Goal: Task Accomplishment & Management: Use online tool/utility

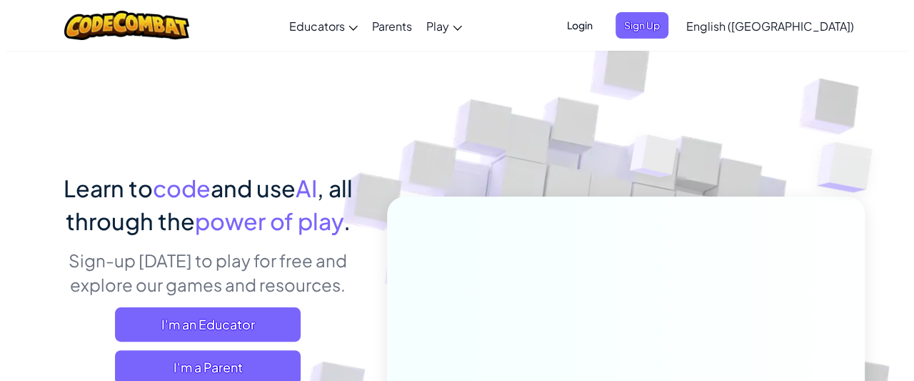
scroll to position [71, 0]
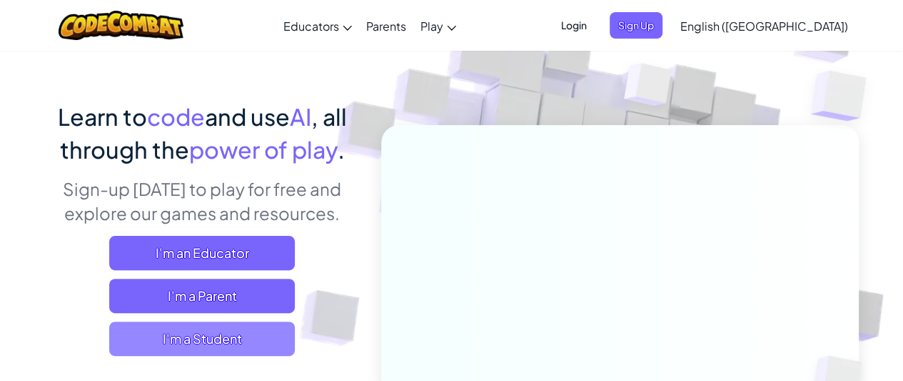
click at [230, 333] on span "I'm a Student" at bounding box center [202, 338] width 186 height 34
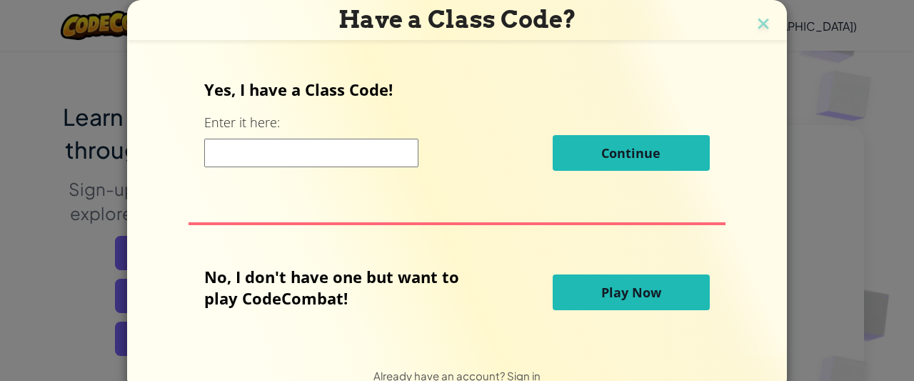
click at [562, 296] on button "Play Now" at bounding box center [631, 292] width 157 height 36
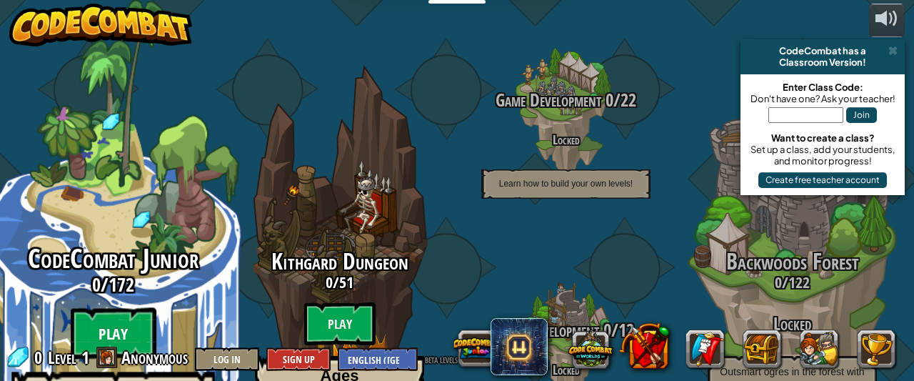
click at [89, 308] on btn "Play" at bounding box center [114, 333] width 86 height 51
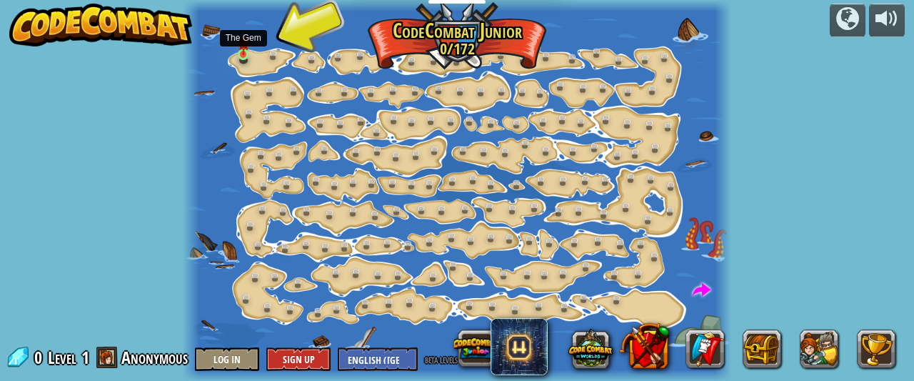
click at [247, 54] on img at bounding box center [243, 42] width 11 height 26
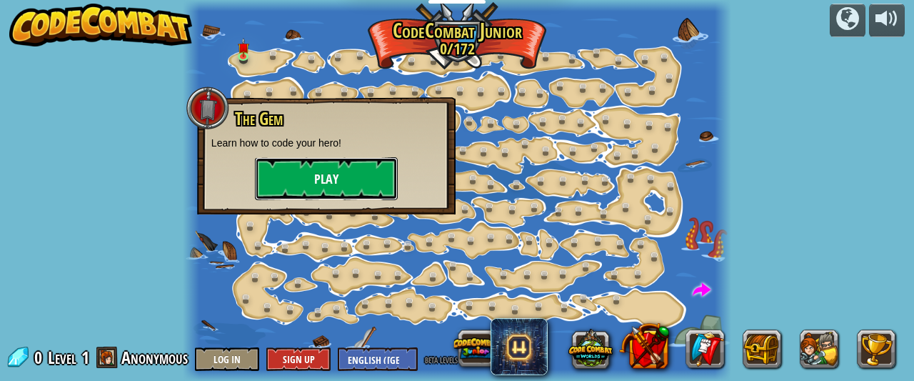
click at [286, 181] on button "Play" at bounding box center [326, 178] width 143 height 43
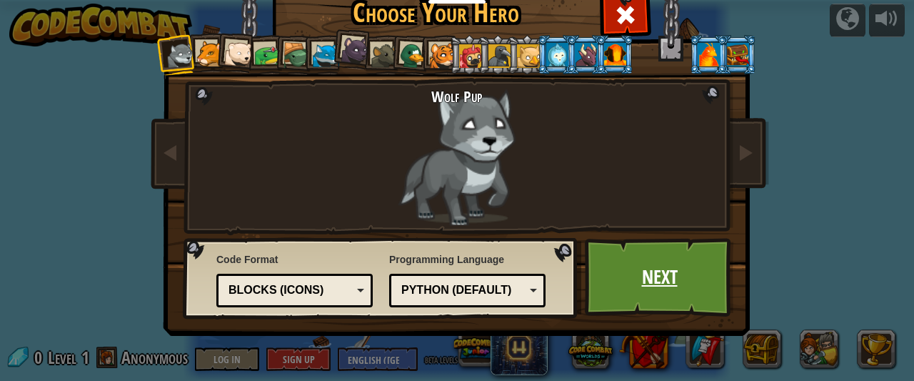
click at [617, 292] on link "Next" at bounding box center [659, 277] width 149 height 79
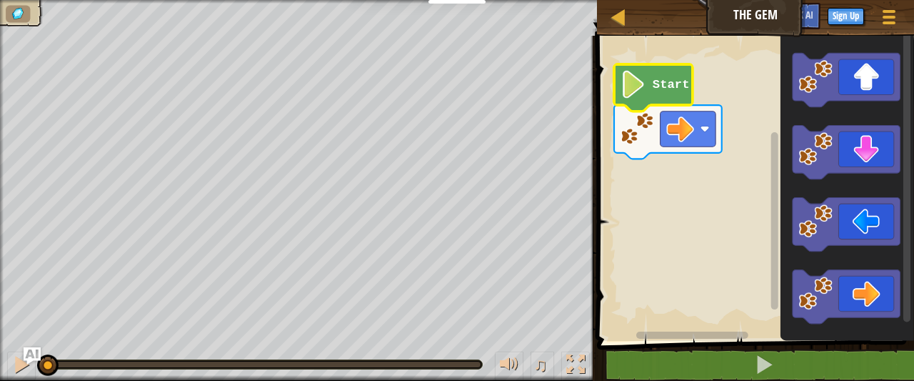
click at [657, 87] on text "Start" at bounding box center [671, 85] width 37 height 14
click at [659, 88] on text "Start" at bounding box center [671, 85] width 37 height 14
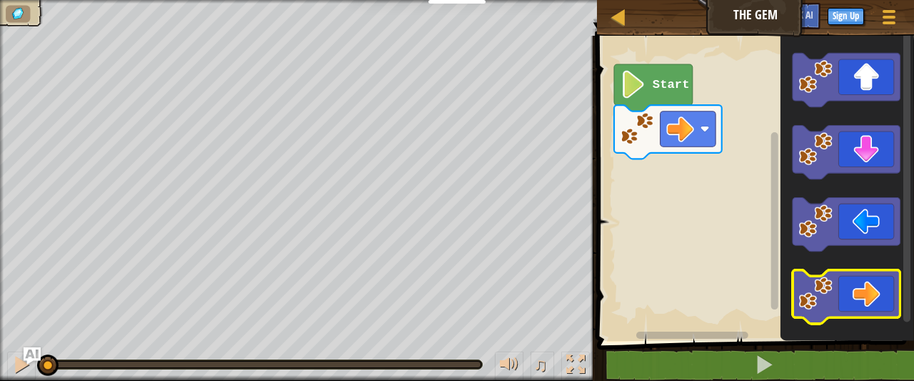
click at [820, 290] on image "Blockly Workspace" at bounding box center [816, 293] width 34 height 34
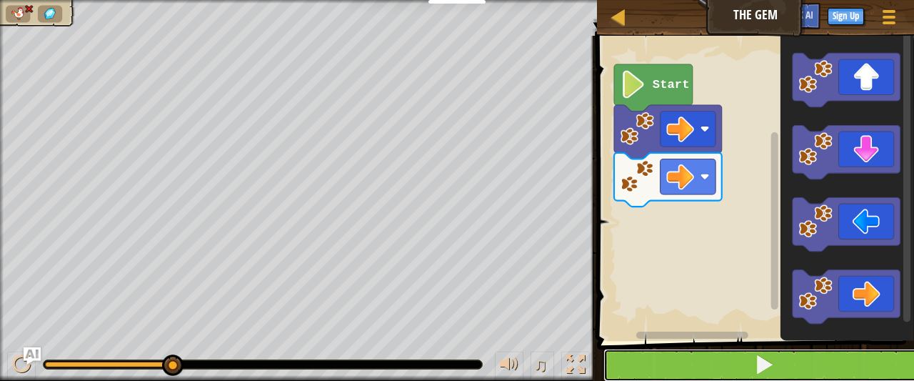
click at [613, 358] on button at bounding box center [763, 364] width 321 height 33
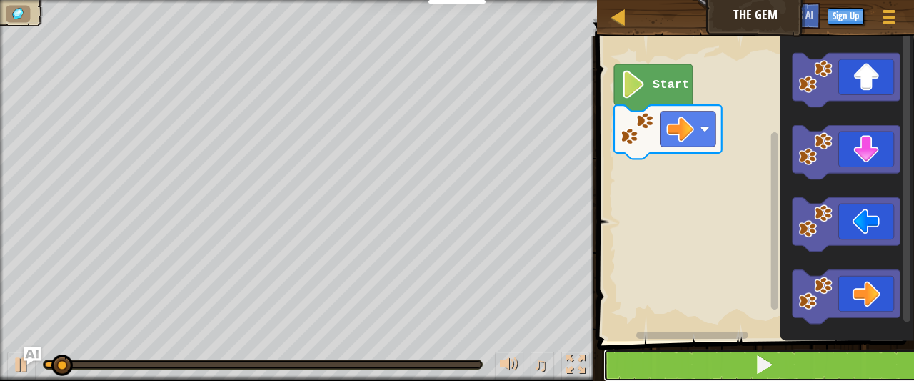
click at [784, 348] on button at bounding box center [763, 364] width 321 height 33
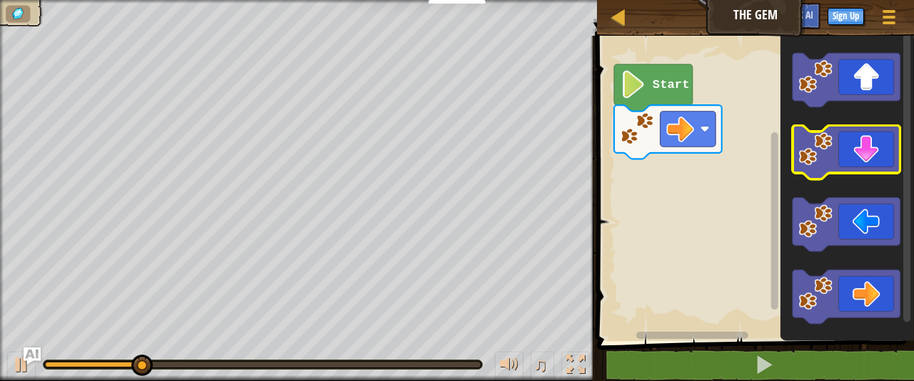
click at [855, 170] on icon "Blockly Workspace" at bounding box center [846, 153] width 108 height 54
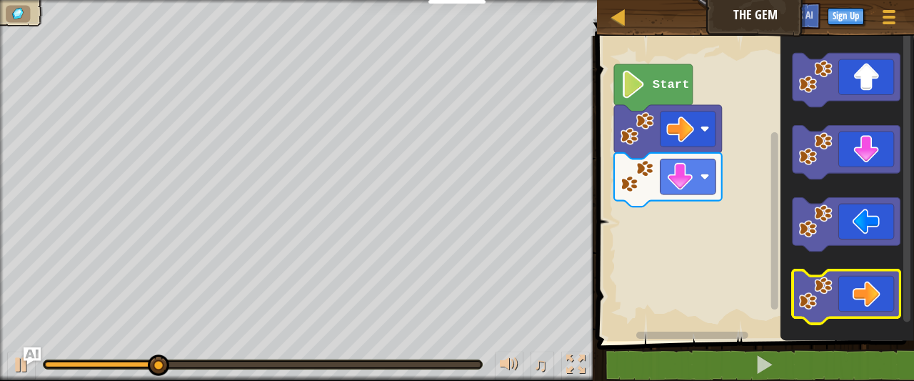
click at [825, 292] on image "Blockly Workspace" at bounding box center [816, 293] width 34 height 34
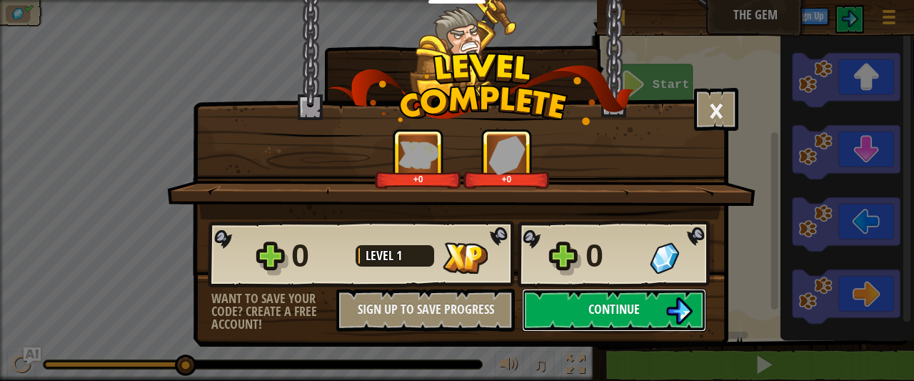
click at [575, 311] on button "Continue" at bounding box center [614, 309] width 184 height 43
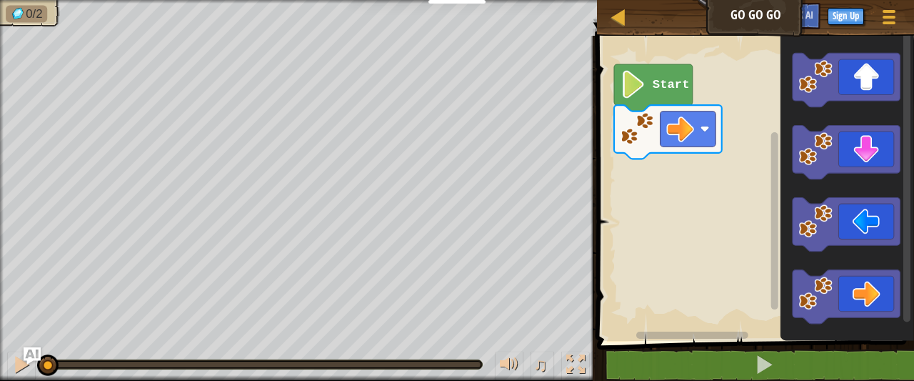
click at [623, 95] on image "Blockly Workspace" at bounding box center [633, 85] width 26 height 28
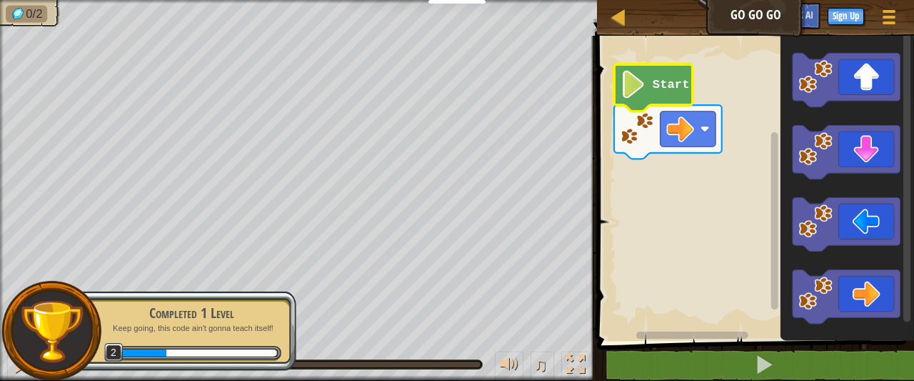
click at [671, 104] on icon "Blockly Workspace" at bounding box center [653, 87] width 79 height 47
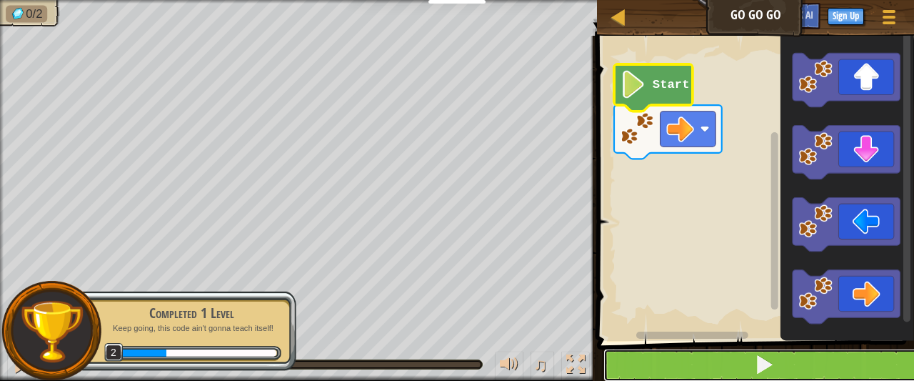
click at [695, 367] on button at bounding box center [763, 364] width 321 height 33
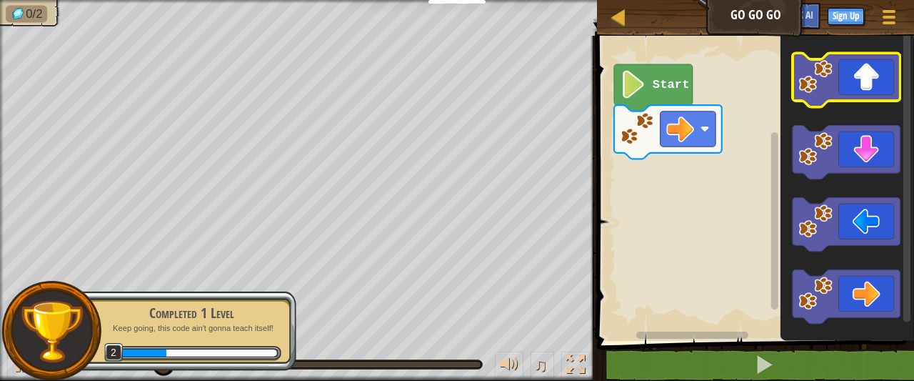
click at [845, 91] on icon "Blockly Workspace" at bounding box center [846, 80] width 108 height 54
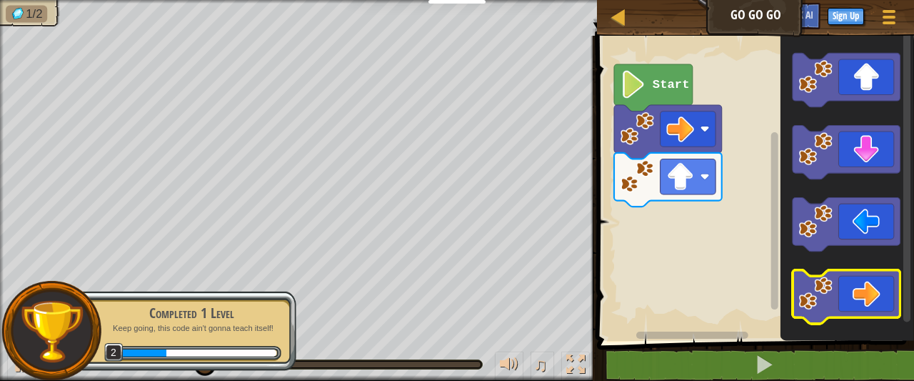
click at [825, 296] on image "Blockly Workspace" at bounding box center [816, 293] width 34 height 34
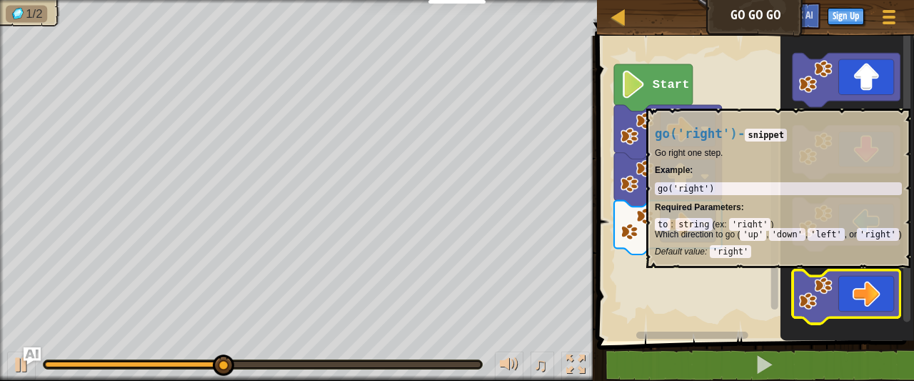
click at [828, 276] on image "Blockly Workspace" at bounding box center [816, 293] width 34 height 34
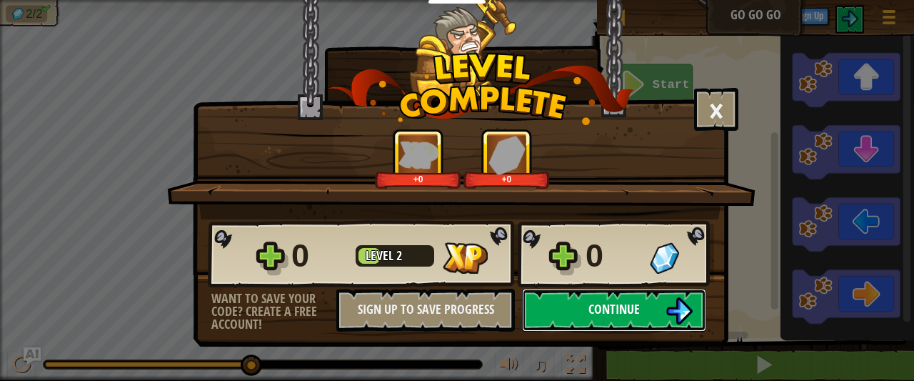
click at [638, 298] on button "Continue" at bounding box center [614, 309] width 184 height 43
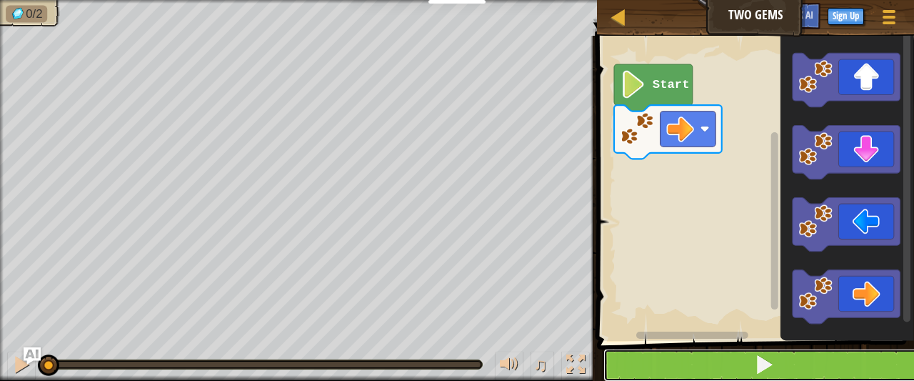
click at [718, 357] on button at bounding box center [763, 364] width 321 height 33
drag, startPoint x: 733, startPoint y: 356, endPoint x: 725, endPoint y: 352, distance: 8.3
click at [728, 356] on button at bounding box center [763, 364] width 321 height 33
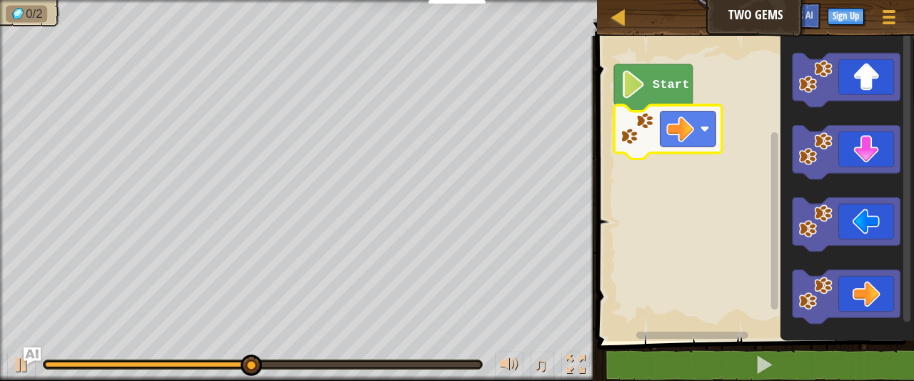
click at [744, 216] on rect "Blockly Workspace" at bounding box center [753, 185] width 321 height 312
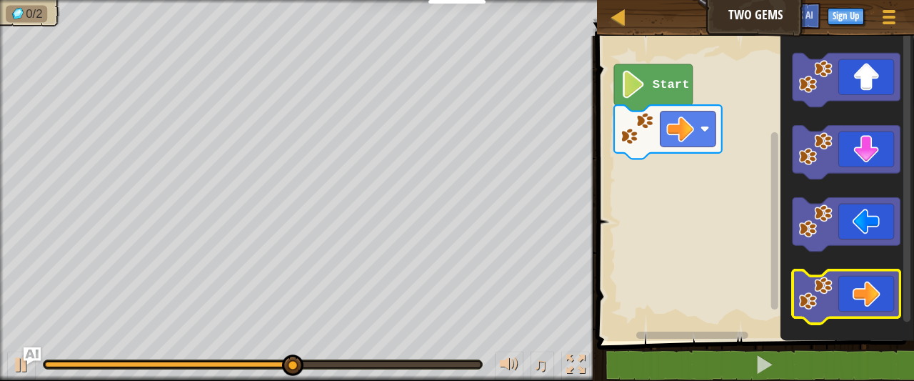
click at [851, 309] on icon "Blockly Workspace" at bounding box center [846, 297] width 108 height 54
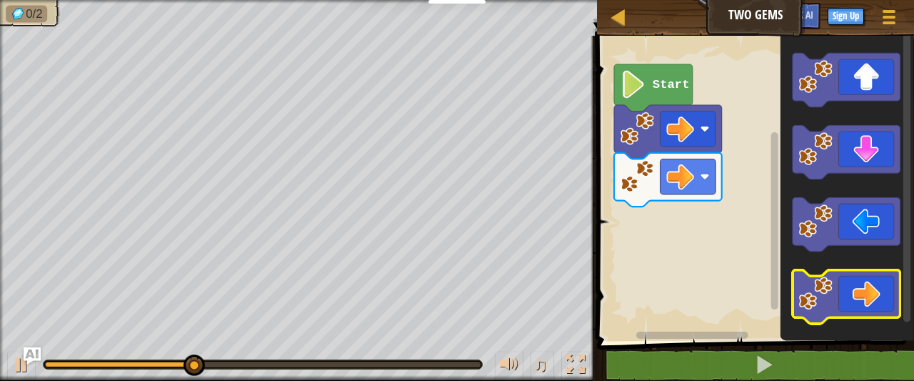
click at [851, 309] on icon "Blockly Workspace" at bounding box center [846, 297] width 108 height 54
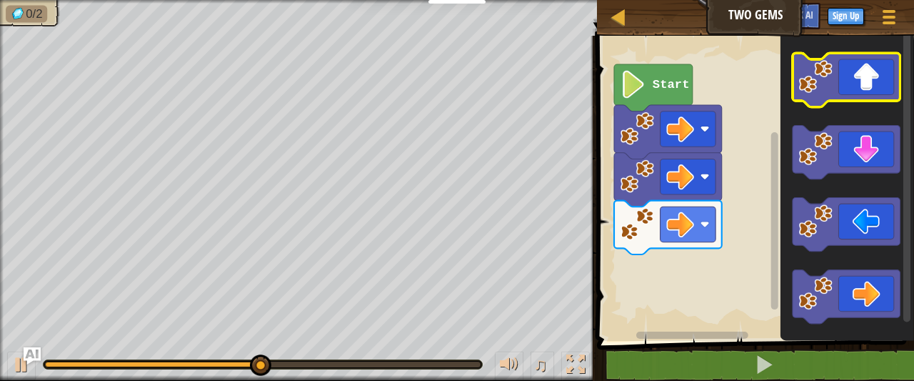
click at [831, 94] on icon "Blockly Workspace" at bounding box center [846, 80] width 108 height 54
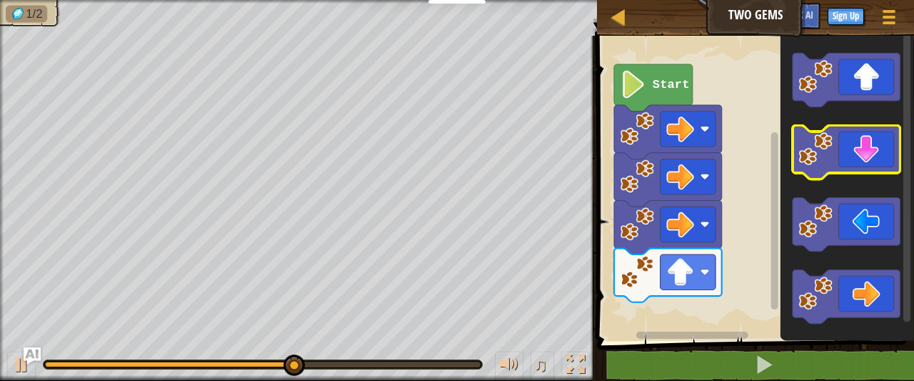
click at [854, 162] on icon "Blockly Workspace" at bounding box center [846, 153] width 108 height 54
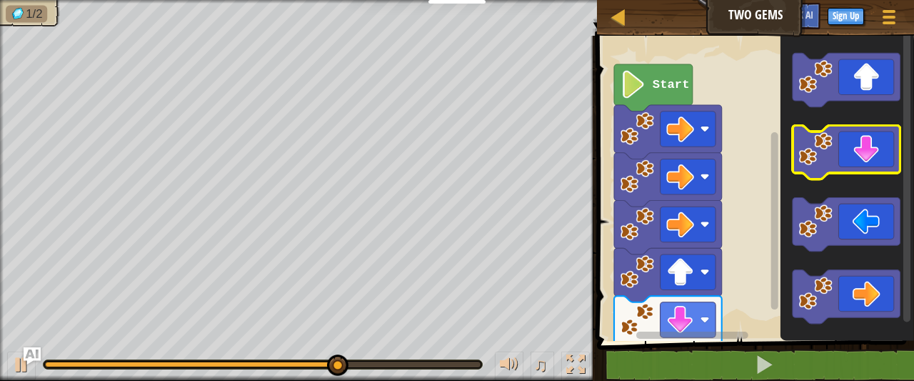
click at [854, 162] on icon "Blockly Workspace" at bounding box center [846, 153] width 108 height 54
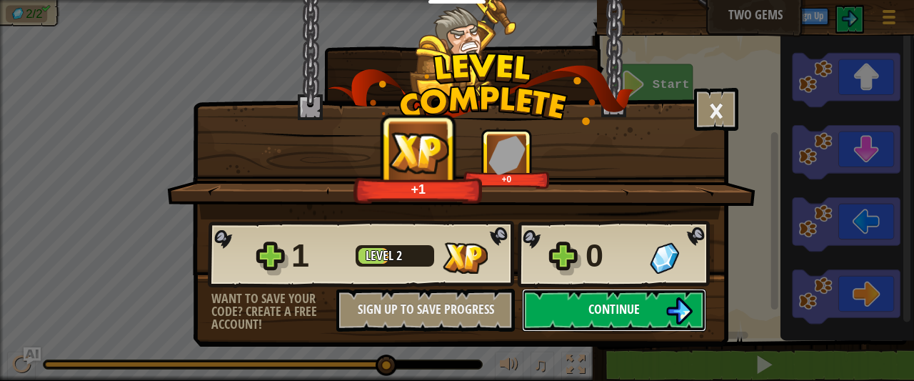
click at [595, 313] on span "Continue" at bounding box center [613, 309] width 51 height 18
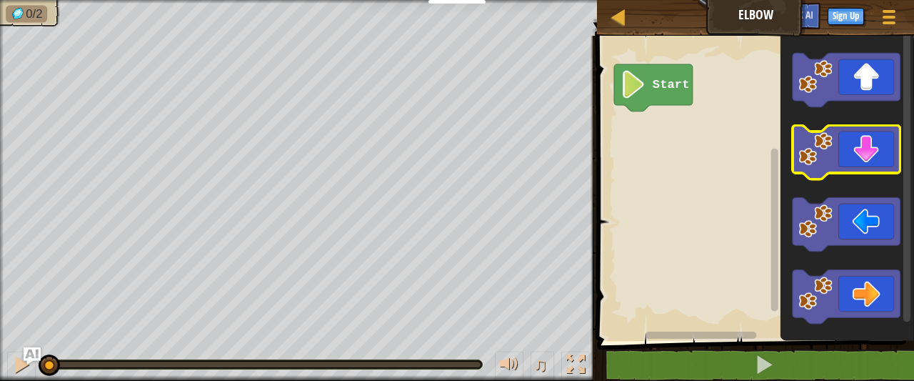
click at [837, 161] on icon "Blockly Workspace" at bounding box center [846, 153] width 108 height 54
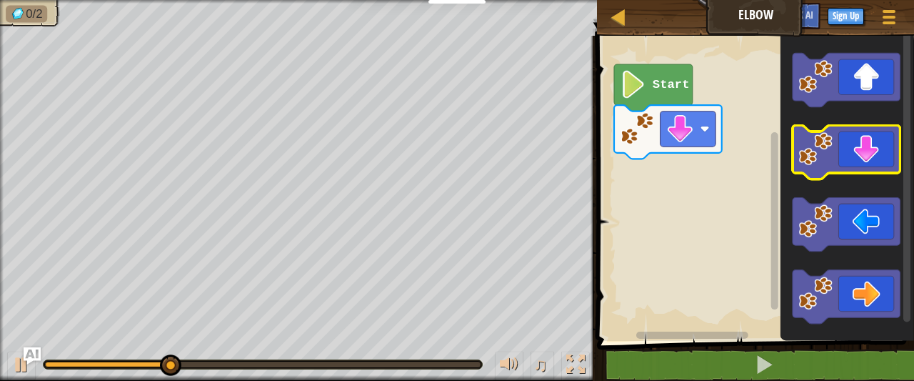
click at [837, 161] on icon "Blockly Workspace" at bounding box center [846, 153] width 108 height 54
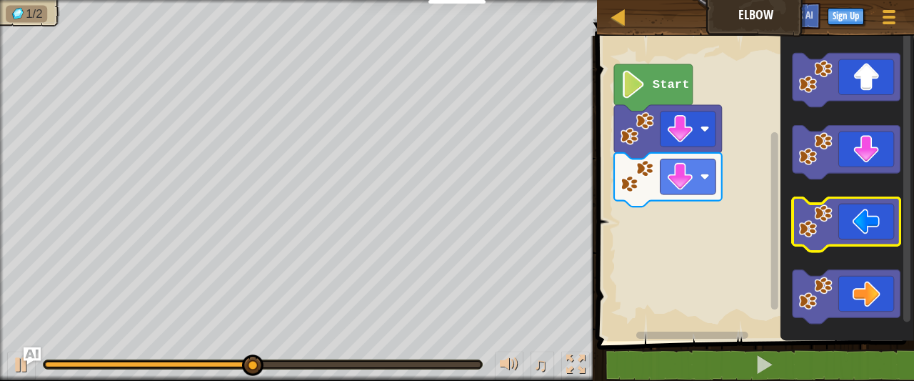
click at [844, 216] on icon "Blockly Workspace" at bounding box center [846, 225] width 108 height 54
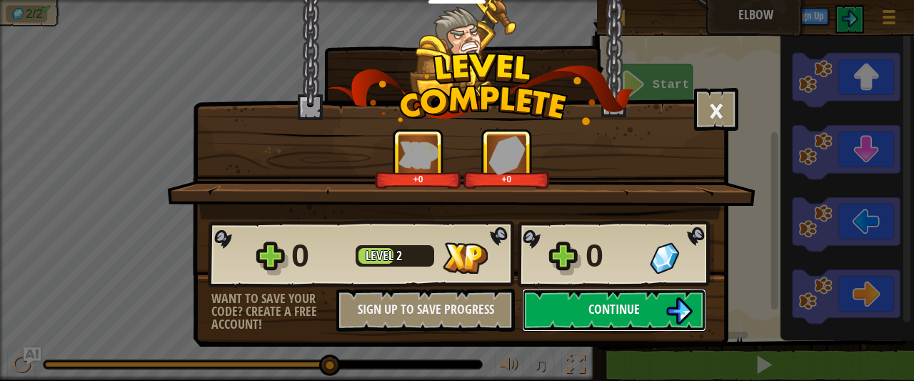
click at [630, 301] on span "Continue" at bounding box center [613, 309] width 51 height 18
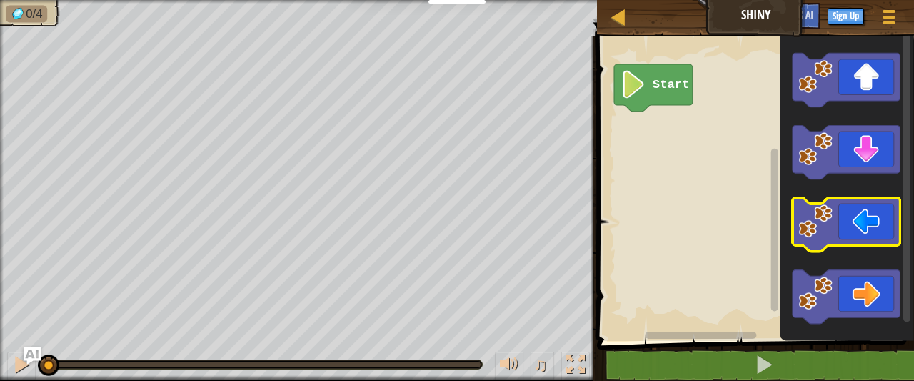
click at [835, 233] on icon "Blockly Workspace" at bounding box center [846, 225] width 108 height 54
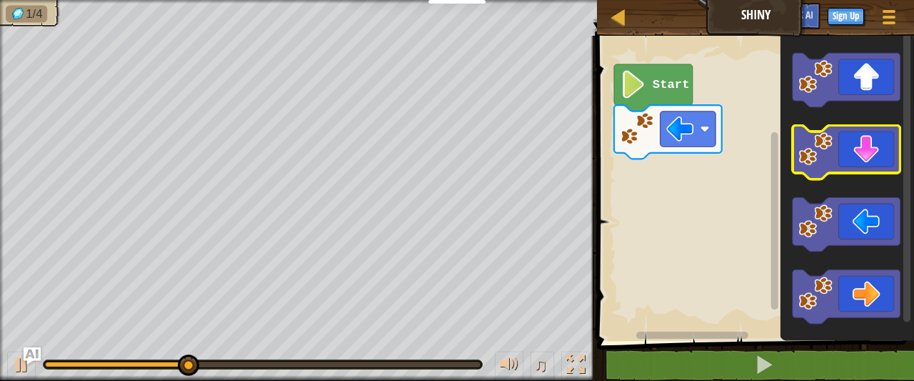
click at [831, 158] on image "Blockly Workspace" at bounding box center [816, 149] width 34 height 34
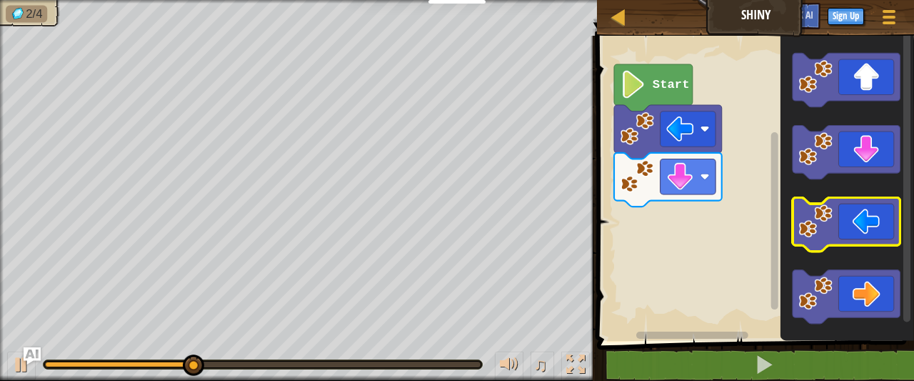
click at [850, 228] on icon "Blockly Workspace" at bounding box center [846, 225] width 108 height 54
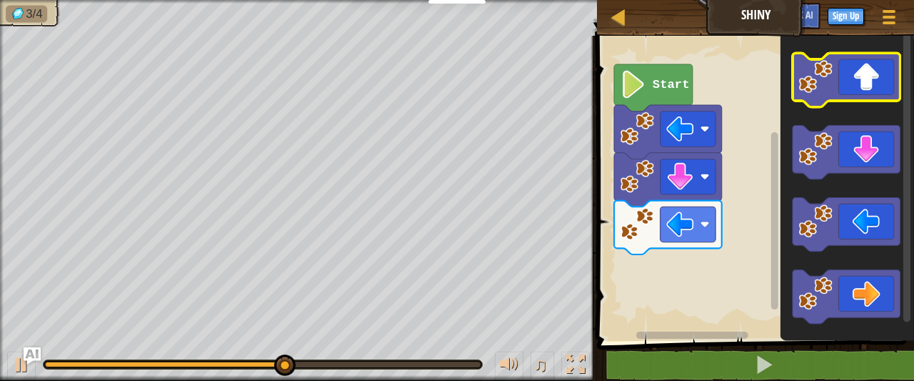
click at [881, 76] on icon "Blockly Workspace" at bounding box center [846, 80] width 108 height 54
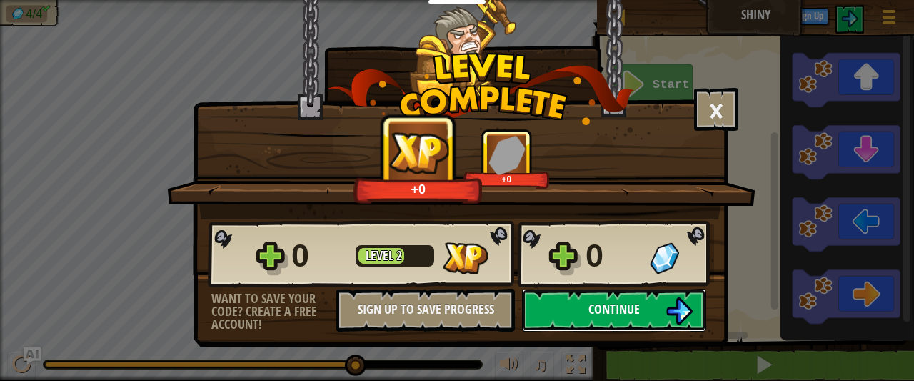
click at [667, 303] on img at bounding box center [678, 310] width 27 height 27
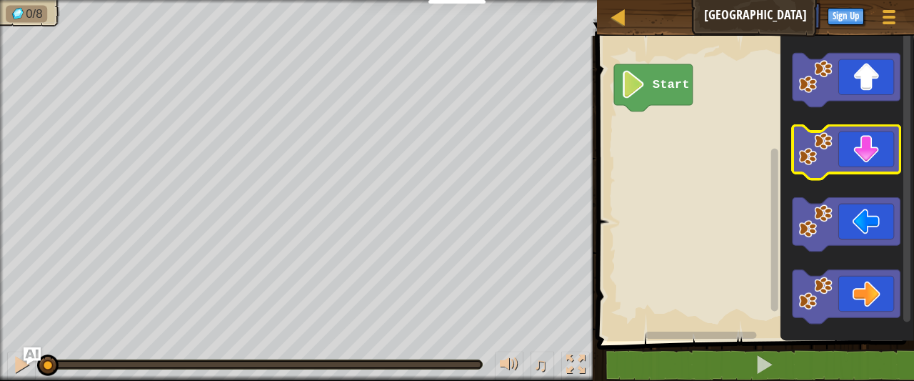
click at [818, 151] on image "Blockly Workspace" at bounding box center [816, 149] width 34 height 34
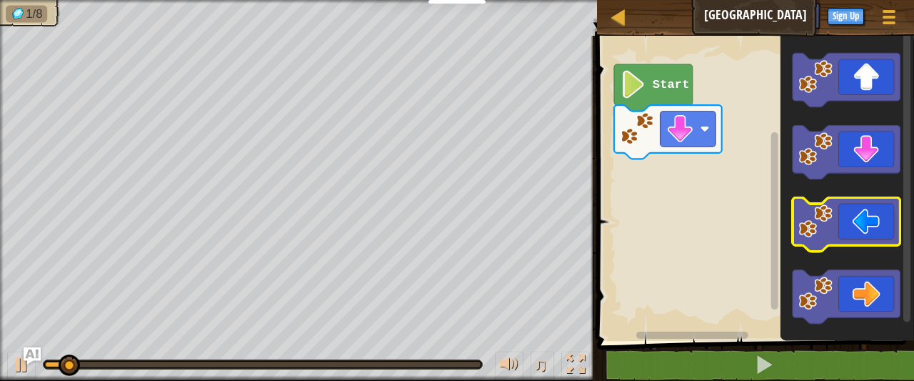
click at [826, 228] on image "Blockly Workspace" at bounding box center [816, 221] width 34 height 34
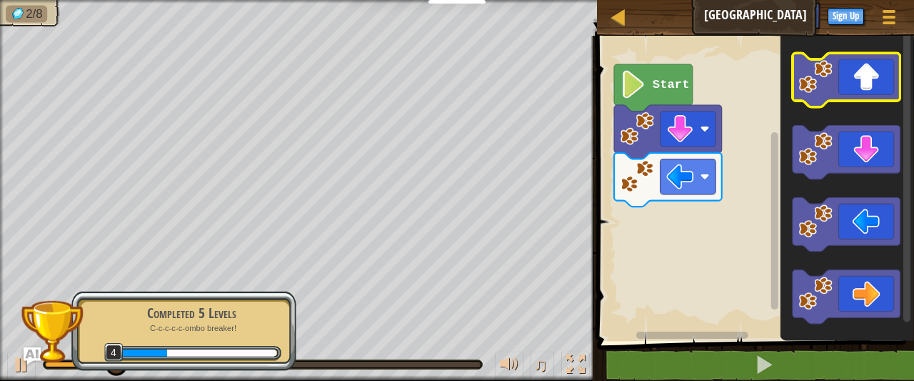
click at [843, 86] on icon "Blockly Workspace" at bounding box center [846, 80] width 108 height 54
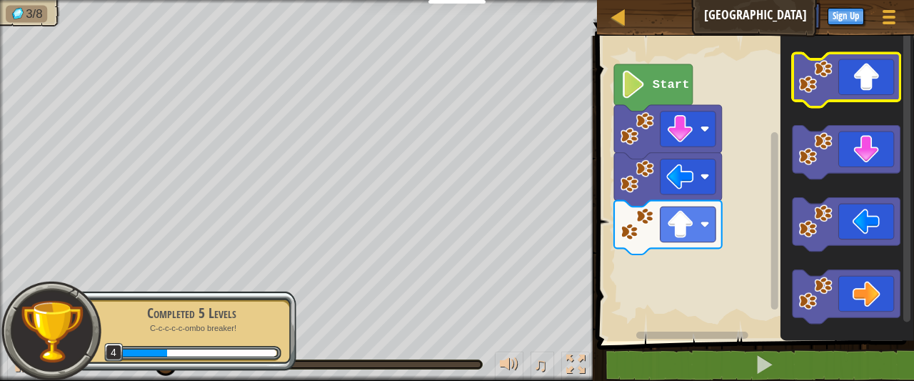
click at [844, 79] on icon "Blockly Workspace" at bounding box center [846, 80] width 108 height 54
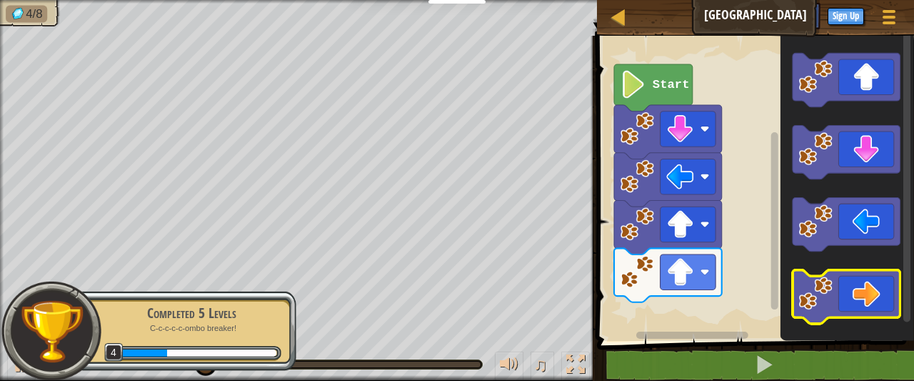
click at [848, 289] on icon "Blockly Workspace" at bounding box center [846, 297] width 108 height 54
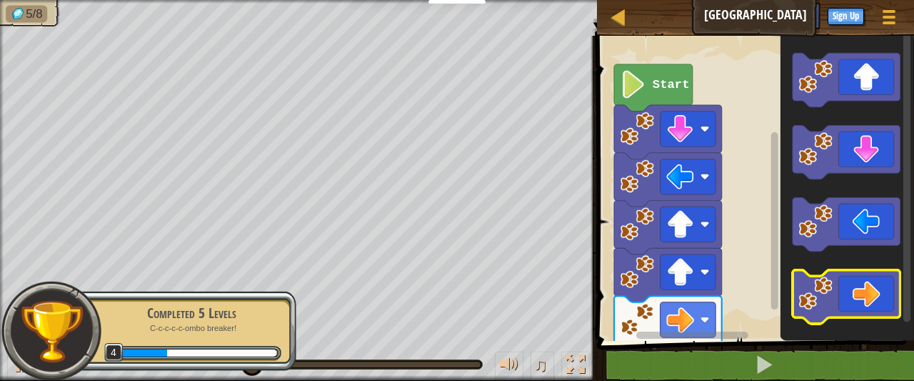
click at [848, 288] on icon "Blockly Workspace" at bounding box center [846, 297] width 108 height 54
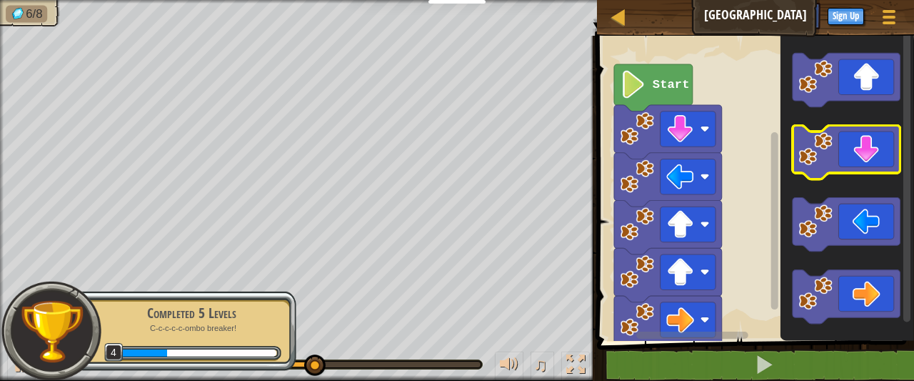
click at [853, 144] on icon "Blockly Workspace" at bounding box center [846, 153] width 108 height 54
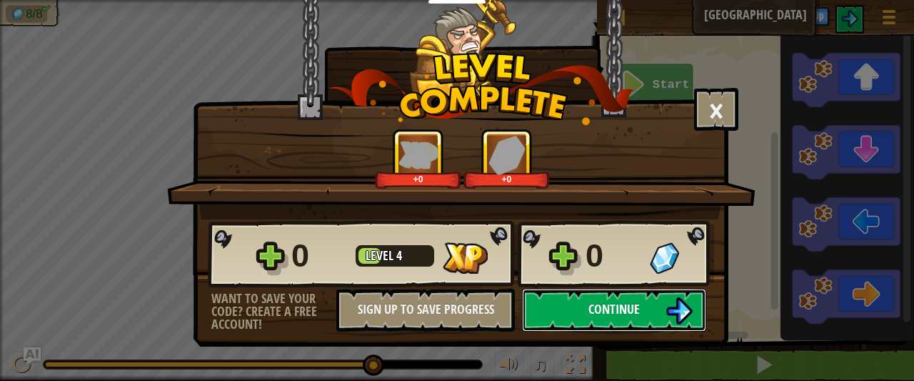
click at [681, 308] on img at bounding box center [678, 310] width 27 height 27
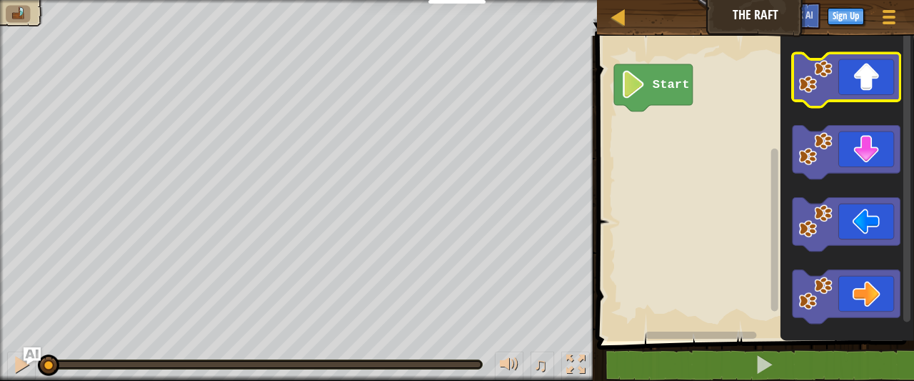
click at [824, 99] on icon "Blockly Workspace" at bounding box center [846, 80] width 108 height 54
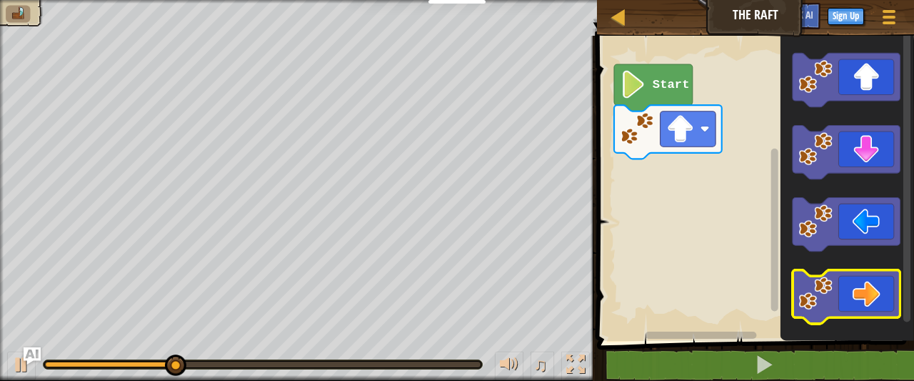
click at [844, 292] on icon "Blockly Workspace" at bounding box center [846, 297] width 108 height 54
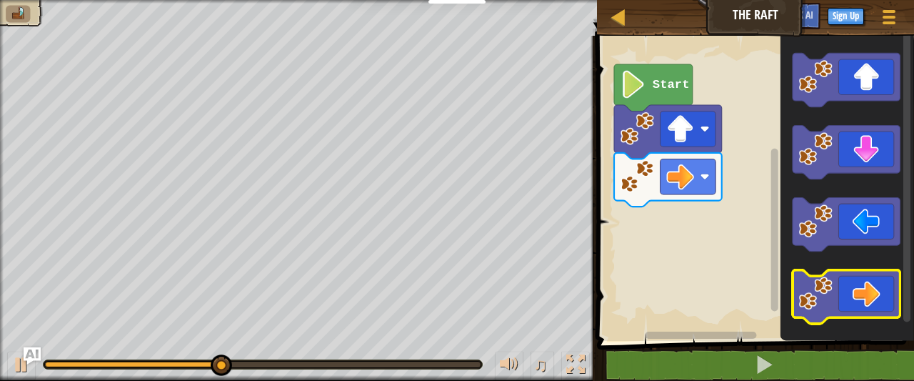
click at [843, 288] on icon "Blockly Workspace" at bounding box center [846, 297] width 108 height 54
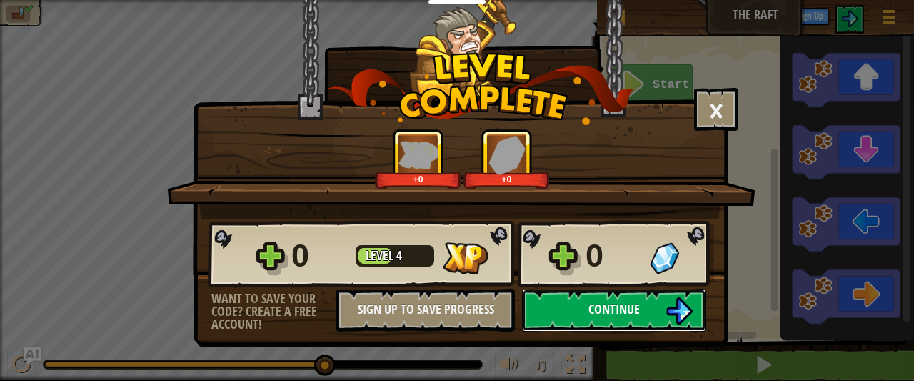
click at [585, 303] on button "Continue" at bounding box center [614, 309] width 184 height 43
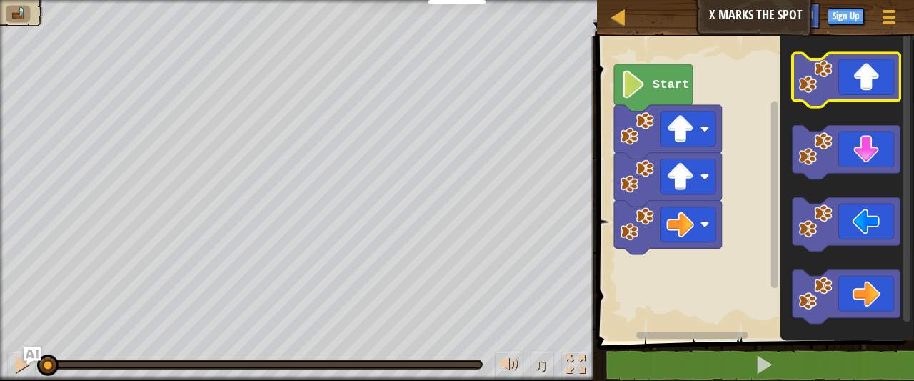
click at [835, 77] on icon "Blockly Workspace" at bounding box center [846, 80] width 108 height 54
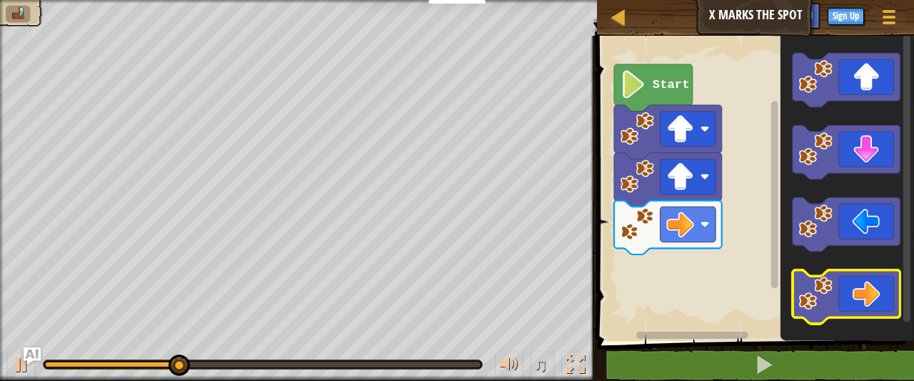
click at [855, 308] on icon "Blockly Workspace" at bounding box center [846, 297] width 108 height 54
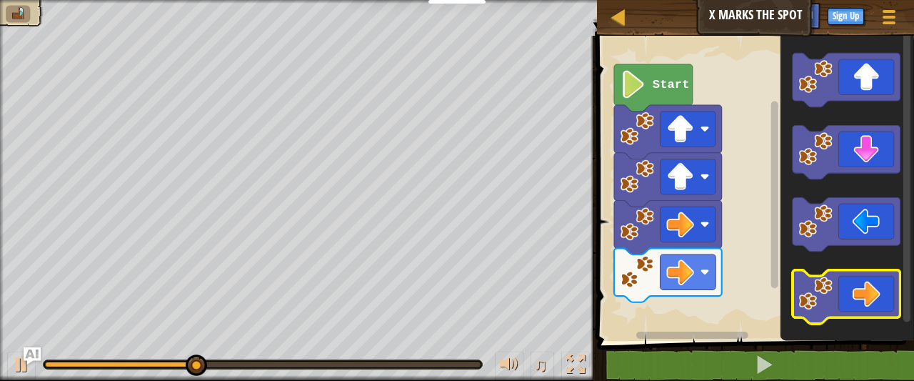
click at [855, 308] on icon "Blockly Workspace" at bounding box center [846, 297] width 108 height 54
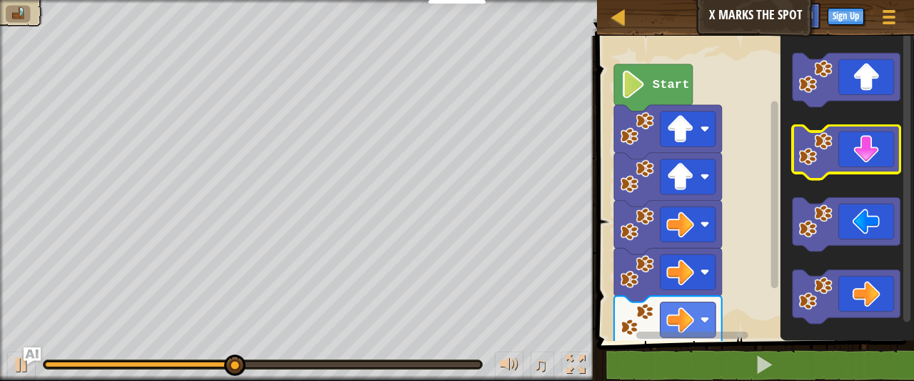
click at [862, 168] on icon "Blockly Workspace" at bounding box center [846, 153] width 108 height 54
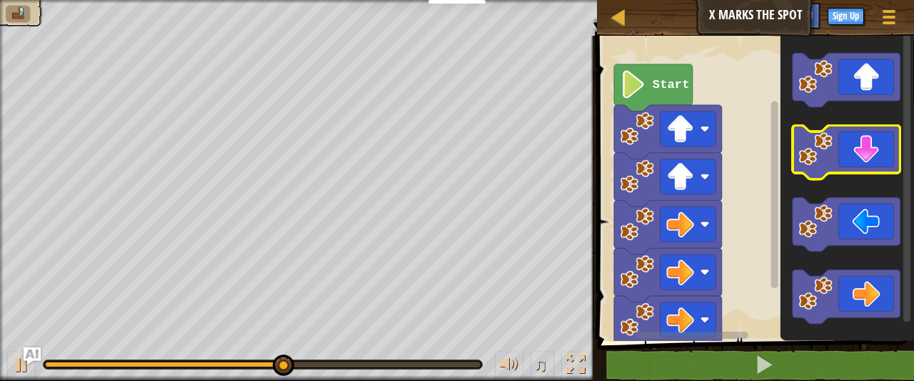
click at [862, 169] on icon "Blockly Workspace" at bounding box center [846, 153] width 108 height 54
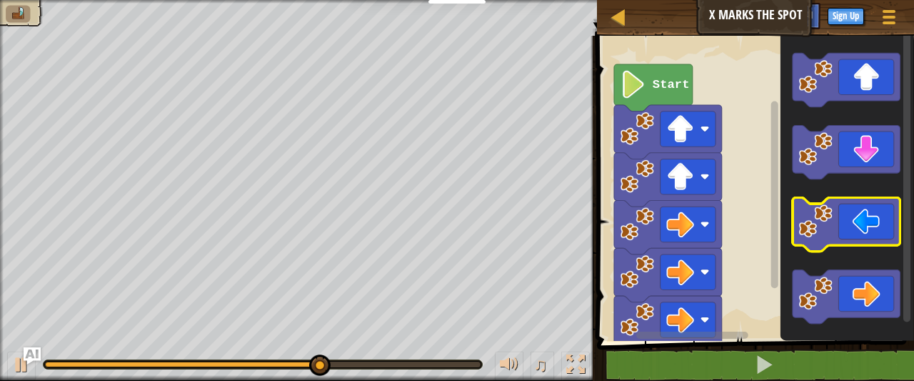
click at [859, 228] on icon "Blockly Workspace" at bounding box center [846, 225] width 108 height 54
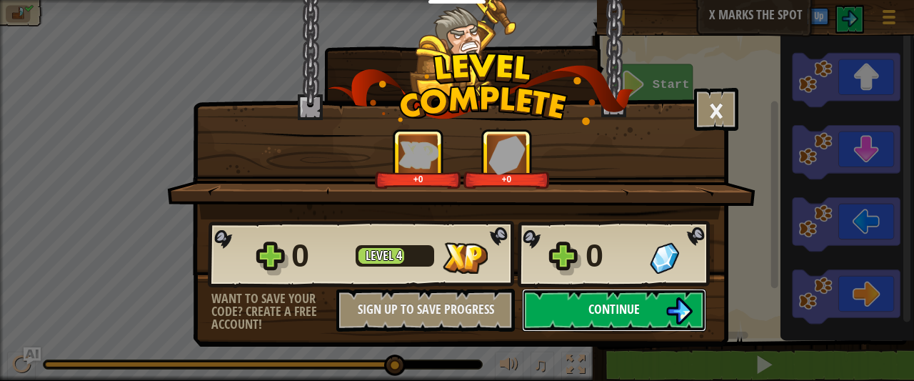
click at [633, 316] on span "Continue" at bounding box center [613, 309] width 51 height 18
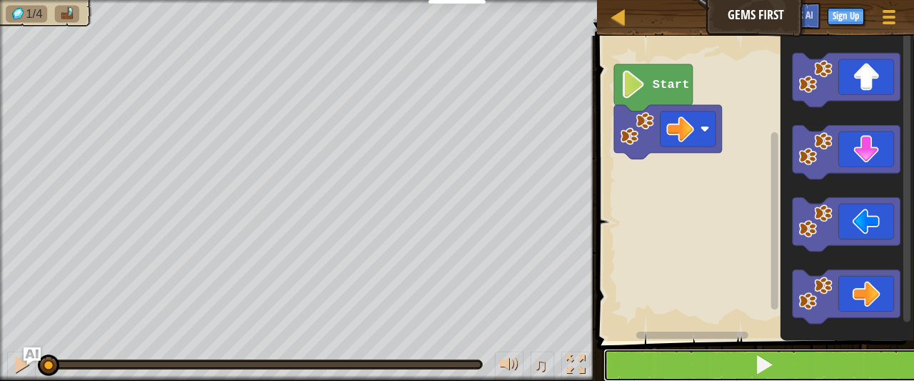
drag, startPoint x: 700, startPoint y: 366, endPoint x: 694, endPoint y: 352, distance: 15.4
click at [695, 358] on button at bounding box center [763, 364] width 321 height 33
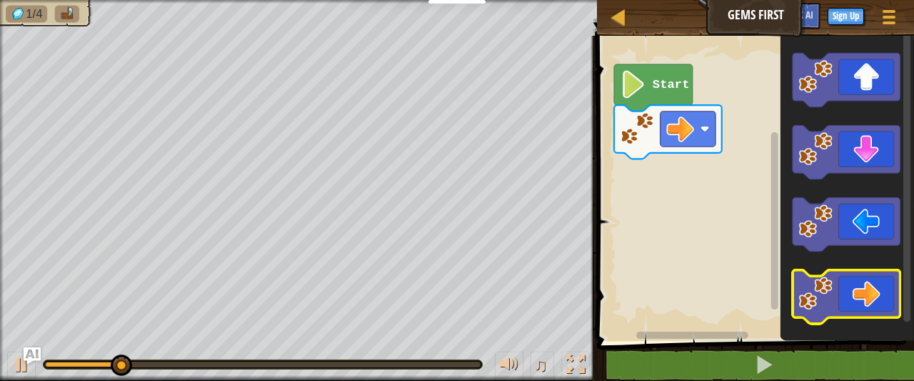
click at [860, 286] on icon "Blockly Workspace" at bounding box center [846, 297] width 108 height 54
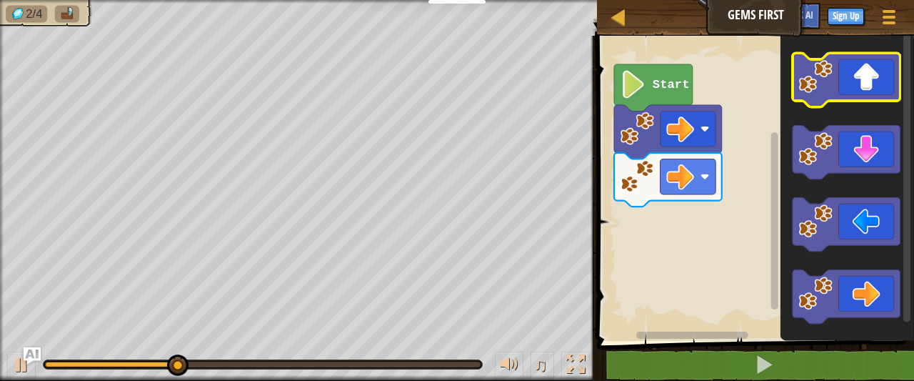
click at [841, 86] on icon "Blockly Workspace" at bounding box center [846, 80] width 108 height 54
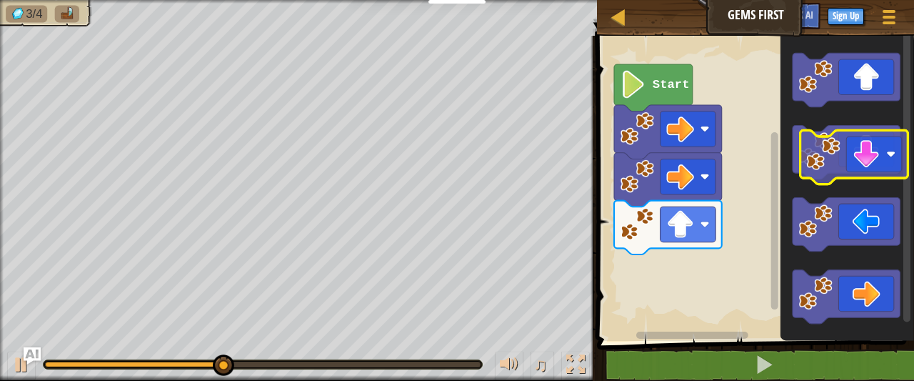
click at [855, 166] on icon "Blockly Workspace" at bounding box center [846, 153] width 108 height 54
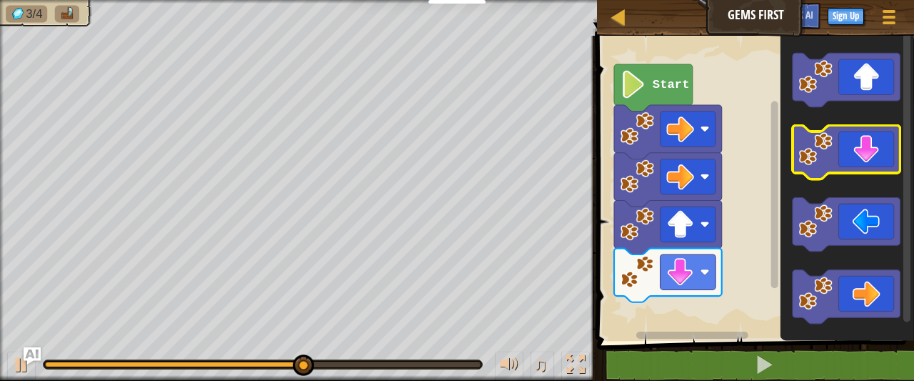
click at [854, 158] on icon "Blockly Workspace" at bounding box center [846, 153] width 108 height 54
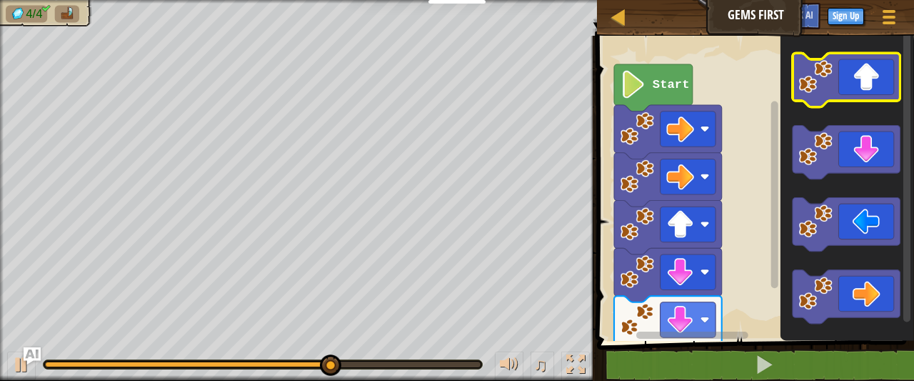
click at [845, 86] on icon "Blockly Workspace" at bounding box center [846, 80] width 108 height 54
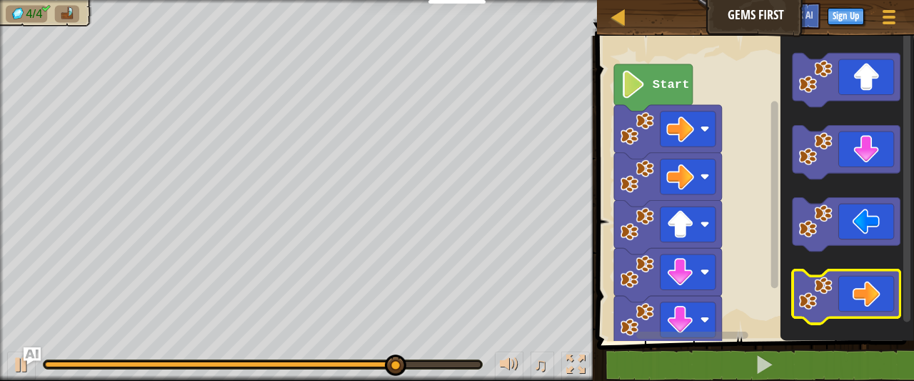
click at [851, 287] on icon "Blockly Workspace" at bounding box center [846, 297] width 108 height 54
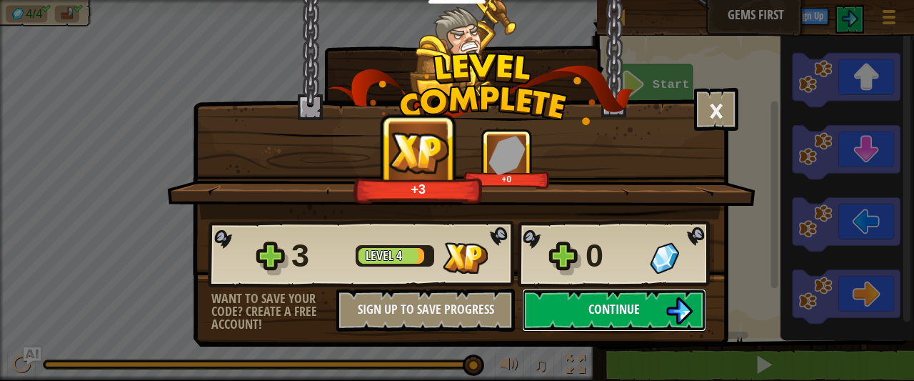
click at [645, 309] on button "Continue" at bounding box center [614, 309] width 184 height 43
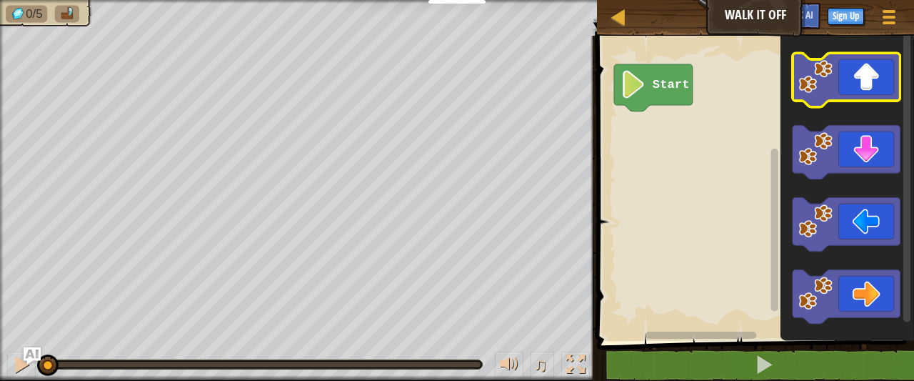
click at [834, 88] on icon "Blockly Workspace" at bounding box center [846, 80] width 108 height 54
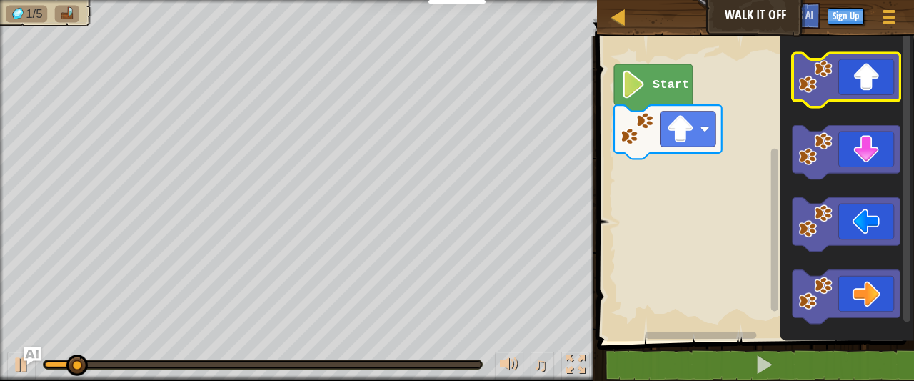
click at [834, 88] on icon "Blockly Workspace" at bounding box center [846, 80] width 108 height 54
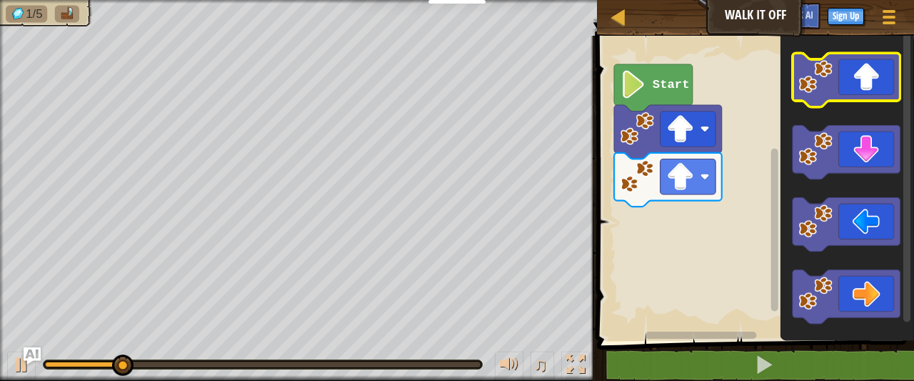
click at [834, 87] on icon "Blockly Workspace" at bounding box center [846, 80] width 108 height 54
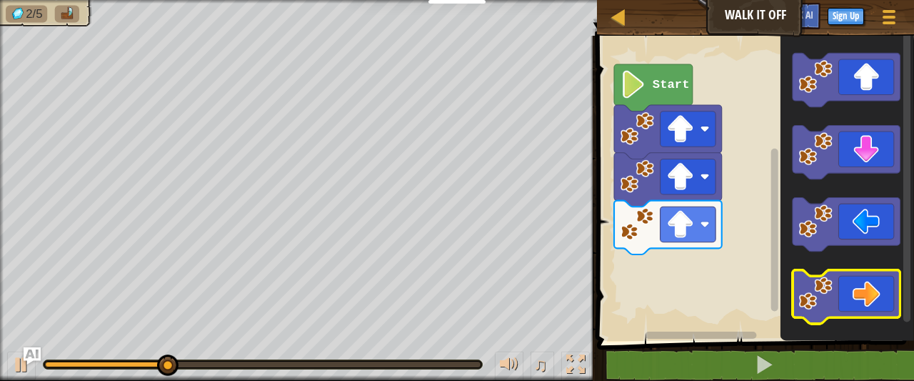
click at [825, 295] on image "Blockly Workspace" at bounding box center [816, 293] width 34 height 34
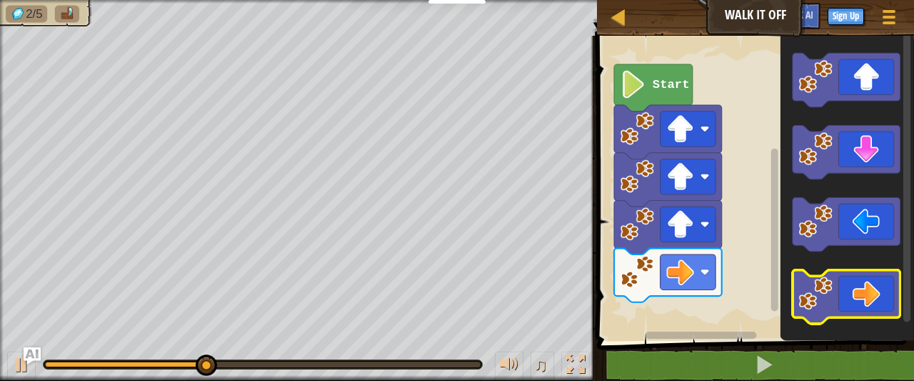
click at [825, 295] on image "Blockly Workspace" at bounding box center [816, 293] width 34 height 34
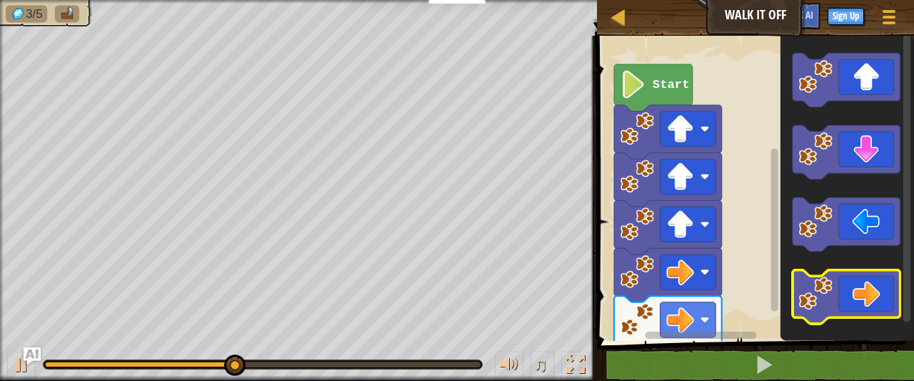
click at [830, 293] on image "Blockly Workspace" at bounding box center [816, 293] width 34 height 34
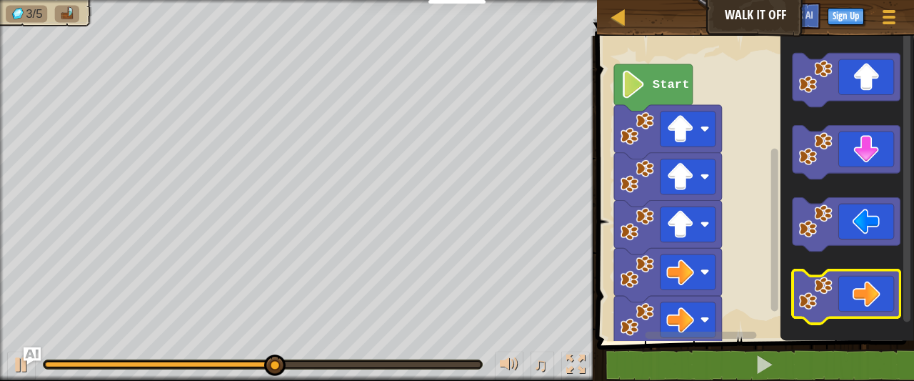
click at [830, 293] on image "Blockly Workspace" at bounding box center [816, 293] width 34 height 34
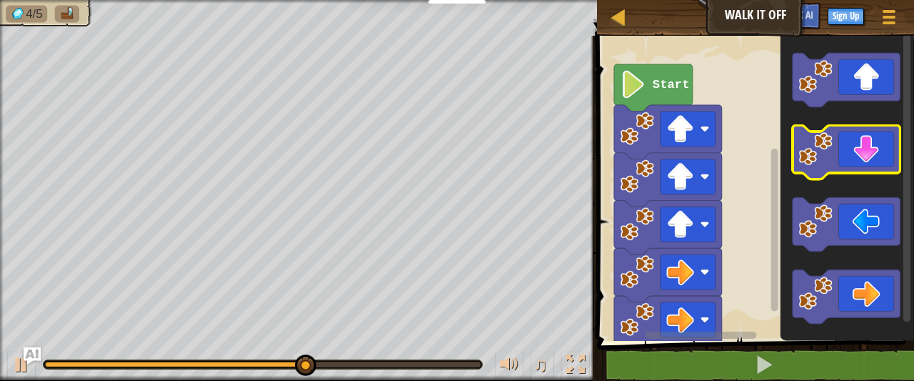
click at [852, 166] on icon "Blockly Workspace" at bounding box center [846, 153] width 108 height 54
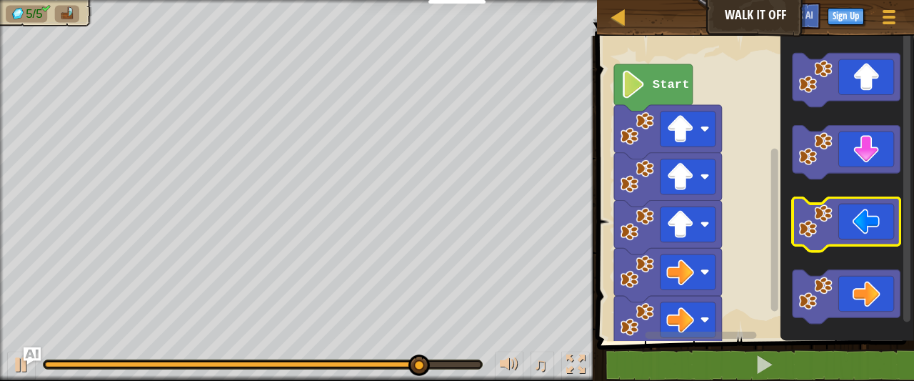
click at [843, 228] on icon "Blockly Workspace" at bounding box center [846, 225] width 108 height 54
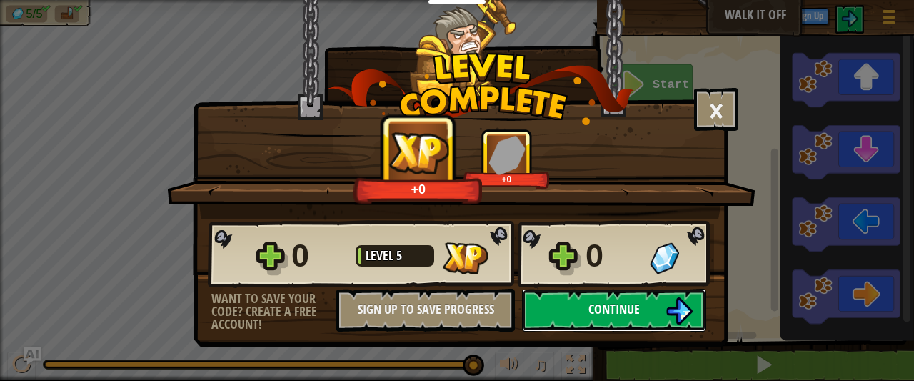
click at [639, 299] on button "Continue" at bounding box center [614, 309] width 184 height 43
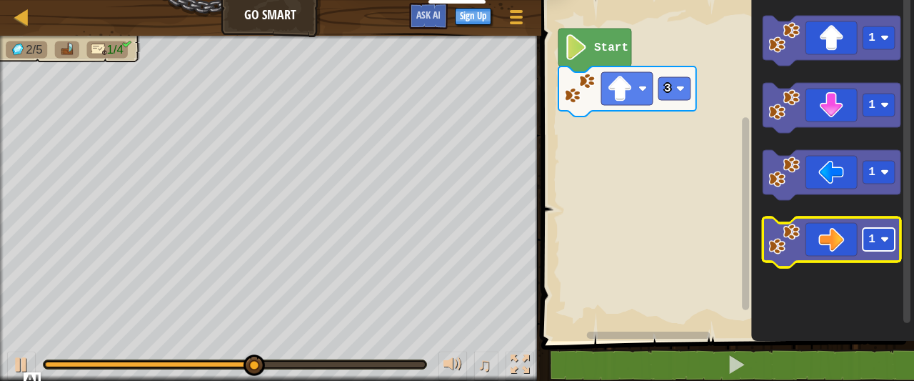
click at [865, 236] on rect "Blockly Workspace" at bounding box center [878, 239] width 32 height 23
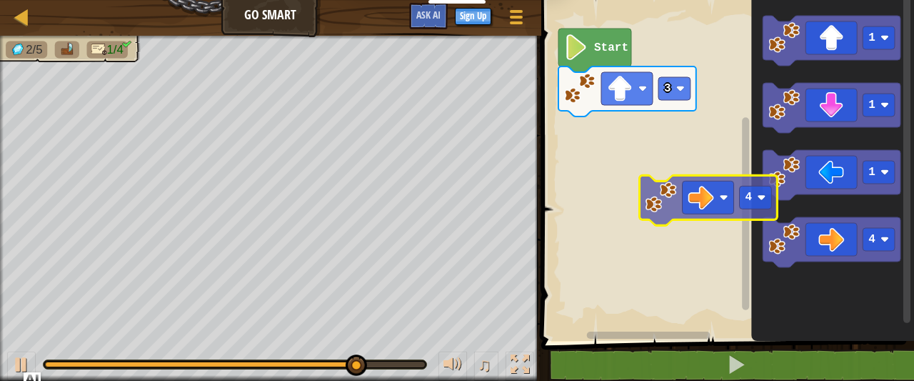
click at [632, 167] on div "3 Start 1 1 1 4 4" at bounding box center [725, 167] width 377 height 348
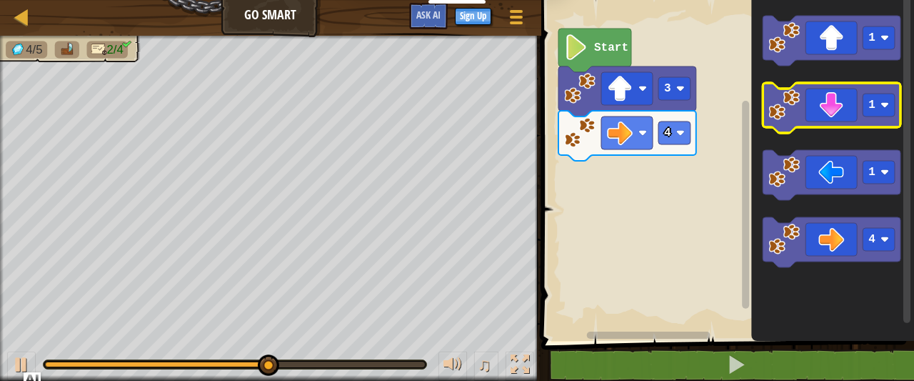
click at [824, 111] on icon "Blockly Workspace" at bounding box center [832, 108] width 138 height 50
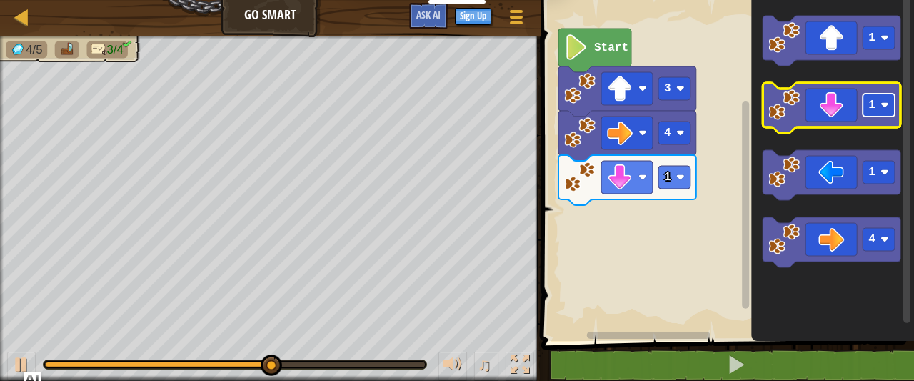
click at [867, 110] on rect "Blockly Workspace" at bounding box center [878, 105] width 32 height 23
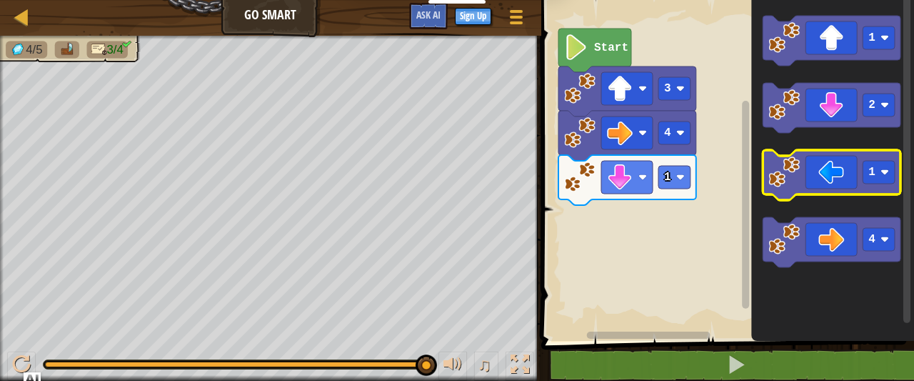
click at [828, 178] on icon "Blockly Workspace" at bounding box center [832, 175] width 138 height 50
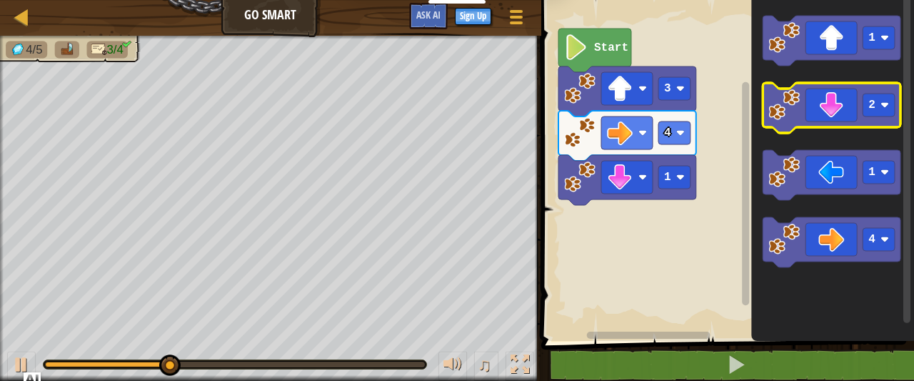
click at [835, 125] on icon "Blockly Workspace" at bounding box center [832, 108] width 138 height 50
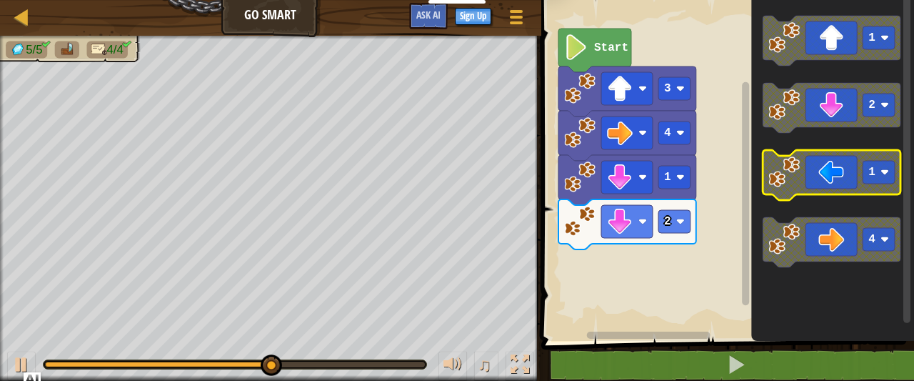
click at [815, 183] on icon "Blockly Workspace" at bounding box center [832, 175] width 138 height 50
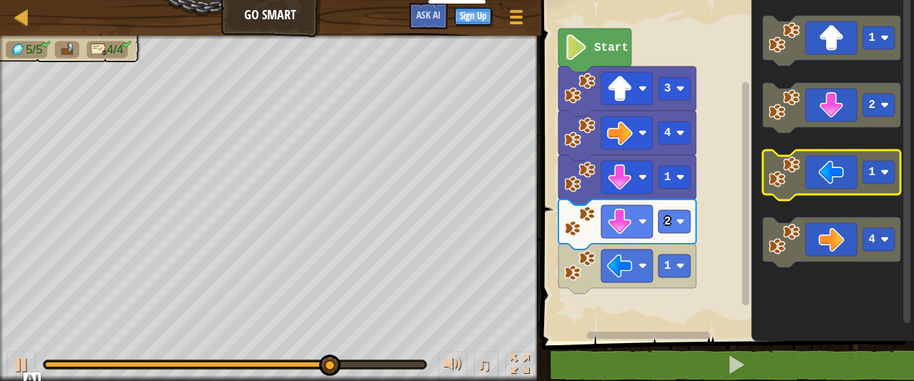
click at [815, 183] on icon "Blockly Workspace" at bounding box center [832, 175] width 138 height 50
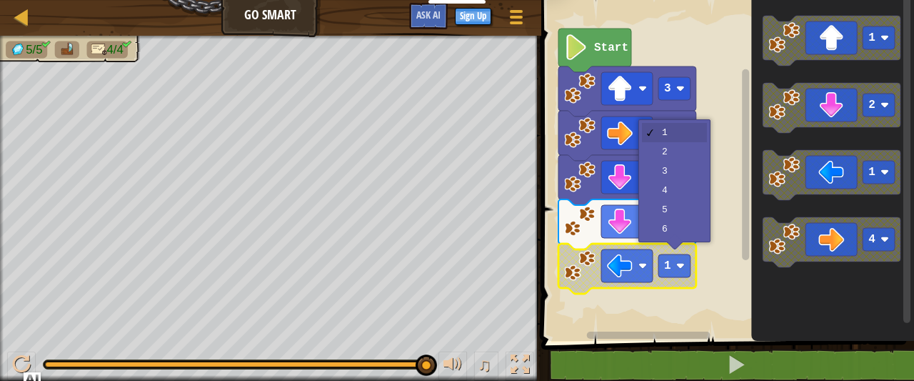
click at [718, 273] on rect "Blockly Workspace" at bounding box center [725, 167] width 377 height 348
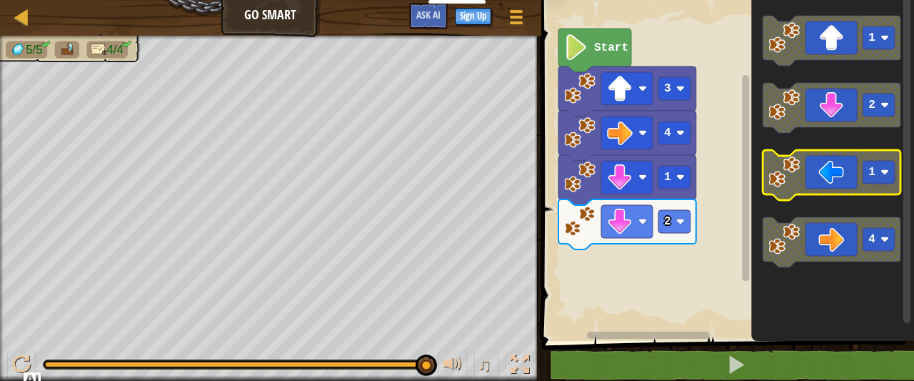
click at [845, 176] on icon "Blockly Workspace" at bounding box center [832, 175] width 138 height 50
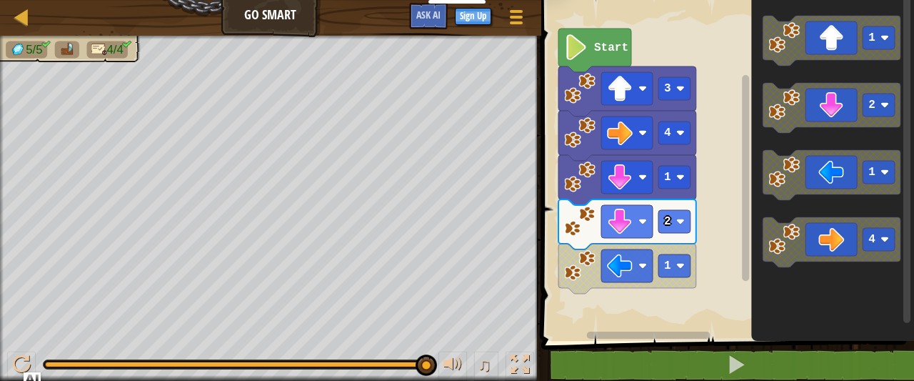
click at [595, 318] on rect "Blockly Workspace" at bounding box center [725, 167] width 377 height 348
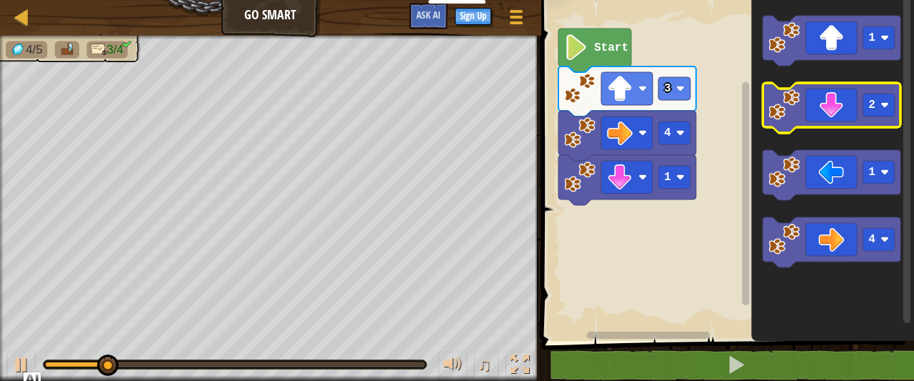
click at [834, 123] on icon "Blockly Workspace" at bounding box center [832, 108] width 138 height 50
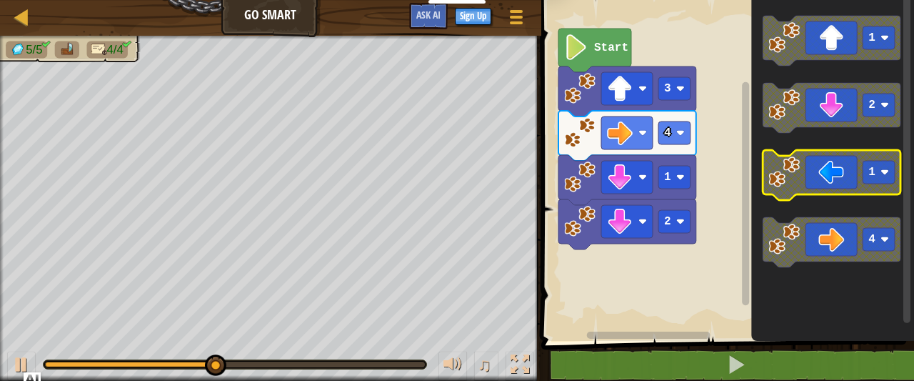
click at [794, 190] on icon "Blockly Workspace" at bounding box center [832, 175] width 138 height 50
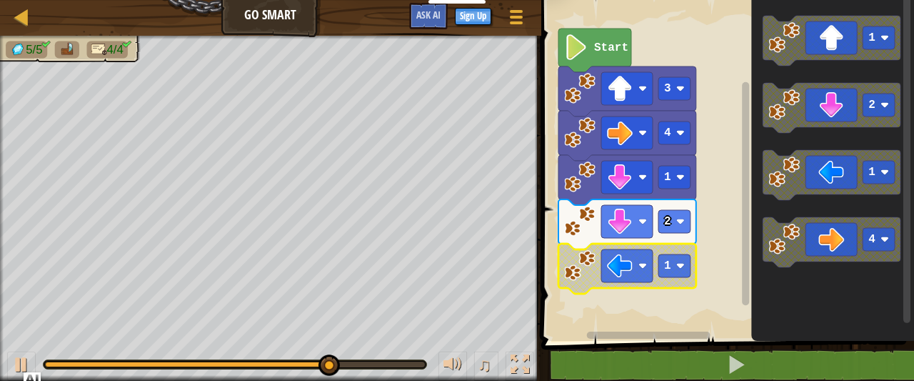
click at [581, 267] on image "Blockly Workspace" at bounding box center [579, 265] width 31 height 31
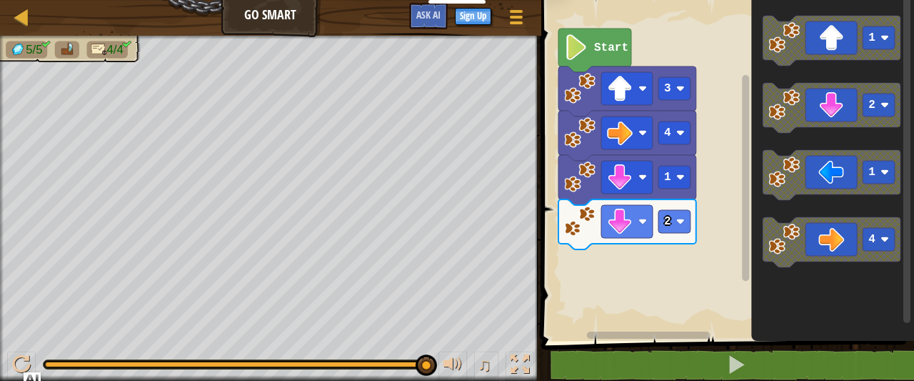
click at [678, 241] on div "Start 3 4 1 2 1 2 1 4" at bounding box center [725, 167] width 377 height 348
click at [775, 203] on icon "1 2 1 4" at bounding box center [832, 167] width 163 height 348
click at [824, 184] on icon "Blockly Workspace" at bounding box center [832, 175] width 138 height 50
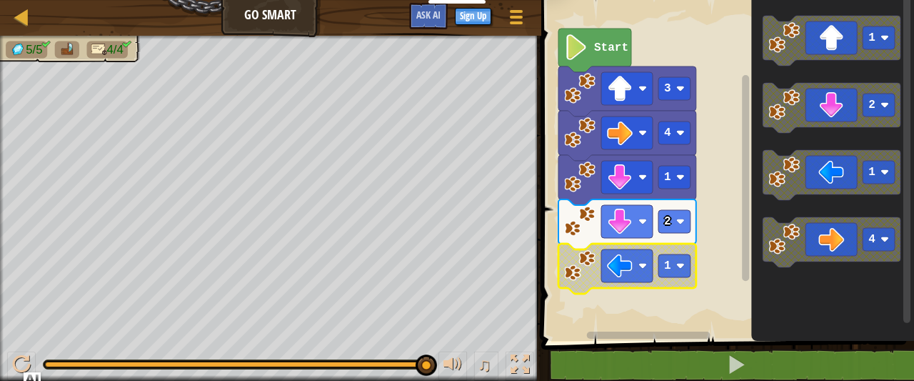
click at [618, 245] on icon "Blockly Workspace" at bounding box center [627, 268] width 138 height 50
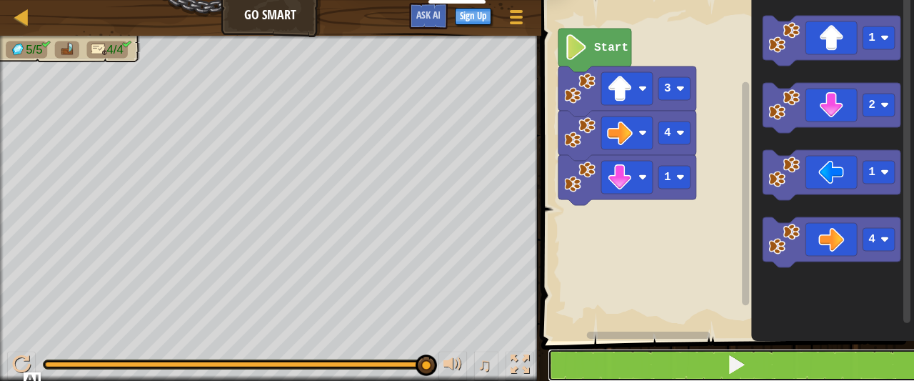
click at [656, 366] on button at bounding box center [736, 364] width 377 height 33
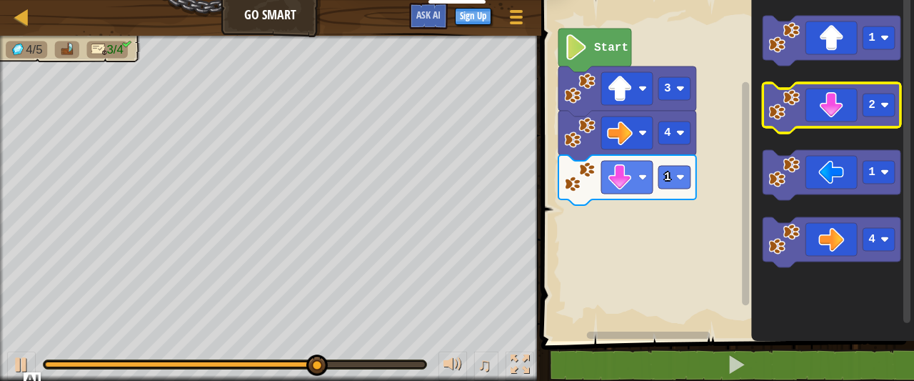
click at [832, 119] on icon "Blockly Workspace" at bounding box center [832, 108] width 138 height 50
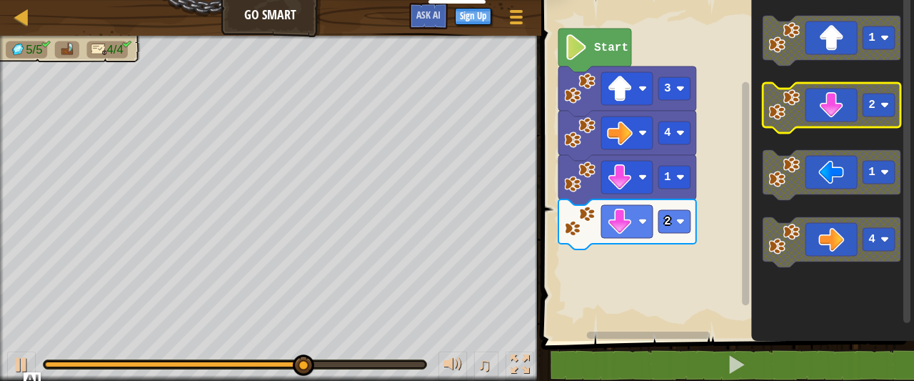
click at [832, 119] on icon "Blockly Workspace" at bounding box center [832, 108] width 138 height 50
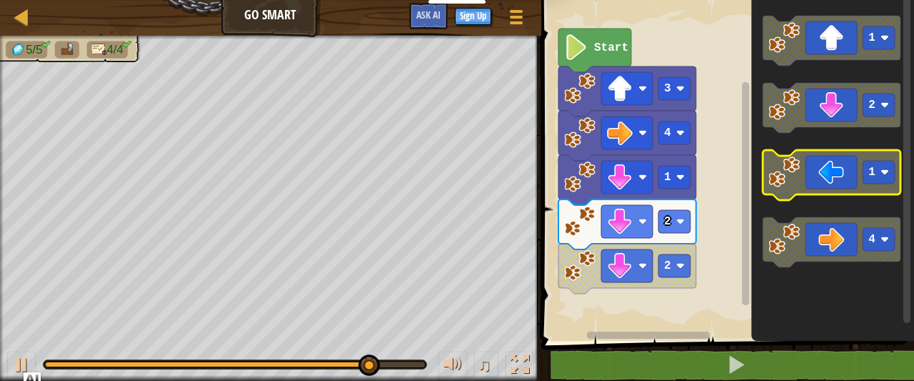
click at [824, 170] on icon "Blockly Workspace" at bounding box center [832, 175] width 138 height 50
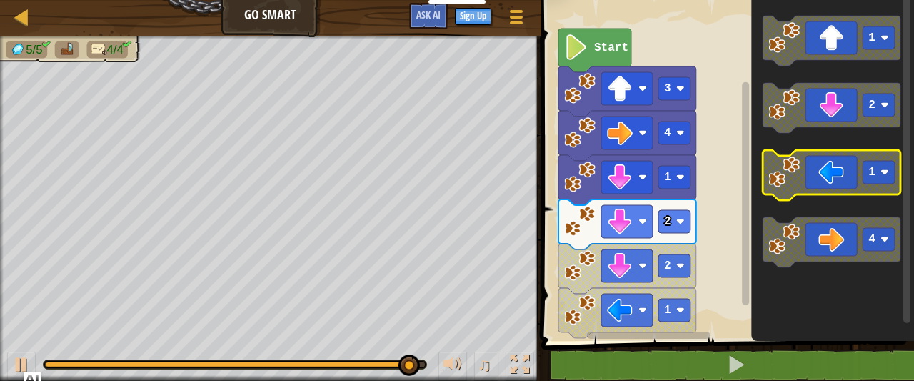
click at [828, 175] on icon "Blockly Workspace" at bounding box center [832, 175] width 138 height 50
click at [828, 174] on icon "Blockly Workspace" at bounding box center [832, 175] width 138 height 50
click at [828, 173] on icon "Blockly Workspace" at bounding box center [832, 175] width 138 height 50
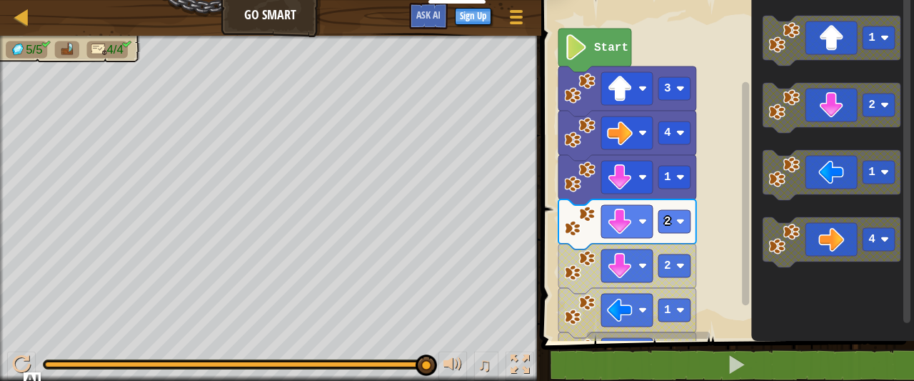
drag, startPoint x: 567, startPoint y: 342, endPoint x: 726, endPoint y: 318, distance: 160.9
click at [726, 318] on div "1 2 3 4 go ( 'up' , 3 ) go ( 'right' , 4 ) go ( 'down' , 3 ) הההההההההההההההההה…" at bounding box center [725, 200] width 377 height 386
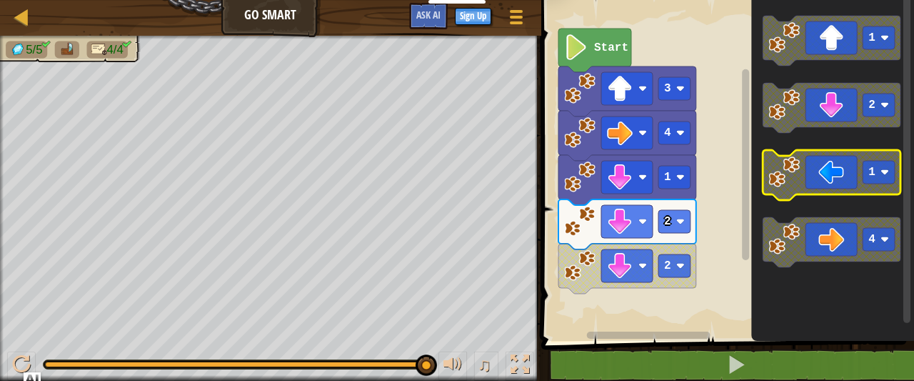
click at [828, 176] on icon "Blockly Workspace" at bounding box center [832, 175] width 138 height 50
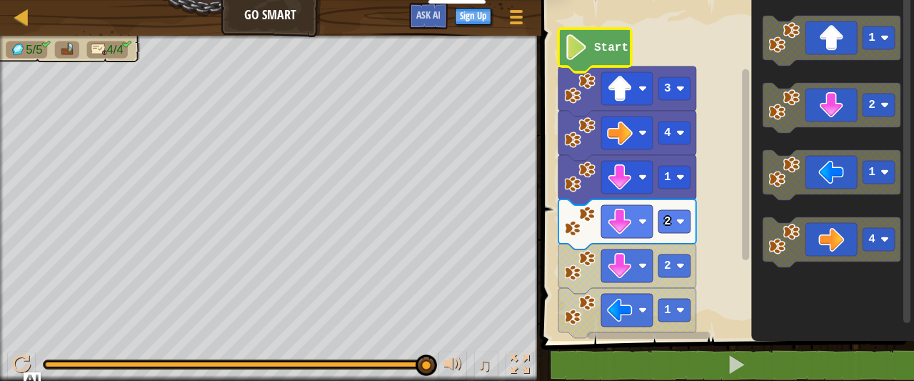
click at [613, 45] on text "Start" at bounding box center [611, 47] width 34 height 13
click at [613, 46] on text "Start" at bounding box center [611, 47] width 34 height 13
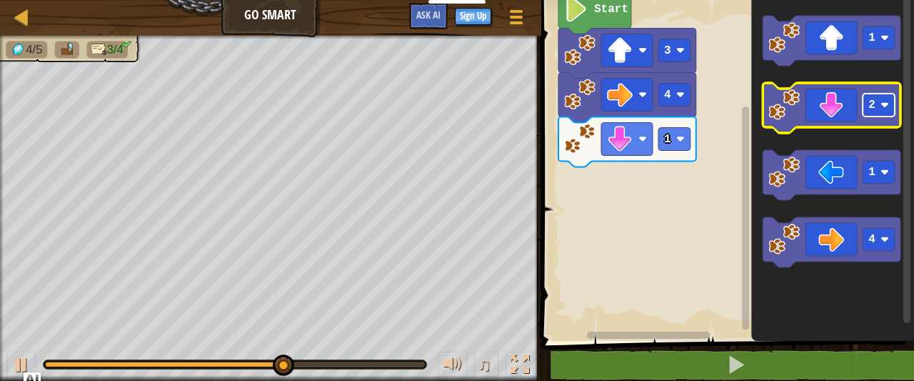
click at [877, 104] on rect "Blockly Workspace" at bounding box center [878, 105] width 32 height 23
click at [827, 114] on icon "Blockly Workspace" at bounding box center [832, 108] width 138 height 50
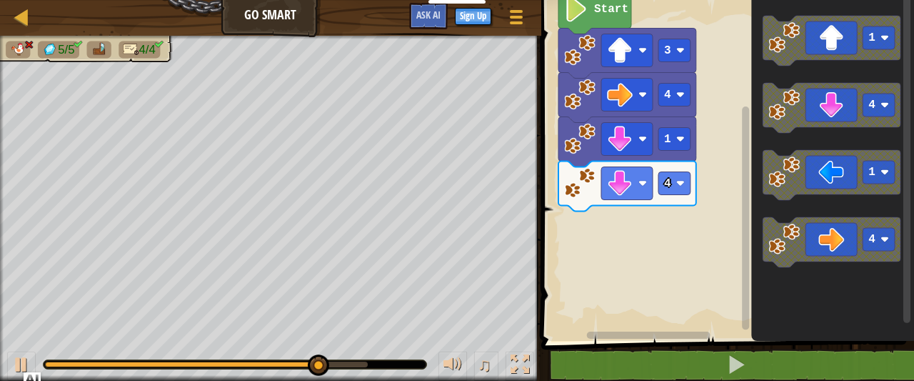
click at [146, 328] on div "Map Go Smart Game Menu Sign Up Ask AI 1 ההההההההההההההההההההההההההההההההההההההה…" at bounding box center [457, 198] width 914 height 396
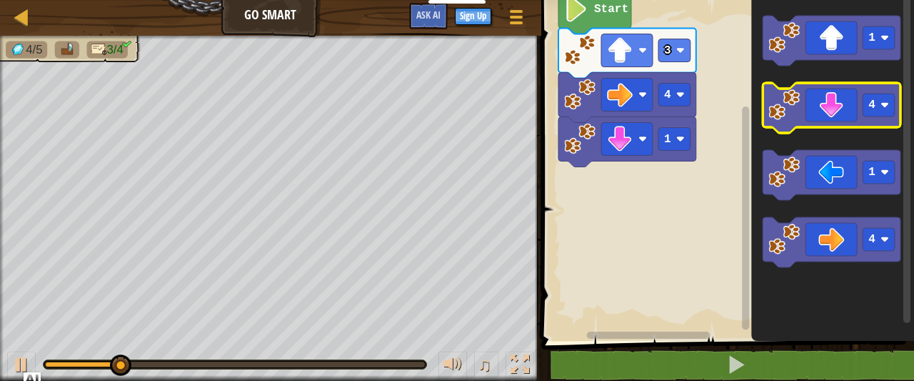
click at [830, 124] on icon "Blockly Workspace" at bounding box center [832, 108] width 138 height 50
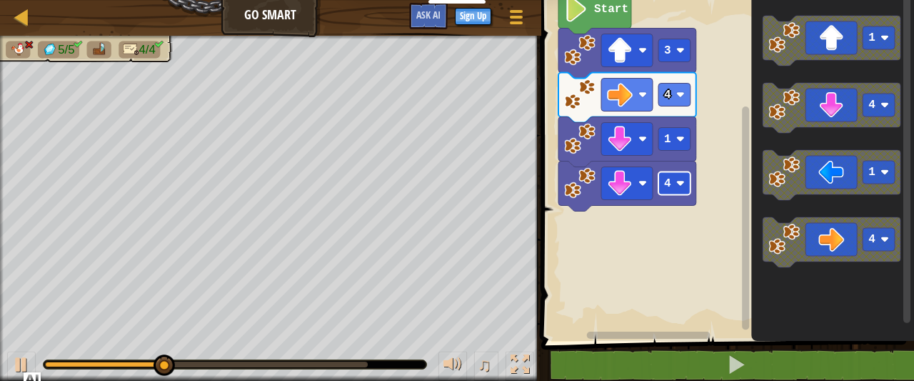
click at [680, 185] on image "Blockly Workspace" at bounding box center [680, 183] width 9 height 9
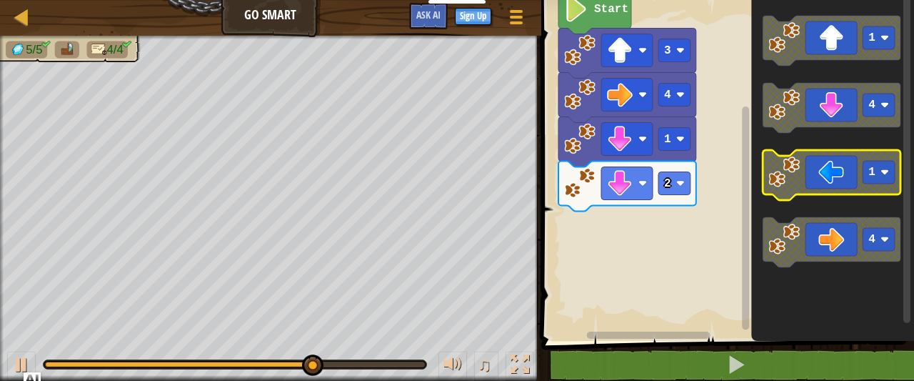
click at [780, 183] on image "Blockly Workspace" at bounding box center [783, 171] width 31 height 31
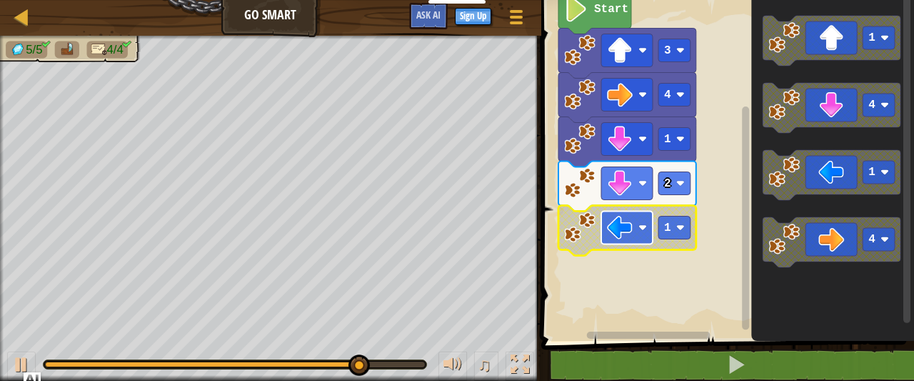
click at [623, 226] on image "Blockly Workspace" at bounding box center [620, 228] width 26 height 26
click at [672, 225] on rect "Blockly Workspace" at bounding box center [674, 227] width 32 height 23
click at [673, 230] on rect "Blockly Workspace" at bounding box center [674, 227] width 32 height 23
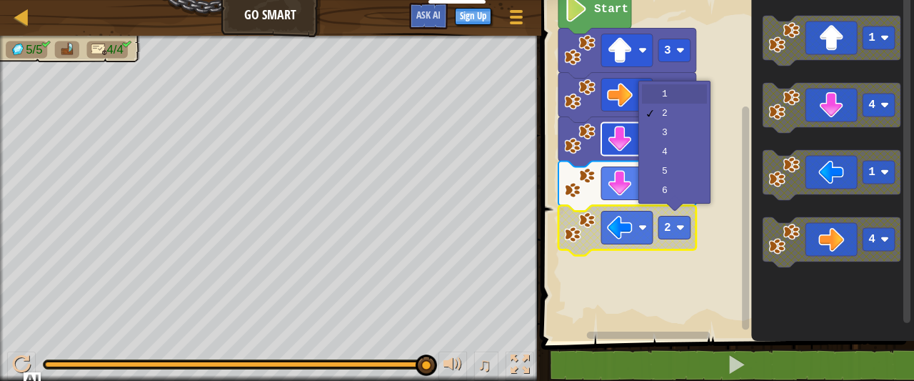
drag, startPoint x: 670, startPoint y: 91, endPoint x: 647, endPoint y: 143, distance: 56.9
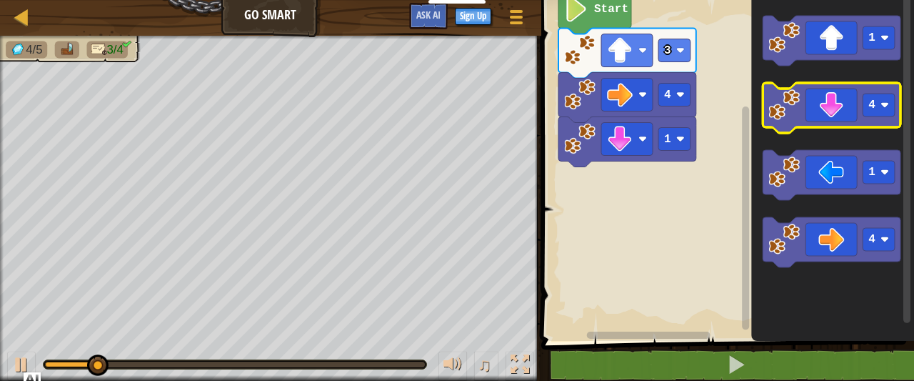
click at [824, 119] on icon "Blockly Workspace" at bounding box center [832, 108] width 138 height 50
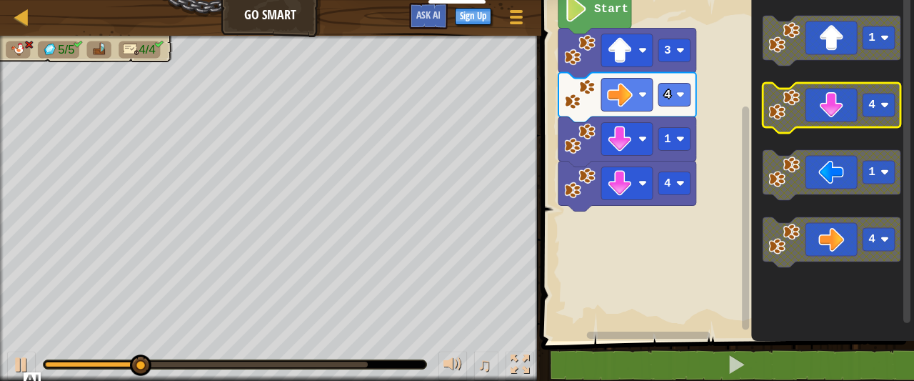
click at [883, 104] on image "Blockly Workspace" at bounding box center [884, 105] width 9 height 9
click at [873, 111] on text "1" at bounding box center [871, 105] width 7 height 13
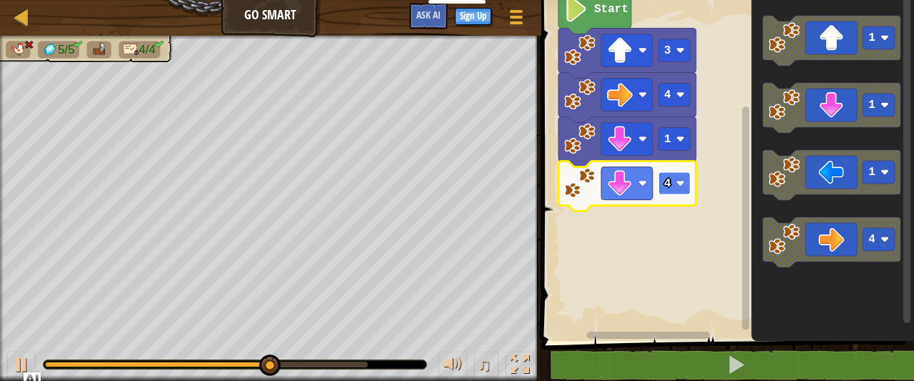
click at [668, 183] on text "4" at bounding box center [667, 183] width 7 height 13
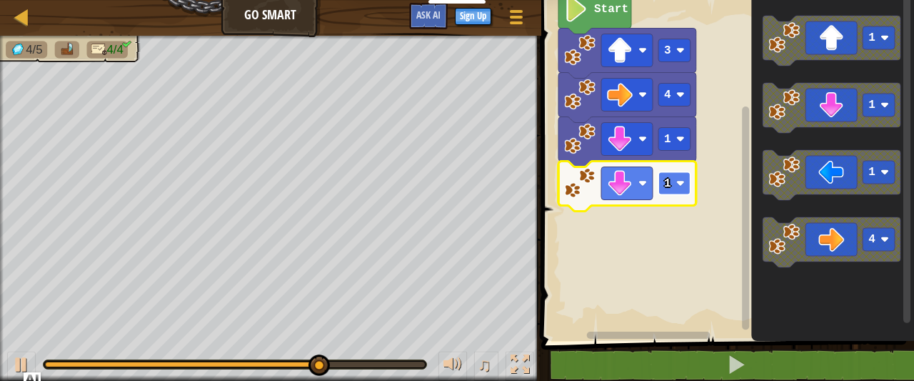
click at [676, 193] on rect "Blockly Workspace" at bounding box center [674, 183] width 32 height 23
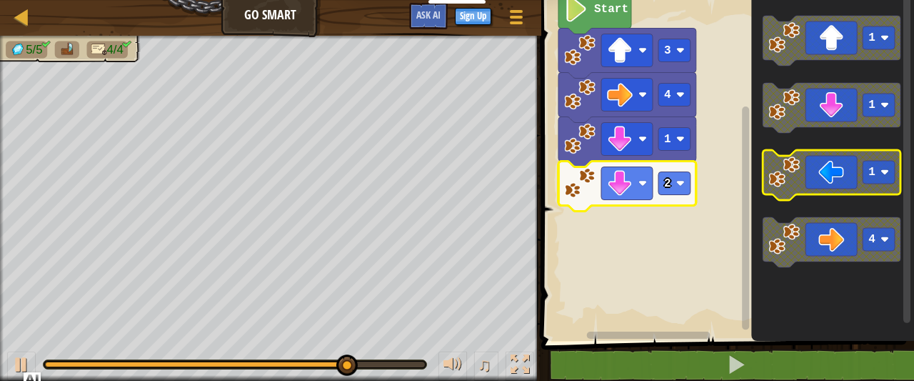
click at [885, 176] on image "Blockly Workspace" at bounding box center [884, 172] width 9 height 9
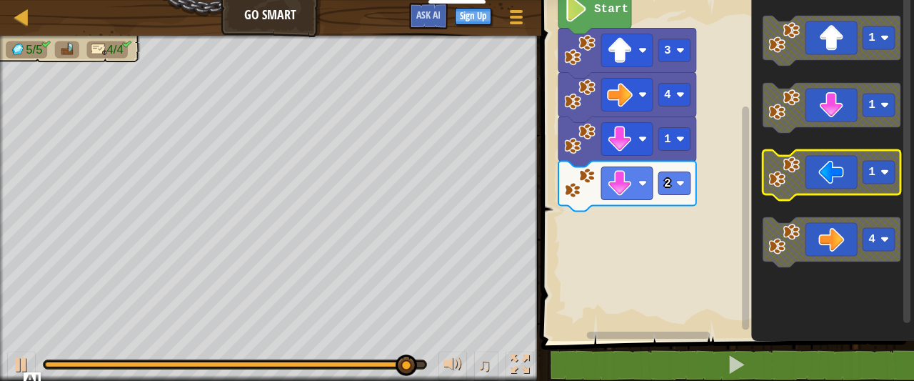
click at [838, 181] on icon "Blockly Workspace" at bounding box center [832, 175] width 138 height 50
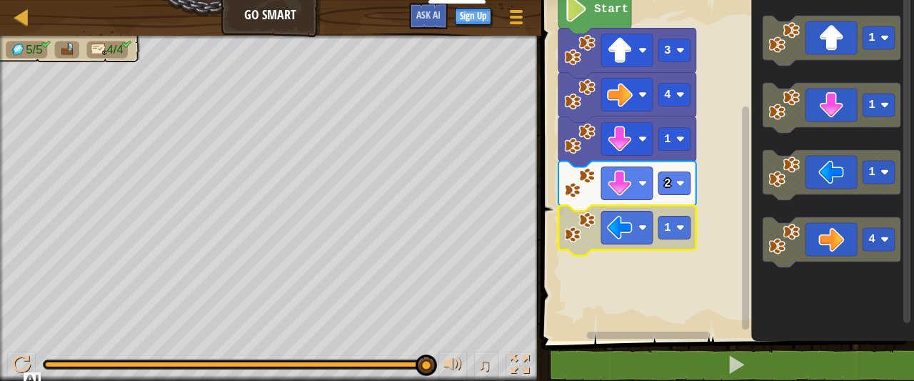
click at [576, 223] on image "Blockly Workspace" at bounding box center [579, 226] width 31 height 31
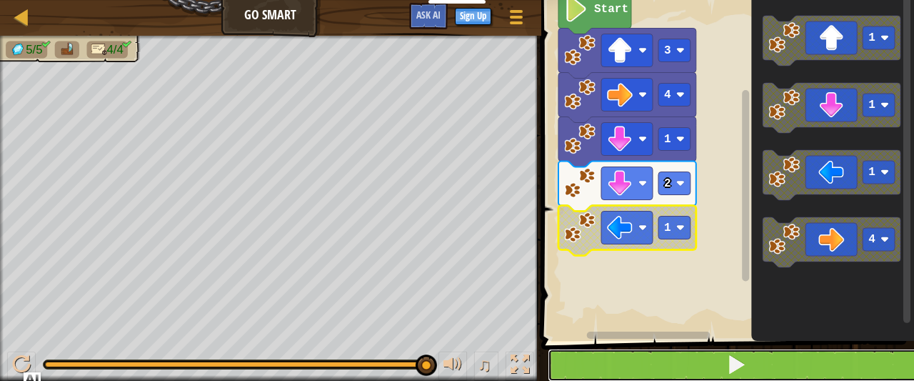
click at [629, 352] on button at bounding box center [736, 364] width 377 height 33
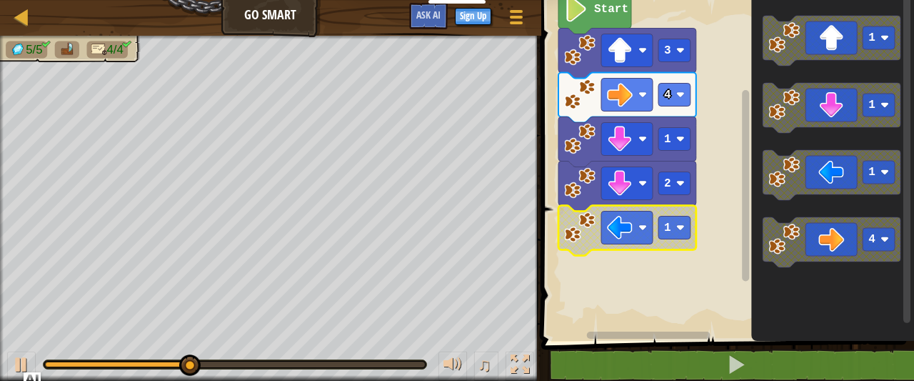
click at [655, 276] on rect "Blockly Workspace" at bounding box center [725, 167] width 377 height 348
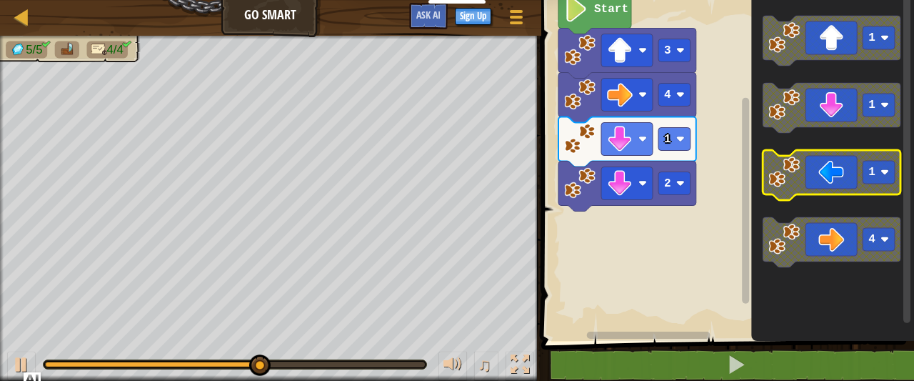
click at [804, 181] on icon "Blockly Workspace" at bounding box center [832, 175] width 138 height 50
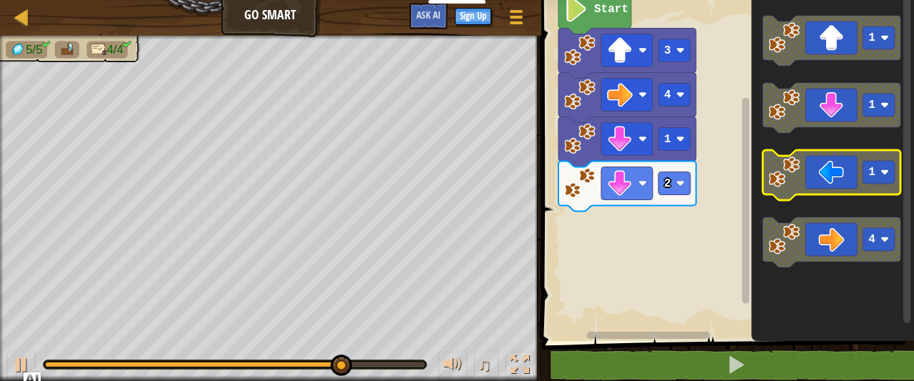
click at [791, 189] on icon "Blockly Workspace" at bounding box center [832, 175] width 138 height 50
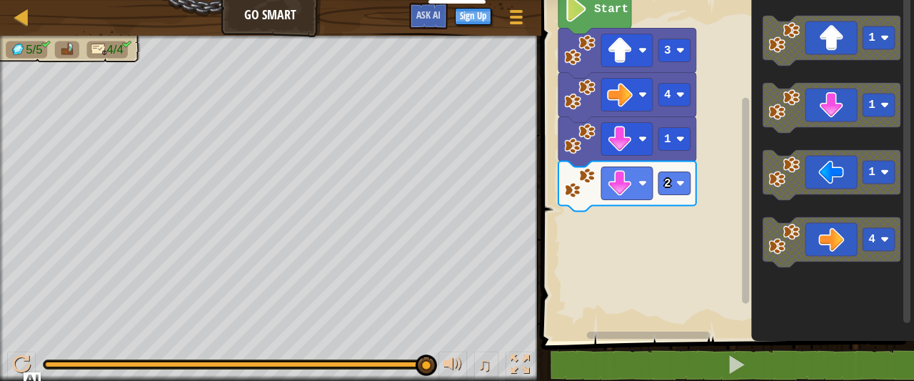
click at [707, 226] on div "Start 3 4 1 2 1 1 1 4" at bounding box center [725, 167] width 377 height 348
click at [797, 163] on image "Blockly Workspace" at bounding box center [783, 171] width 31 height 31
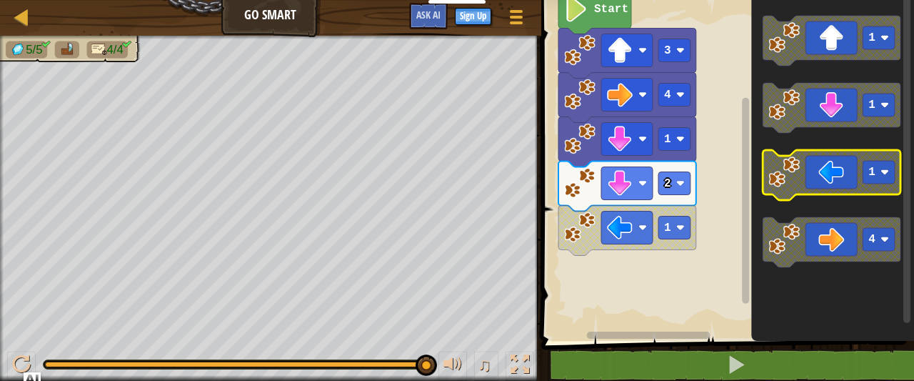
click at [812, 168] on icon "Blockly Workspace" at bounding box center [832, 175] width 138 height 50
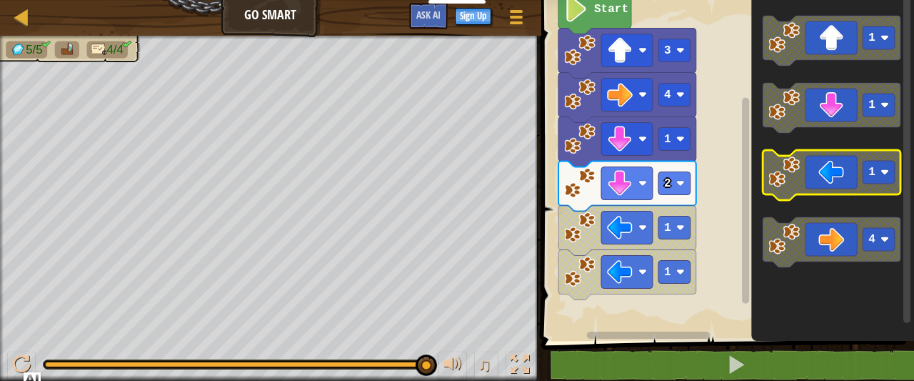
click at [813, 172] on icon "Blockly Workspace" at bounding box center [832, 175] width 138 height 50
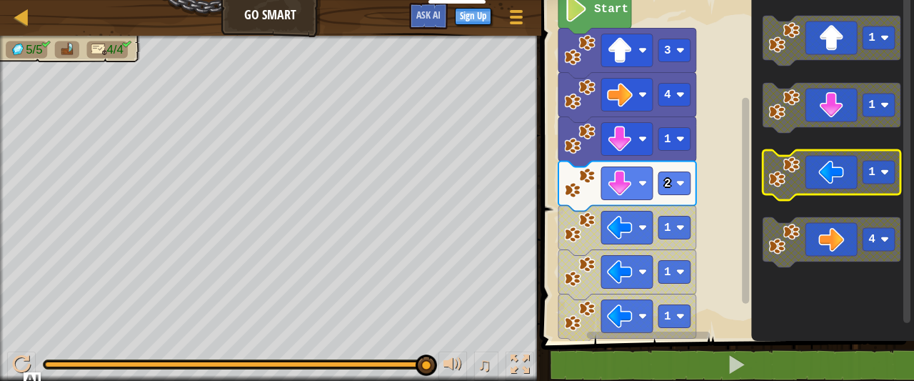
click at [813, 172] on icon "Blockly Workspace" at bounding box center [832, 175] width 138 height 50
click at [815, 178] on icon "Blockly Workspace" at bounding box center [832, 175] width 138 height 50
click at [814, 178] on icon "Blockly Workspace" at bounding box center [832, 175] width 138 height 50
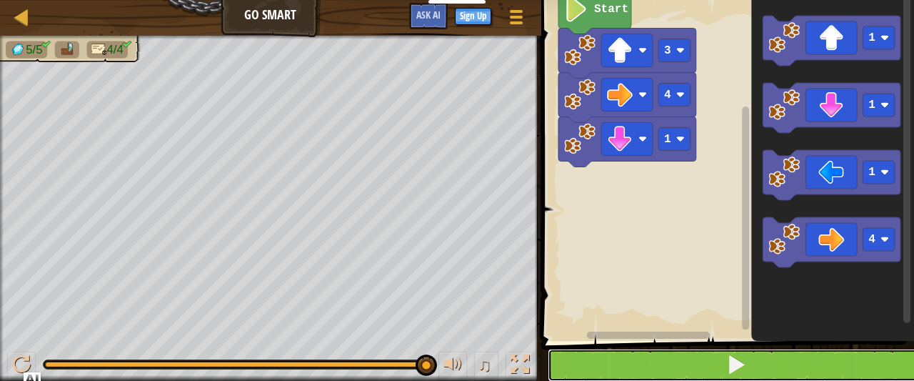
click at [743, 350] on button at bounding box center [736, 364] width 377 height 33
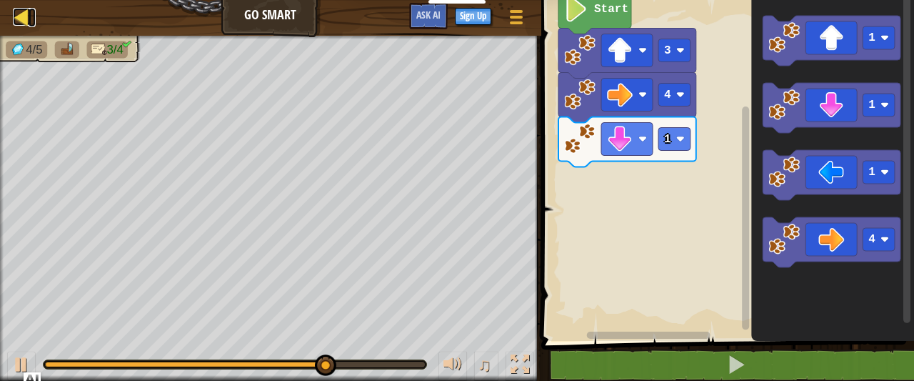
click at [16, 15] on div at bounding box center [22, 17] width 18 height 18
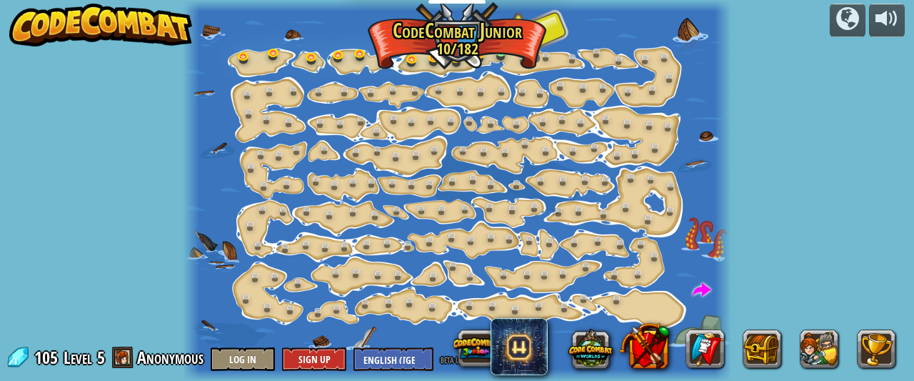
click at [497, 49] on img at bounding box center [500, 39] width 11 height 26
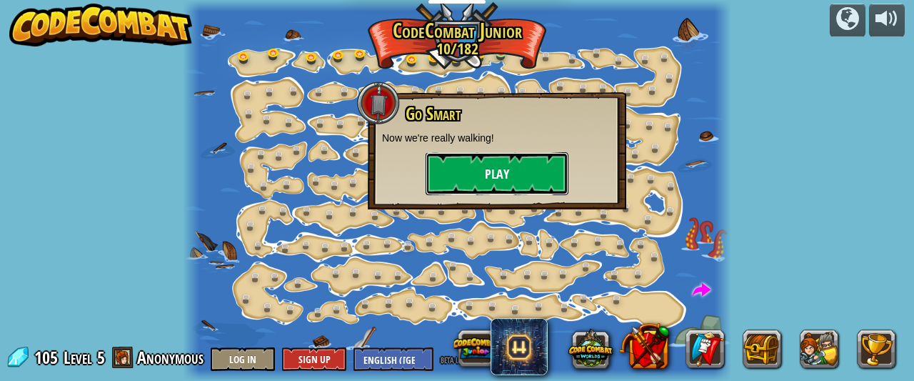
click at [472, 164] on button "Play" at bounding box center [497, 173] width 143 height 43
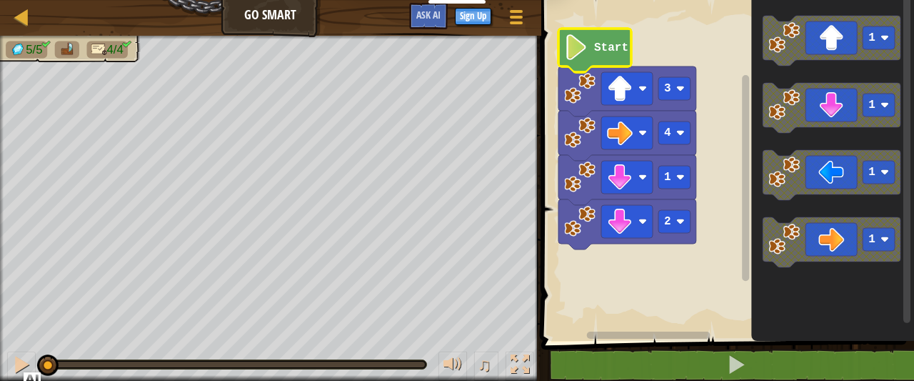
click at [620, 51] on text "Start" at bounding box center [611, 47] width 34 height 13
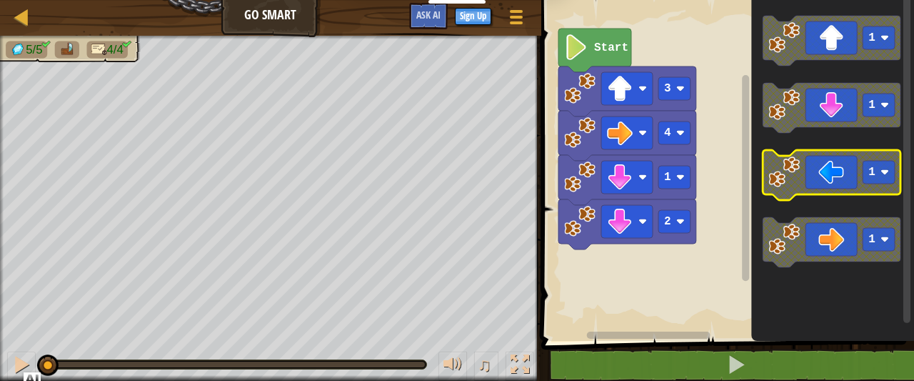
click at [818, 180] on icon "Blockly Workspace" at bounding box center [832, 175] width 138 height 50
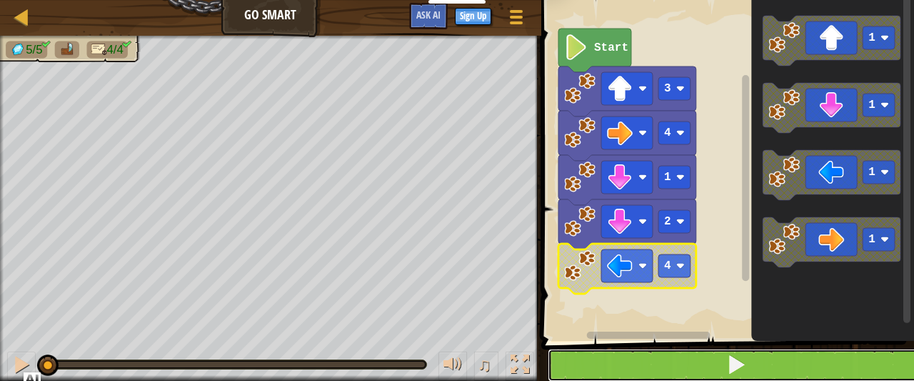
click at [657, 364] on button at bounding box center [736, 364] width 377 height 33
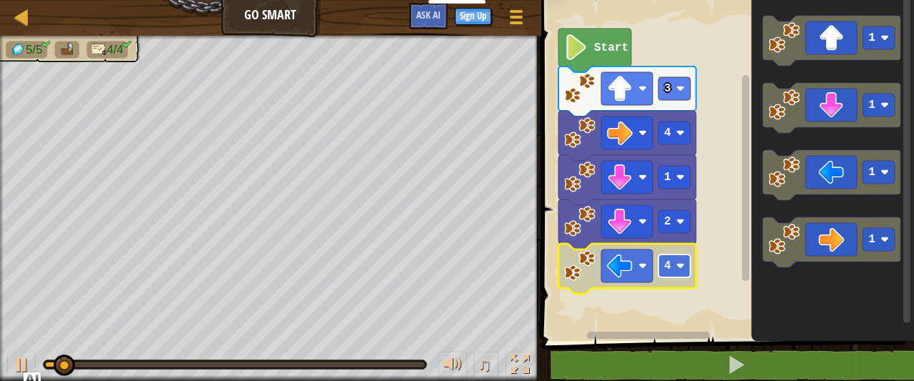
click at [674, 271] on rect "Blockly Workspace" at bounding box center [674, 265] width 32 height 23
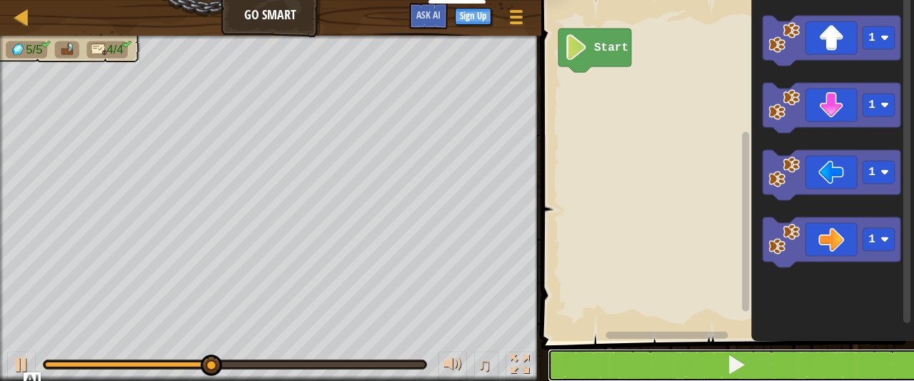
drag, startPoint x: 625, startPoint y: 380, endPoint x: 623, endPoint y: 363, distance: 16.7
click at [625, 378] on button at bounding box center [736, 364] width 377 height 33
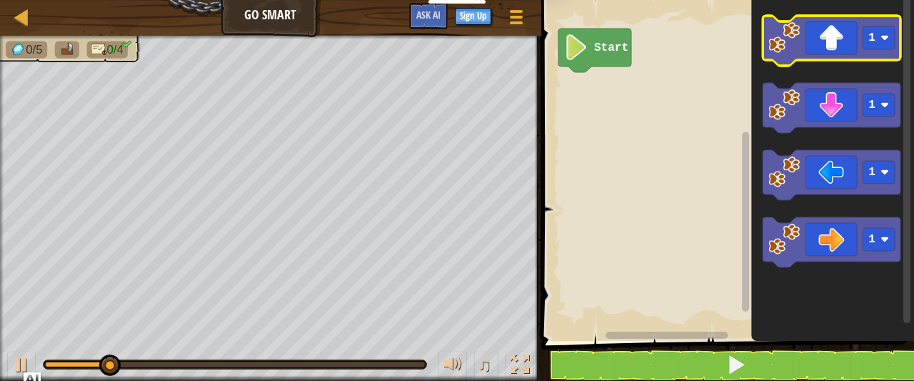
click at [800, 54] on icon "Blockly Workspace" at bounding box center [832, 41] width 138 height 50
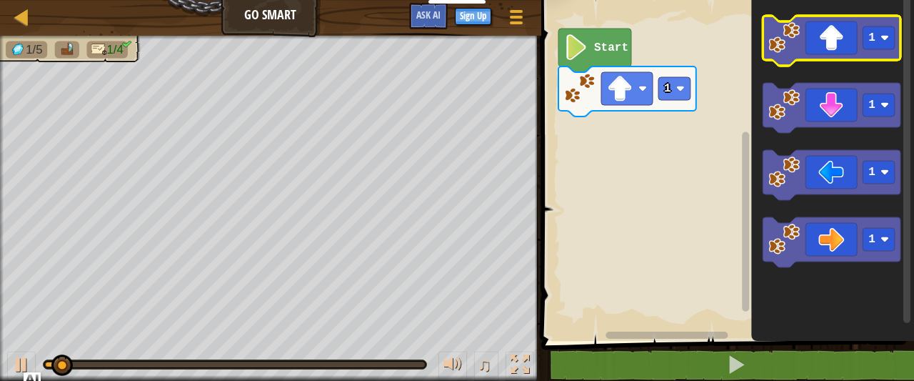
click at [800, 54] on icon "Blockly Workspace" at bounding box center [832, 41] width 138 height 50
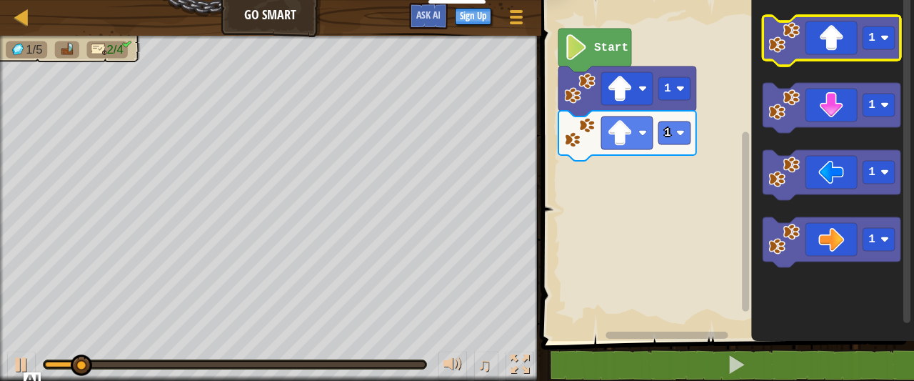
click at [800, 54] on icon "Blockly Workspace" at bounding box center [832, 41] width 138 height 50
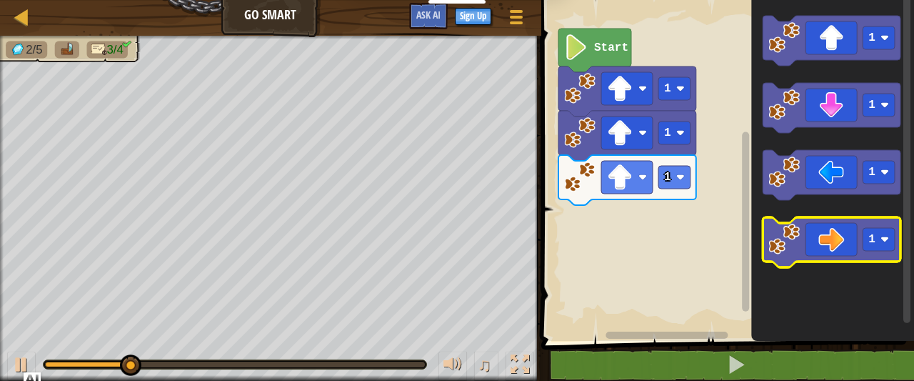
click at [834, 231] on icon "Blockly Workspace" at bounding box center [832, 242] width 138 height 50
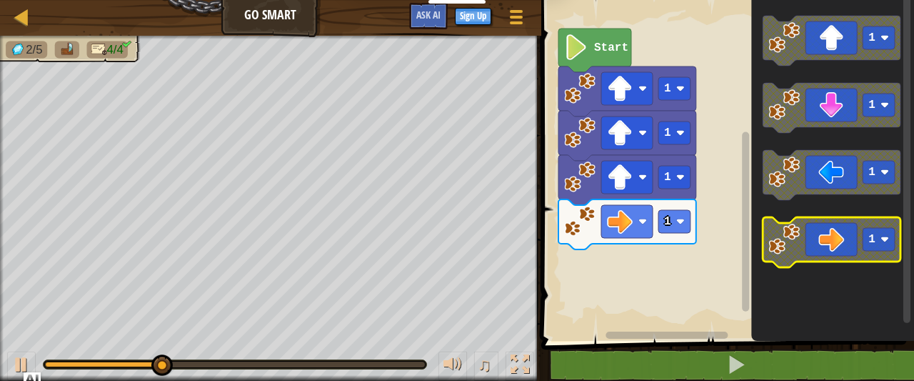
click at [834, 231] on icon "Blockly Workspace" at bounding box center [832, 242] width 138 height 50
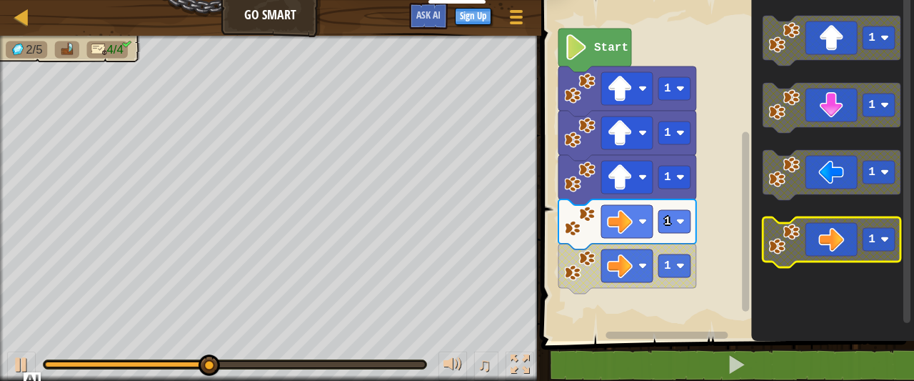
click at [834, 231] on icon "Blockly Workspace" at bounding box center [832, 242] width 138 height 50
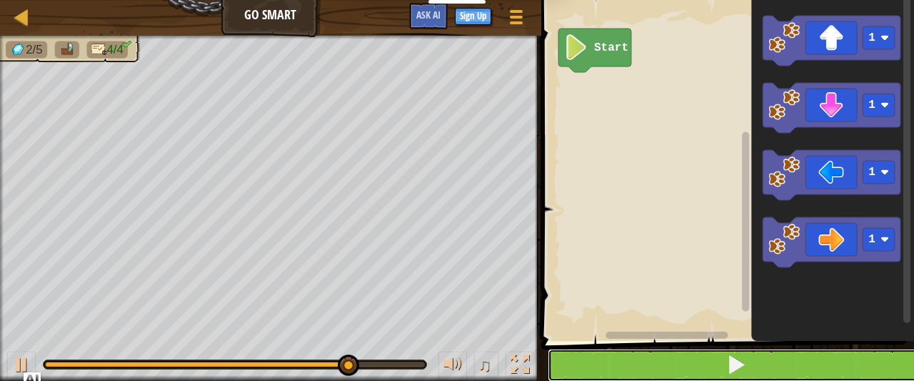
click at [771, 354] on button at bounding box center [736, 364] width 377 height 33
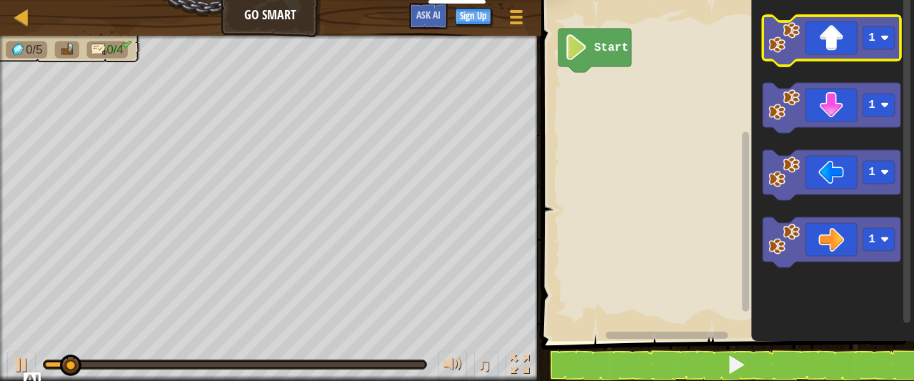
click at [780, 42] on image "Blockly Workspace" at bounding box center [783, 37] width 31 height 31
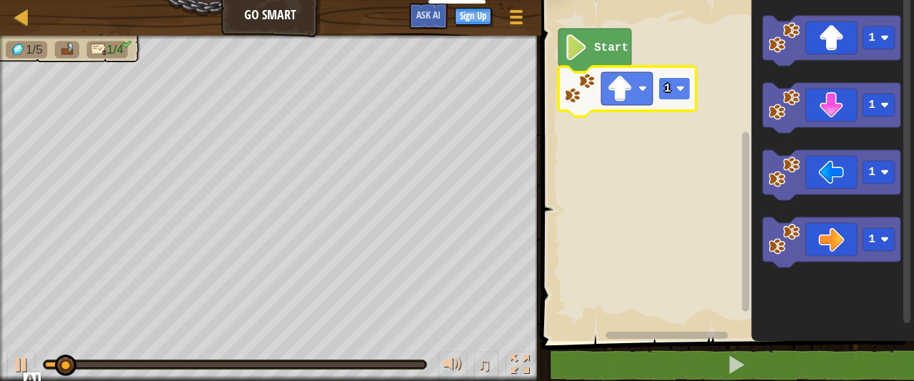
click at [675, 91] on rect "Blockly Workspace" at bounding box center [674, 88] width 32 height 23
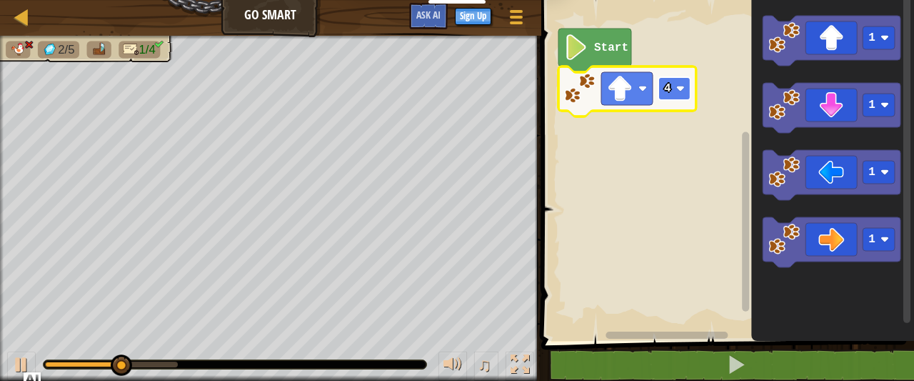
click at [682, 95] on rect "Blockly Workspace" at bounding box center [674, 88] width 32 height 23
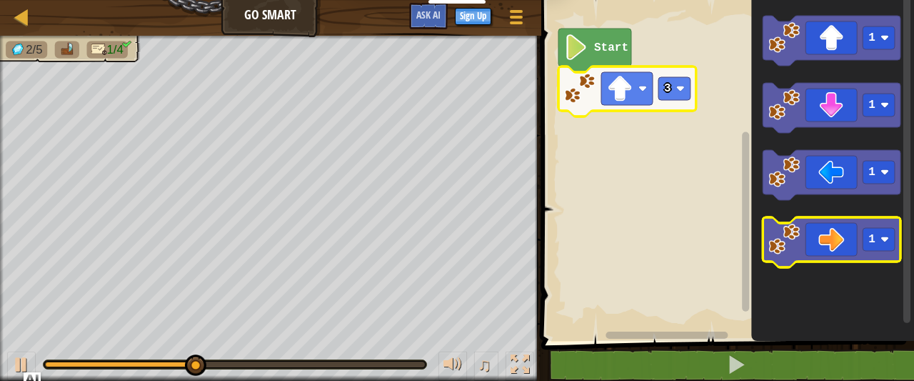
click at [826, 218] on icon "Blockly Workspace" at bounding box center [832, 242] width 138 height 50
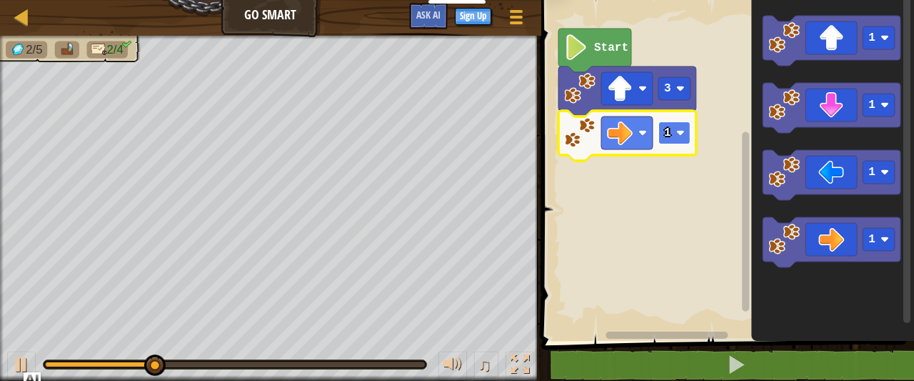
click at [680, 135] on image "Blockly Workspace" at bounding box center [680, 133] width 9 height 9
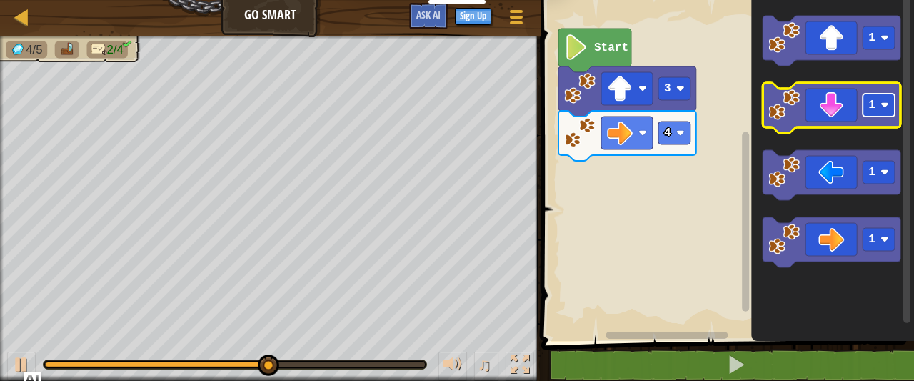
click at [867, 109] on rect "Blockly Workspace" at bounding box center [878, 105] width 32 height 23
click at [832, 114] on icon "Blockly Workspace" at bounding box center [832, 108] width 138 height 50
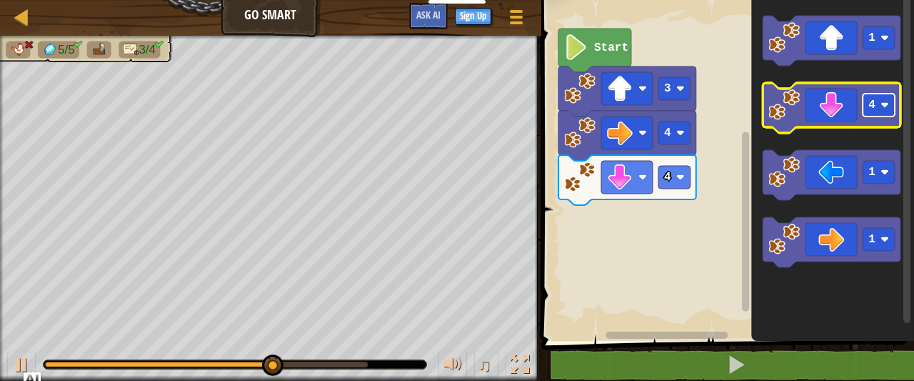
click at [875, 106] on rect "Blockly Workspace" at bounding box center [878, 105] width 32 height 23
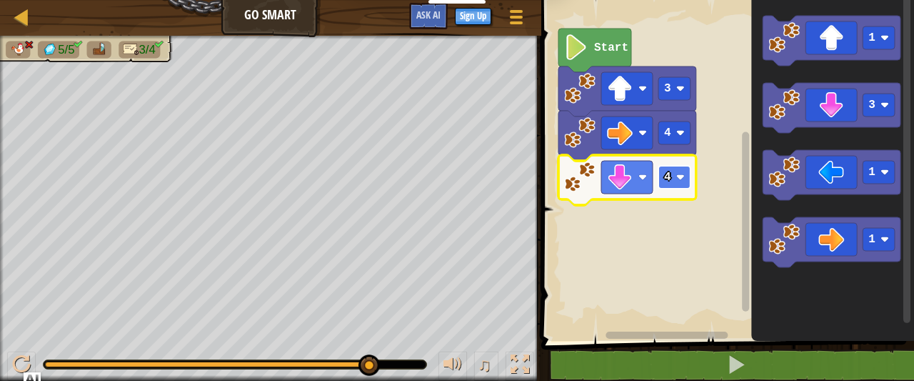
click at [678, 168] on rect "Blockly Workspace" at bounding box center [674, 177] width 32 height 23
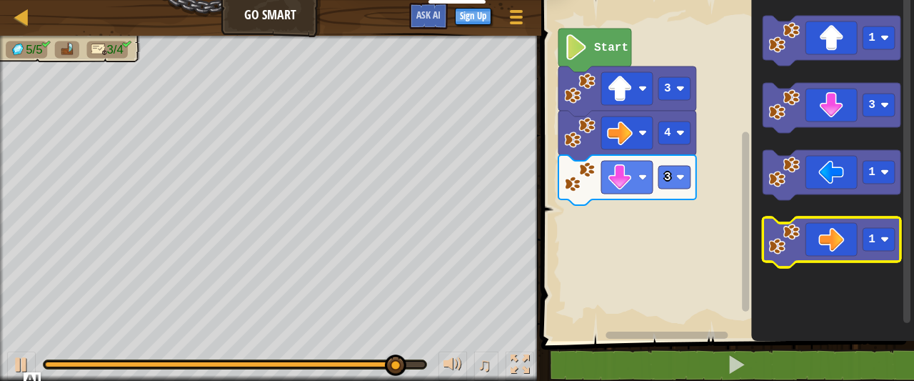
click at [850, 246] on icon "Blockly Workspace" at bounding box center [832, 242] width 138 height 50
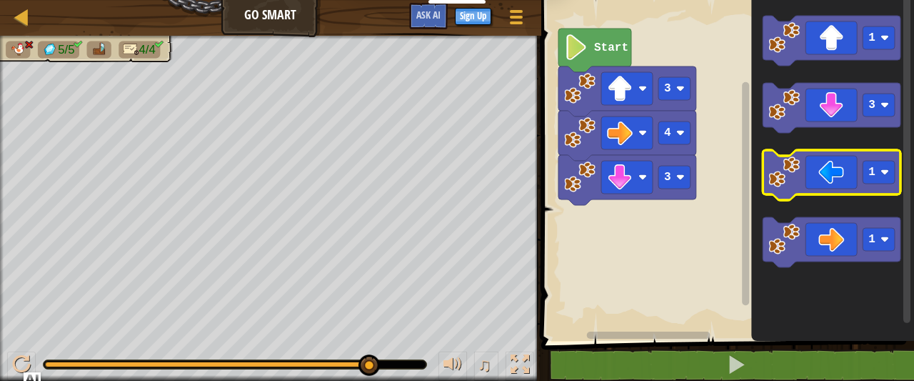
click at [830, 185] on icon "Blockly Workspace" at bounding box center [832, 175] width 138 height 50
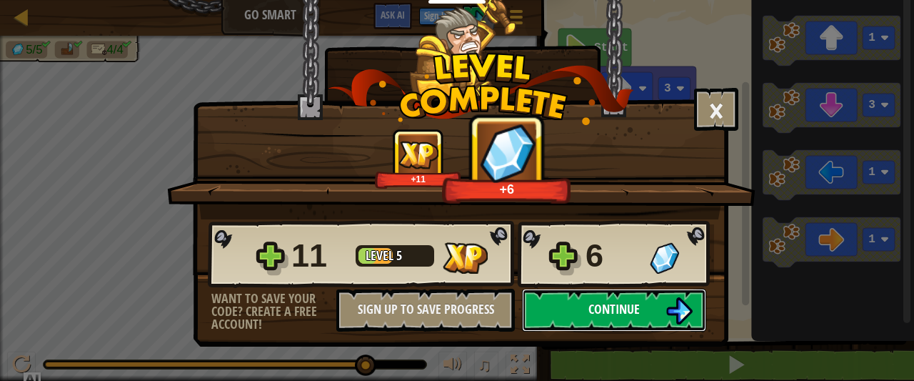
click at [645, 315] on button "Continue" at bounding box center [614, 309] width 184 height 43
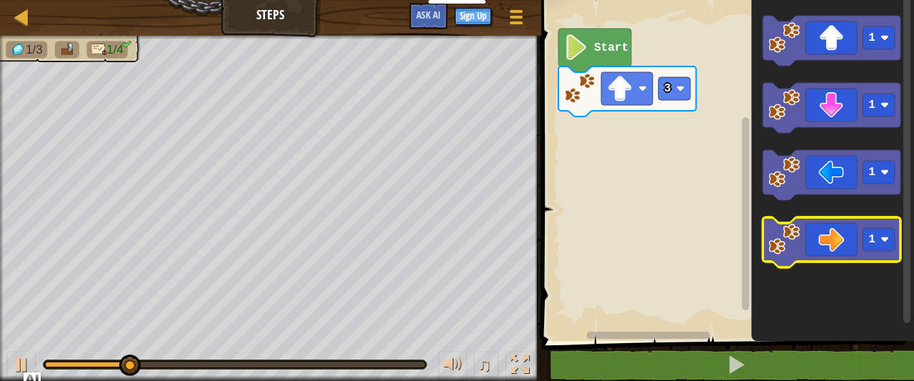
click at [842, 244] on icon "Blockly Workspace" at bounding box center [832, 242] width 138 height 50
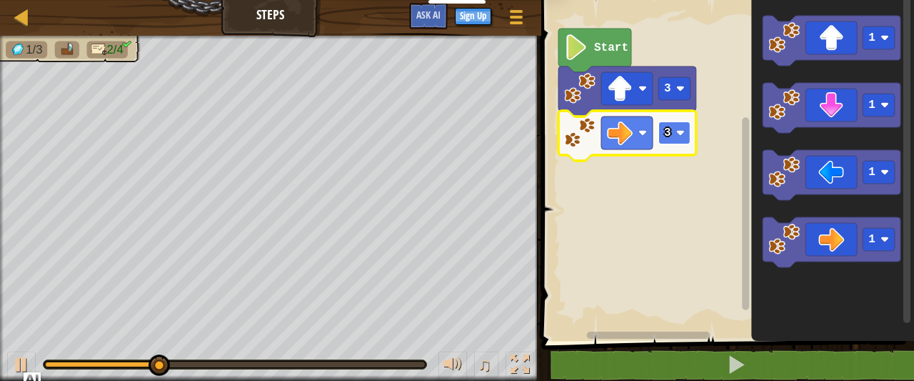
click at [668, 134] on text "3" at bounding box center [667, 132] width 7 height 13
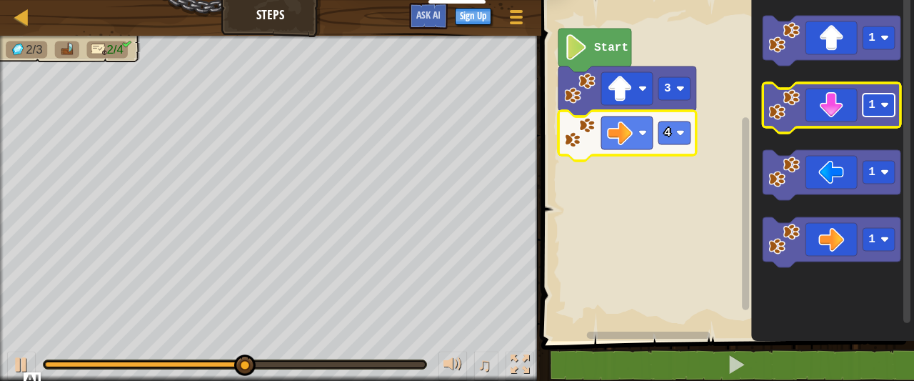
click at [870, 109] on text "1" at bounding box center [871, 105] width 7 height 13
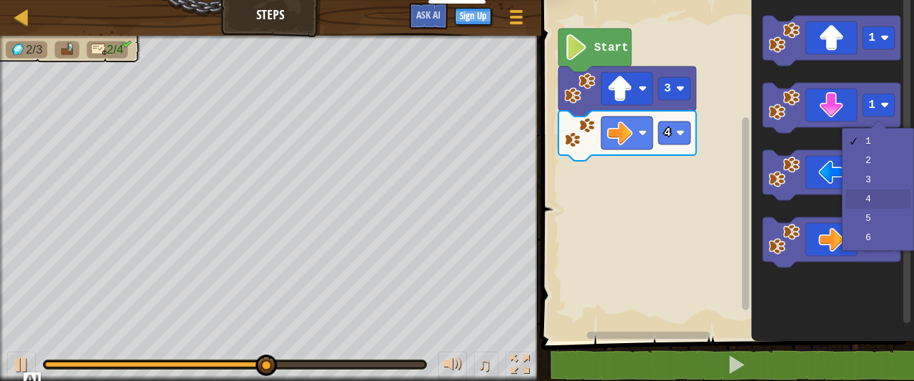
drag, startPoint x: 868, startPoint y: 196, endPoint x: 855, endPoint y: 156, distance: 42.2
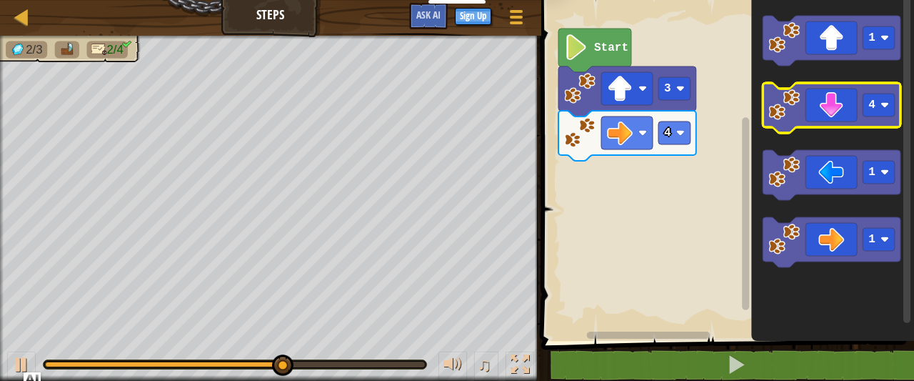
click at [838, 112] on icon "Blockly Workspace" at bounding box center [832, 108] width 138 height 50
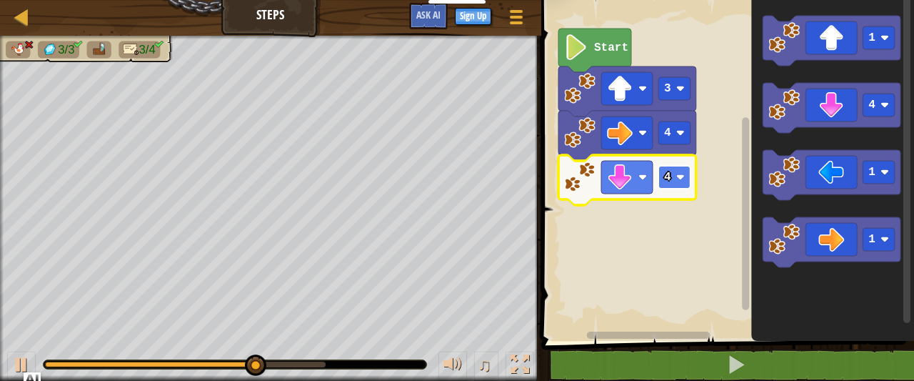
click at [687, 171] on rect "Blockly Workspace" at bounding box center [674, 177] width 32 height 23
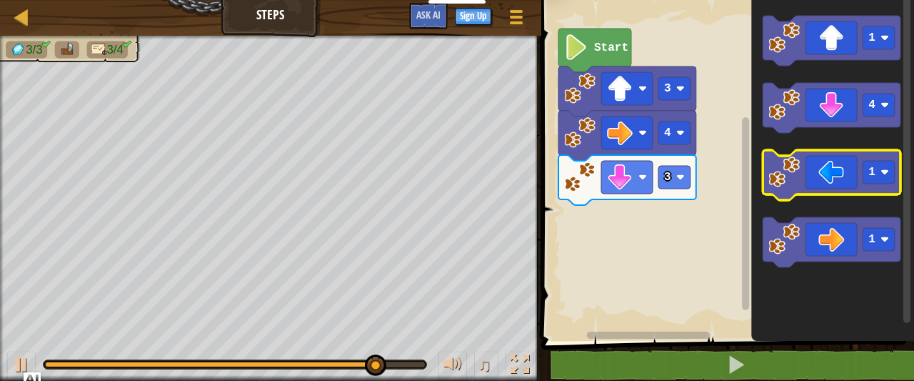
click at [821, 173] on icon "Blockly Workspace" at bounding box center [832, 175] width 138 height 50
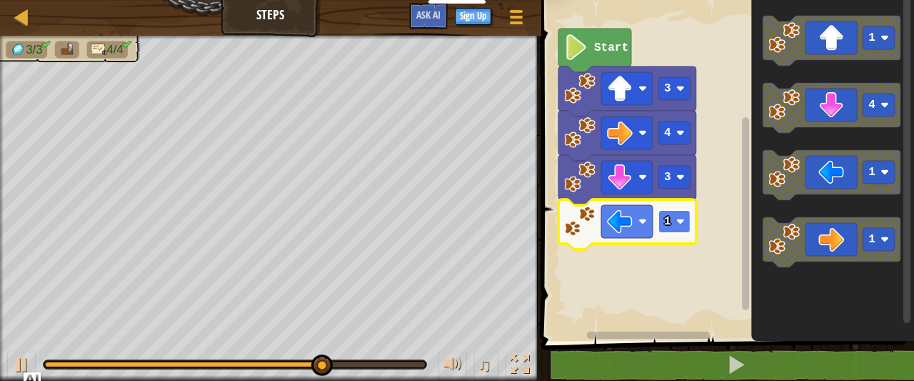
click at [675, 222] on rect "Blockly Workspace" at bounding box center [674, 221] width 32 height 23
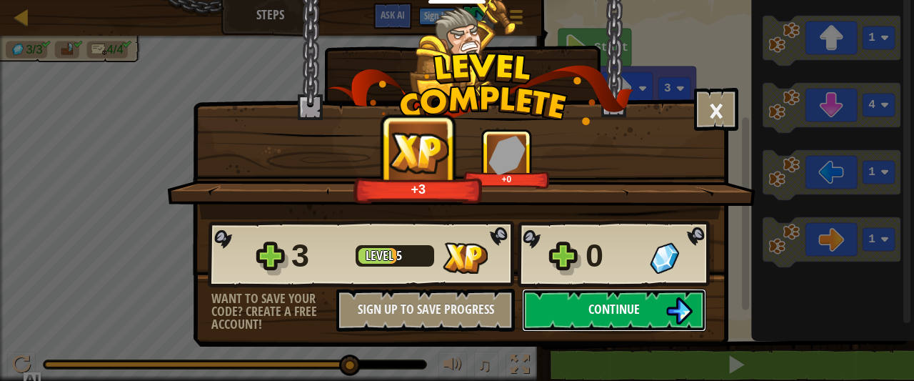
click at [617, 301] on span "Continue" at bounding box center [613, 309] width 51 height 18
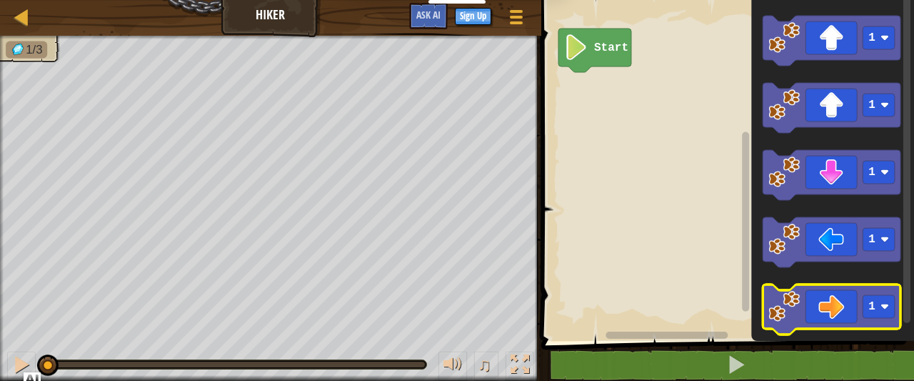
click at [805, 302] on icon "Blockly Workspace" at bounding box center [832, 309] width 138 height 50
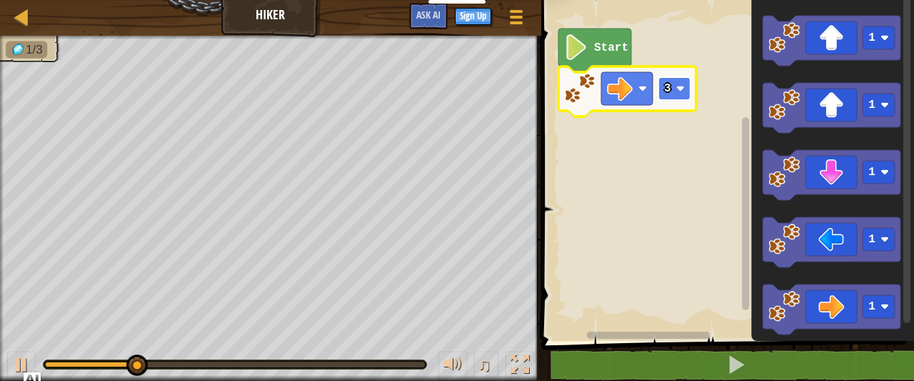
click at [680, 95] on rect "Blockly Workspace" at bounding box center [674, 88] width 32 height 23
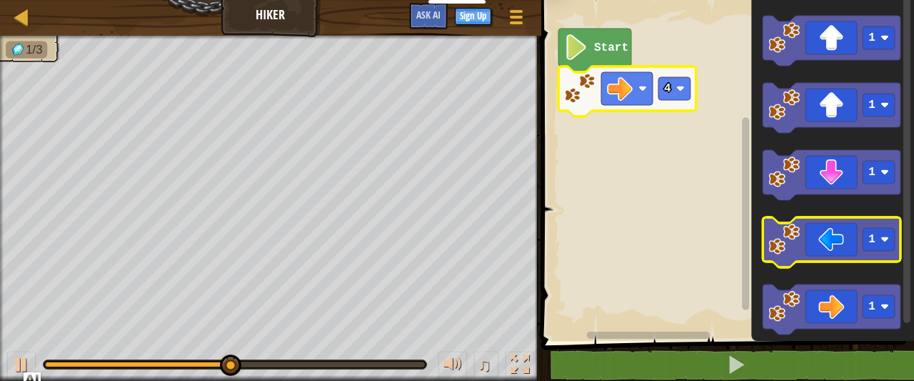
click at [823, 240] on icon "Blockly Workspace" at bounding box center [832, 242] width 138 height 50
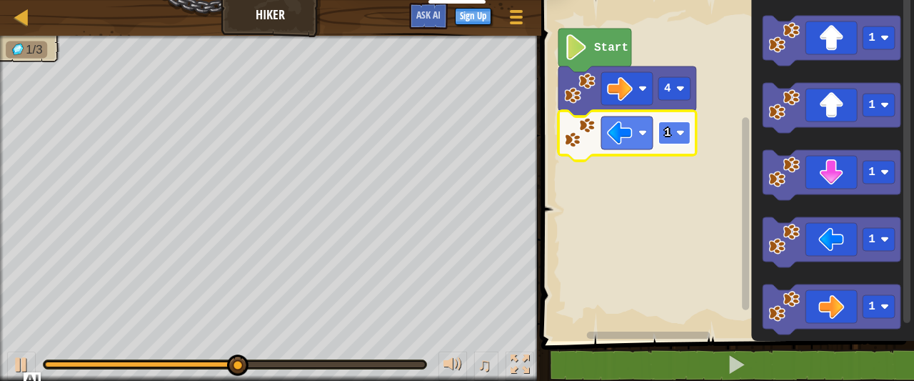
click at [674, 132] on rect "Blockly Workspace" at bounding box center [674, 132] width 32 height 23
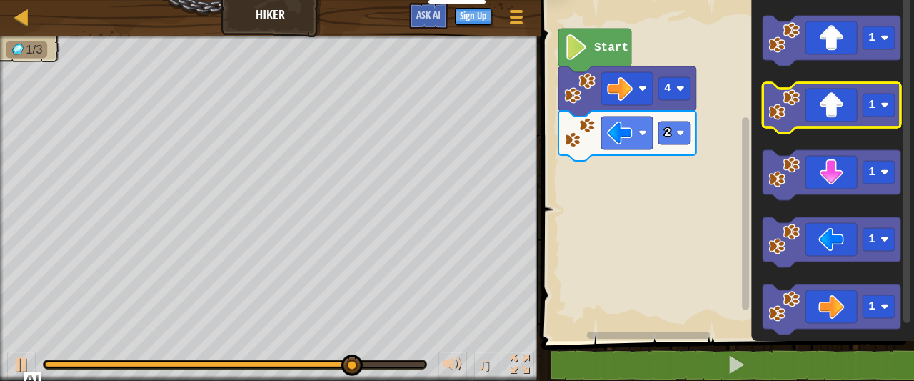
click at [850, 129] on rect "Blockly Workspace" at bounding box center [832, 108] width 138 height 50
click at [880, 109] on rect "Blockly Workspace" at bounding box center [878, 105] width 32 height 23
click at [817, 109] on icon "Blockly Workspace" at bounding box center [832, 108] width 138 height 50
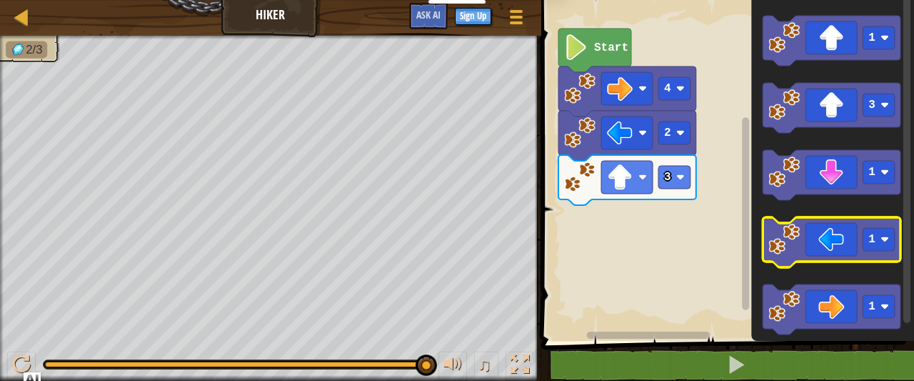
click at [830, 241] on icon "Blockly Workspace" at bounding box center [832, 242] width 138 height 50
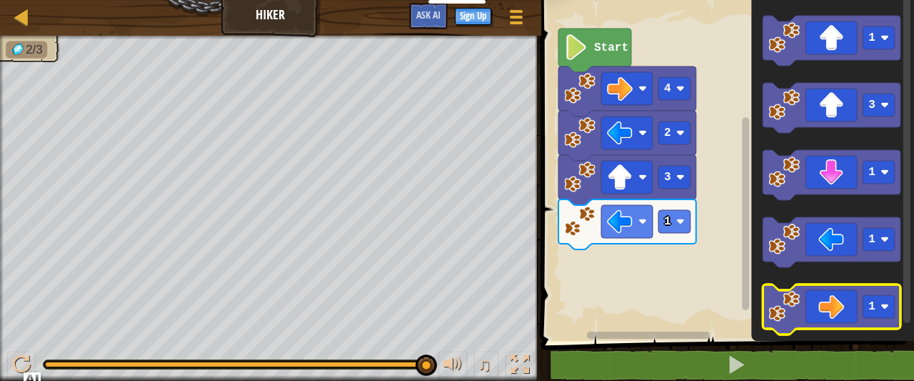
click at [825, 298] on icon "Blockly Workspace" at bounding box center [832, 309] width 138 height 50
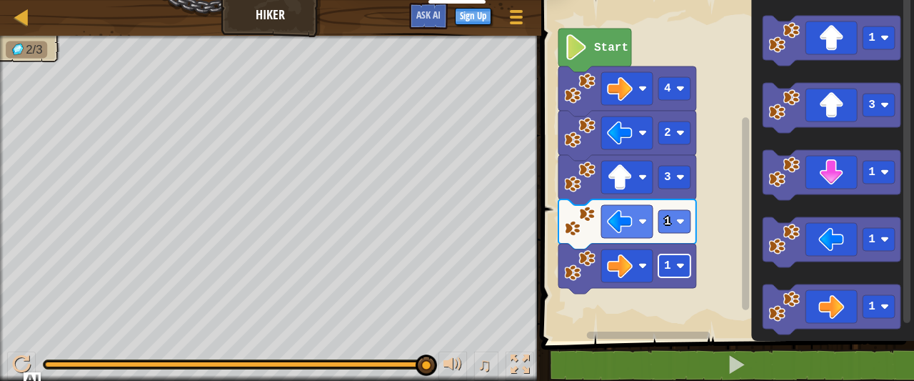
click at [677, 264] on image "Blockly Workspace" at bounding box center [680, 265] width 9 height 9
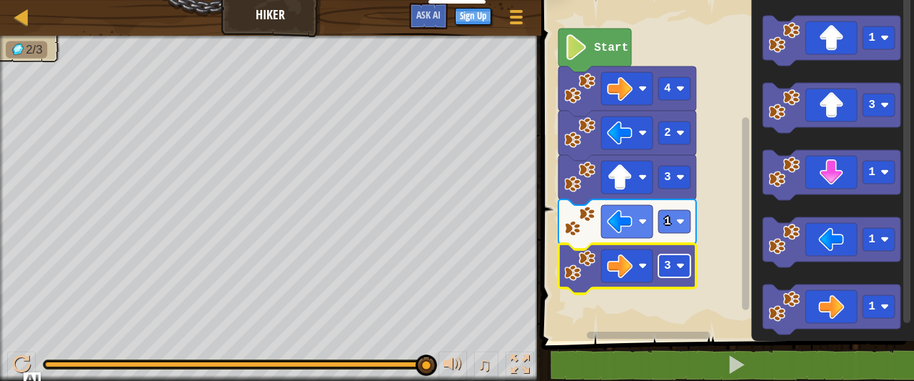
click at [665, 266] on text "3" at bounding box center [667, 265] width 7 height 13
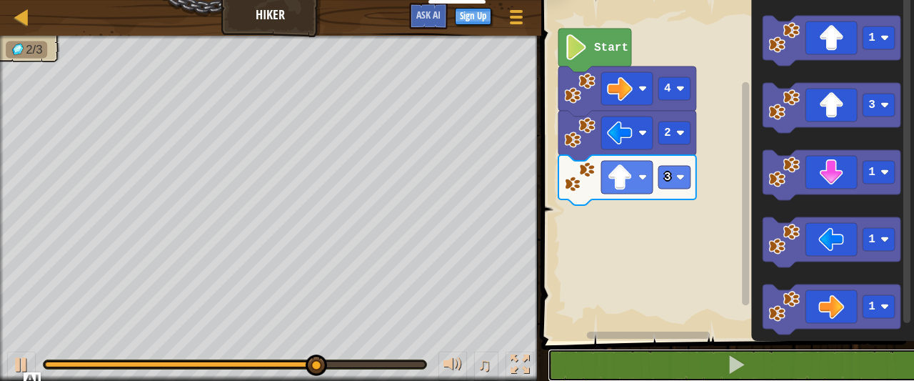
drag, startPoint x: 634, startPoint y: 360, endPoint x: 615, endPoint y: 335, distance: 31.1
click at [631, 356] on button at bounding box center [736, 364] width 377 height 33
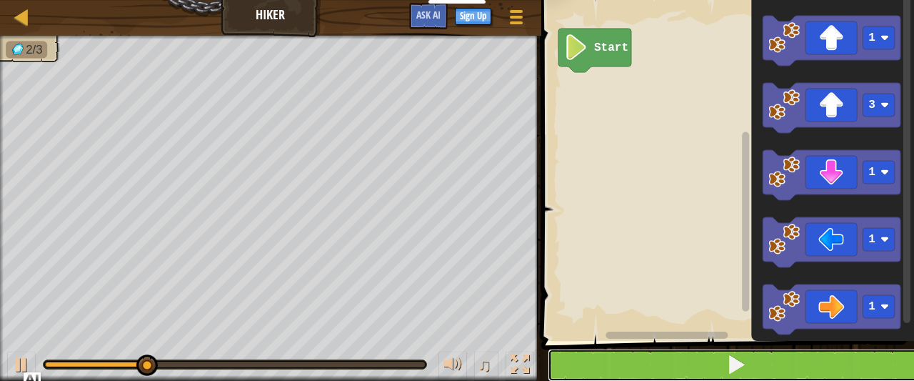
click at [668, 361] on button at bounding box center [736, 364] width 377 height 33
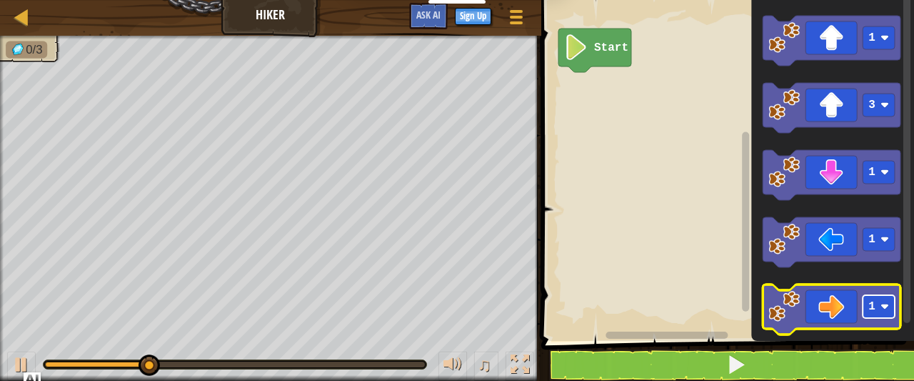
click at [865, 307] on rect "Blockly Workspace" at bounding box center [878, 306] width 32 height 23
click at [838, 306] on icon "Blockly Workspace" at bounding box center [832, 309] width 138 height 50
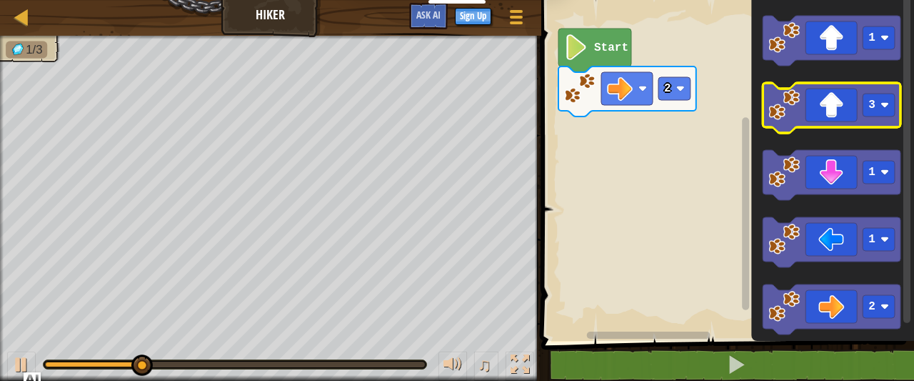
click at [835, 106] on icon "Blockly Workspace" at bounding box center [832, 108] width 138 height 50
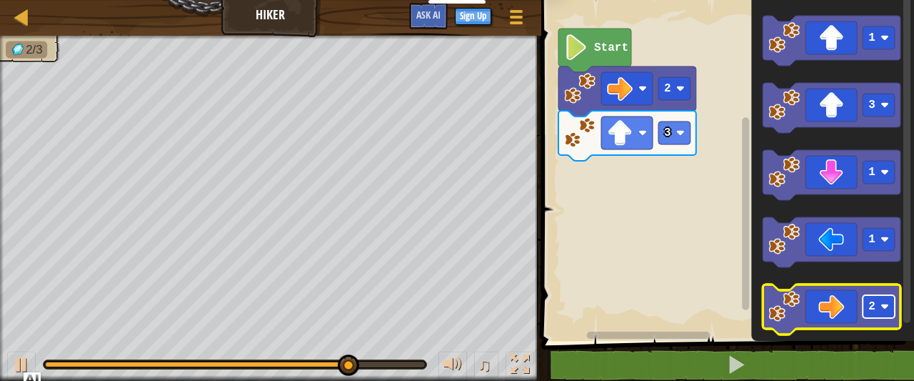
click at [878, 303] on rect "Blockly Workspace" at bounding box center [878, 306] width 32 height 23
click at [846, 301] on icon "Blockly Workspace" at bounding box center [832, 309] width 138 height 50
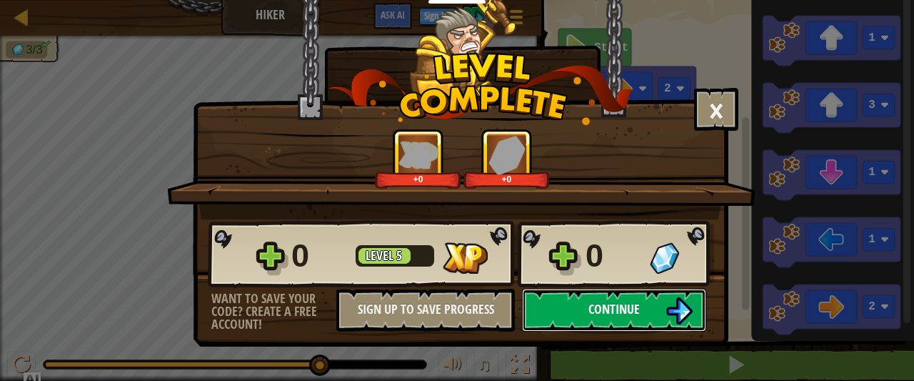
click at [673, 303] on img at bounding box center [678, 310] width 27 height 27
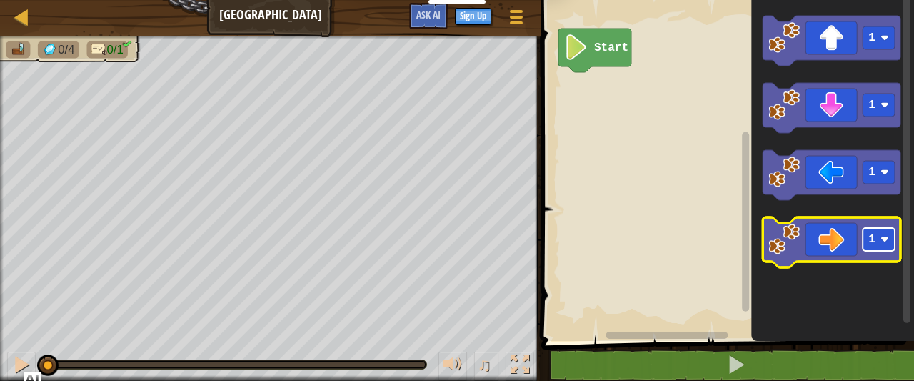
click at [870, 238] on text "1" at bounding box center [871, 239] width 7 height 13
click at [842, 247] on icon "Blockly Workspace" at bounding box center [832, 242] width 138 height 50
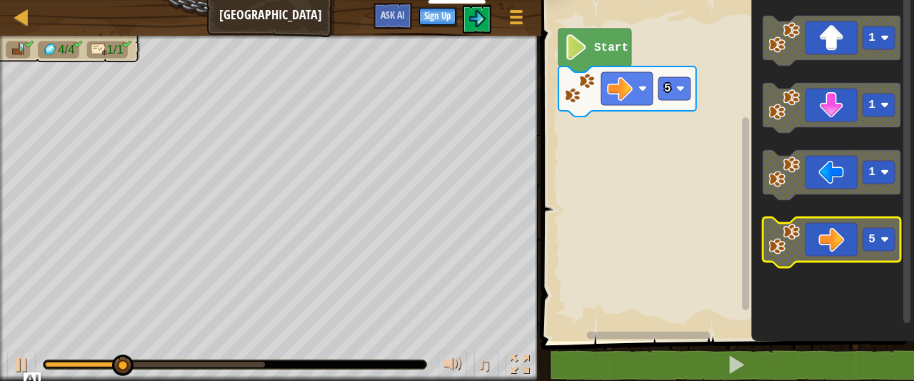
click at [878, 240] on rect "Blockly Workspace" at bounding box center [878, 239] width 32 height 23
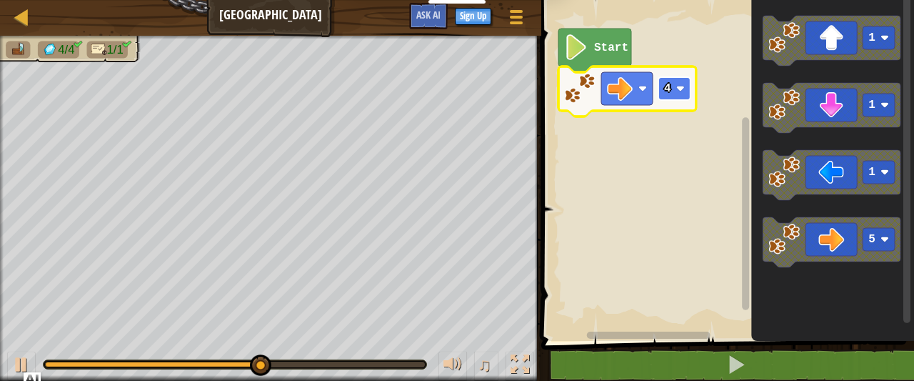
click at [664, 85] on text "4" at bounding box center [667, 88] width 7 height 13
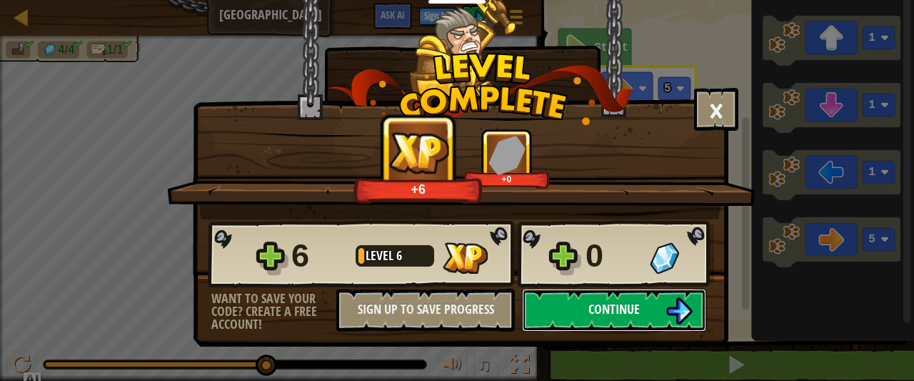
click at [635, 311] on span "Continue" at bounding box center [613, 309] width 51 height 18
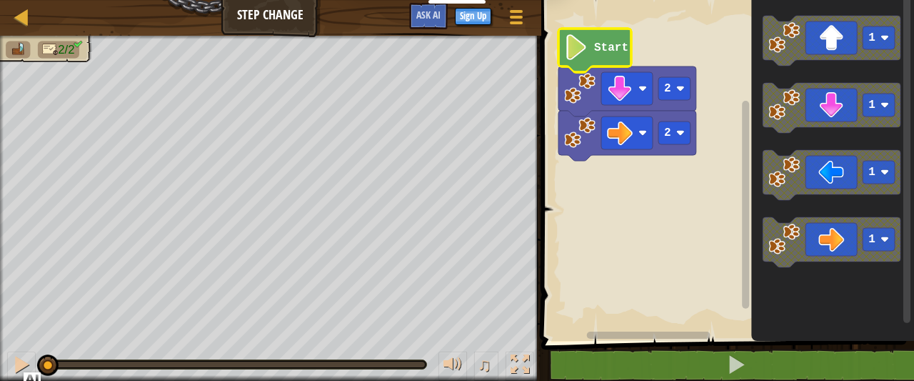
click at [597, 49] on text "Start" at bounding box center [611, 47] width 34 height 13
click at [595, 46] on text "Start" at bounding box center [611, 47] width 34 height 13
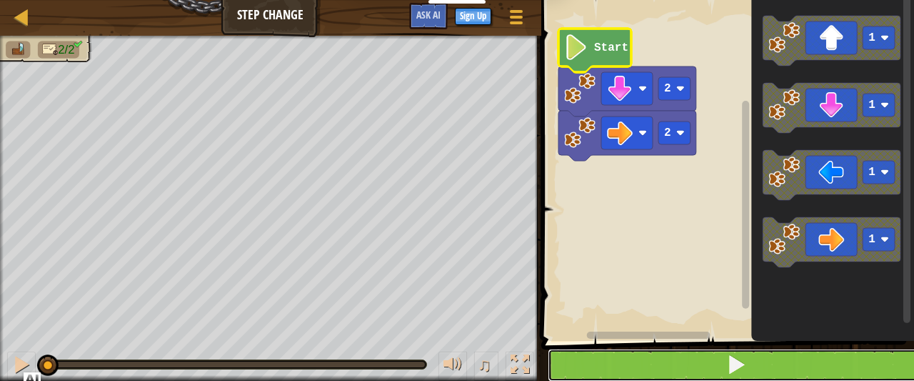
click at [703, 356] on button at bounding box center [736, 364] width 377 height 33
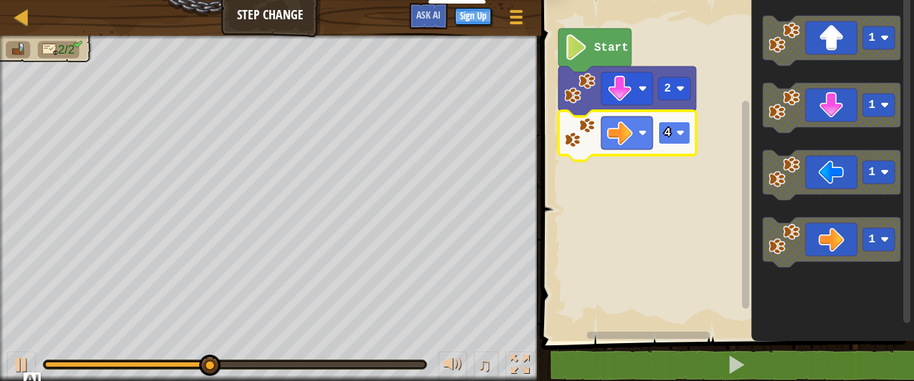
click at [679, 129] on g "4" at bounding box center [674, 132] width 32 height 23
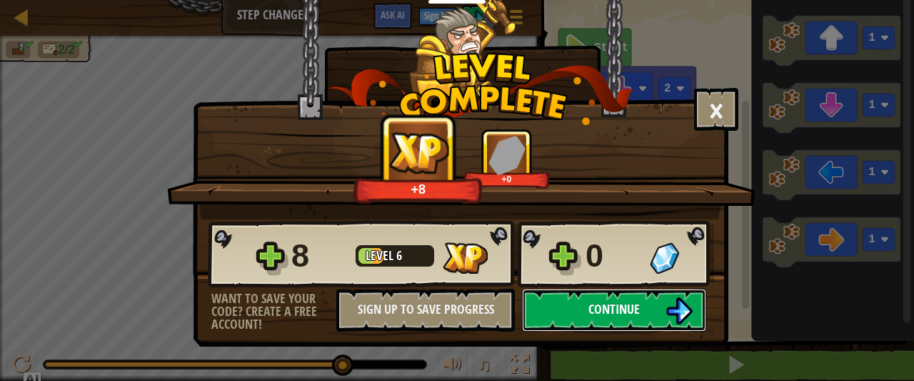
click at [608, 303] on span "Continue" at bounding box center [613, 309] width 51 height 18
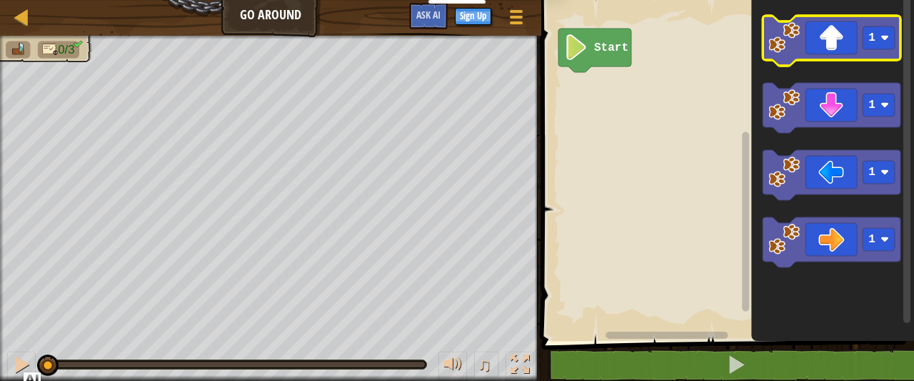
click at [835, 38] on icon "Blockly Workspace" at bounding box center [832, 41] width 138 height 50
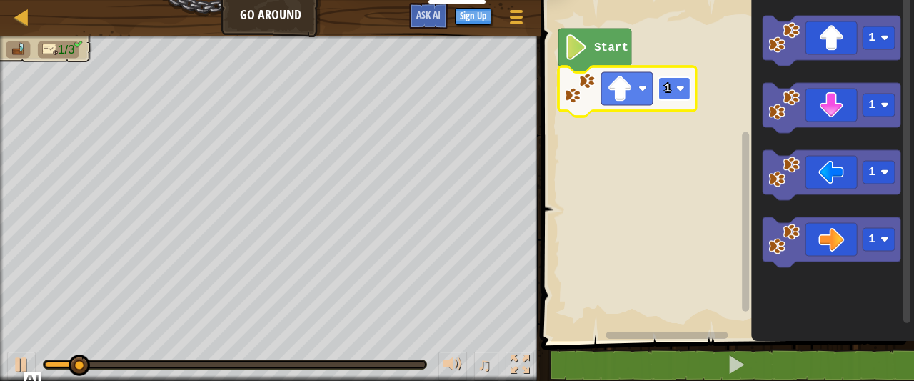
click at [677, 90] on image "Blockly Workspace" at bounding box center [680, 88] width 9 height 9
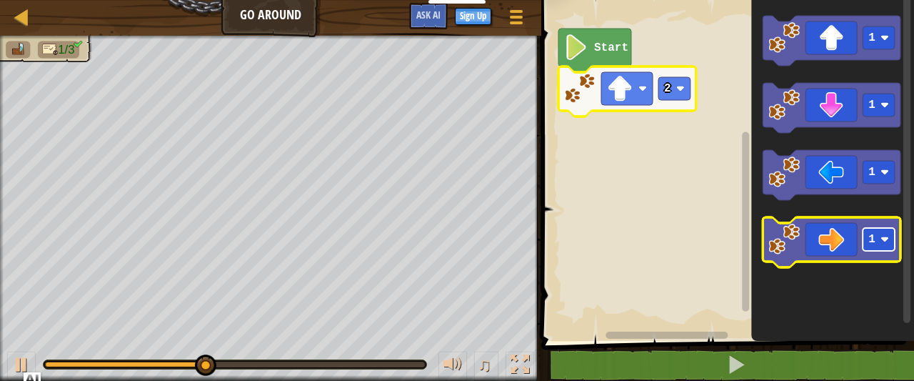
click at [892, 242] on rect "Blockly Workspace" at bounding box center [878, 239] width 32 height 23
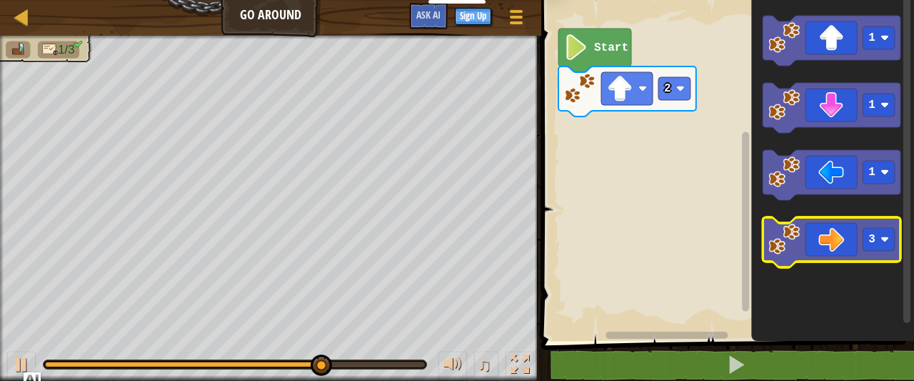
click at [842, 245] on icon "Blockly Workspace" at bounding box center [832, 242] width 138 height 50
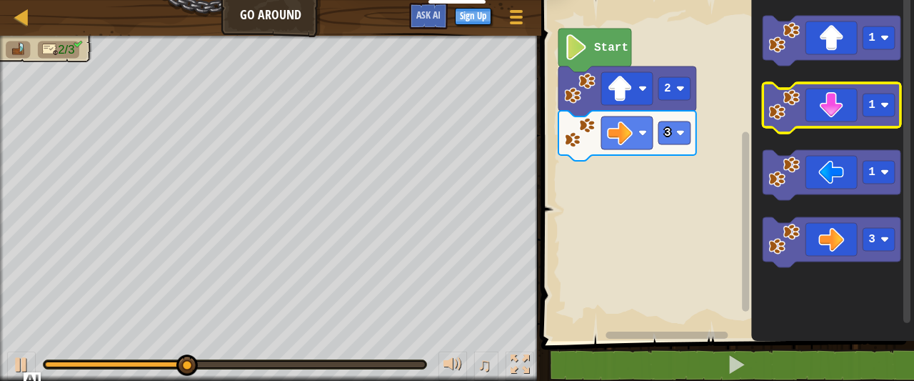
click at [842, 108] on icon "Blockly Workspace" at bounding box center [832, 108] width 138 height 50
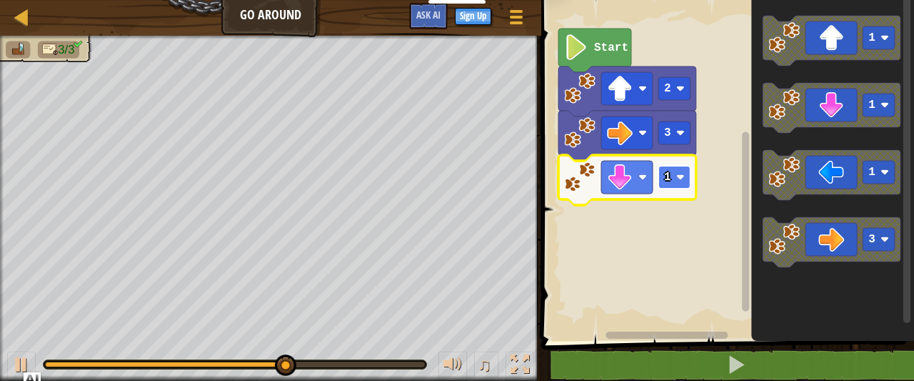
click at [681, 176] on image "Blockly Workspace" at bounding box center [680, 177] width 9 height 9
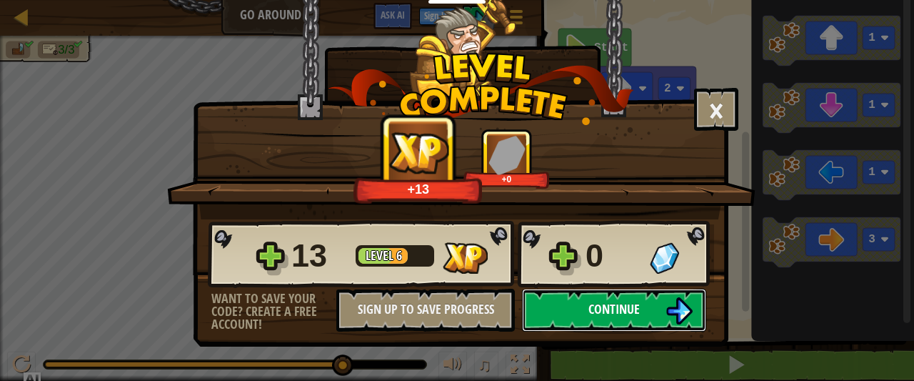
click at [579, 301] on button "Continue" at bounding box center [614, 309] width 184 height 43
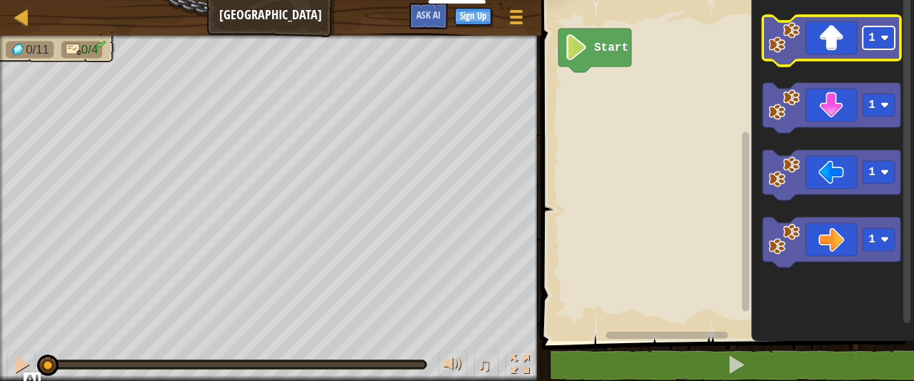
click at [870, 39] on text "1" at bounding box center [871, 37] width 7 height 13
click at [835, 53] on icon "Blockly Workspace" at bounding box center [832, 41] width 138 height 50
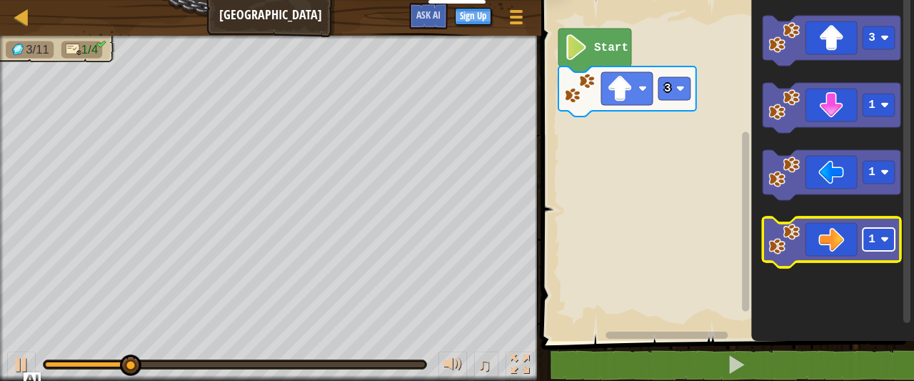
click at [870, 239] on text "1" at bounding box center [871, 239] width 7 height 13
click at [845, 245] on icon "Blockly Workspace" at bounding box center [832, 242] width 138 height 50
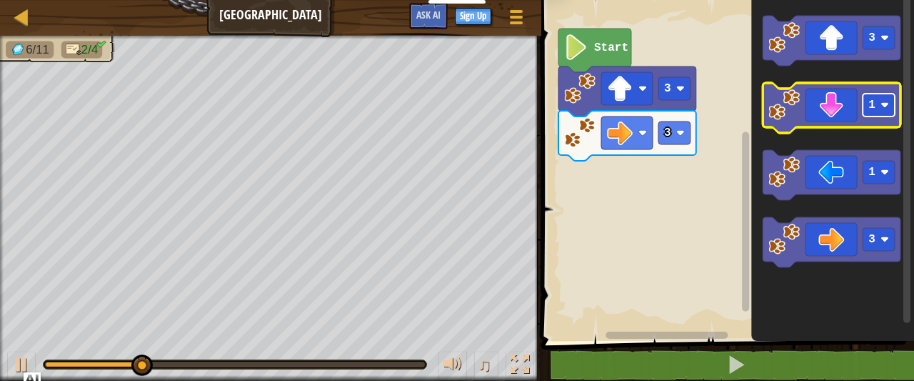
click at [868, 109] on text "1" at bounding box center [871, 105] width 7 height 13
click at [841, 109] on icon "Blockly Workspace" at bounding box center [832, 108] width 138 height 50
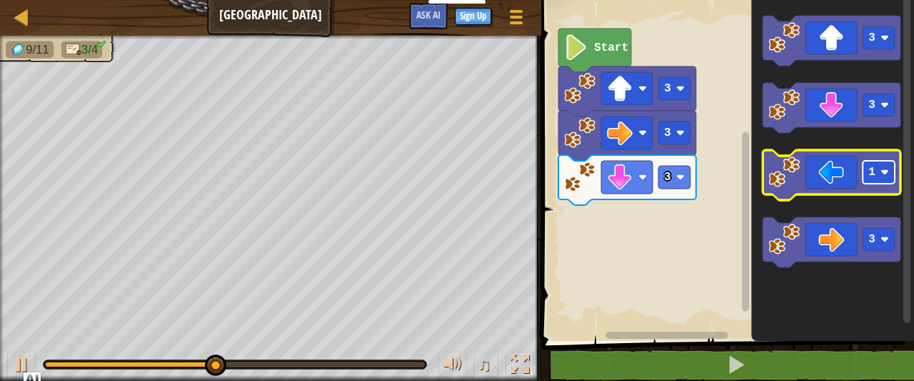
click at [879, 176] on rect "Blockly Workspace" at bounding box center [878, 172] width 32 height 23
click at [836, 181] on icon "Blockly Workspace" at bounding box center [832, 175] width 138 height 50
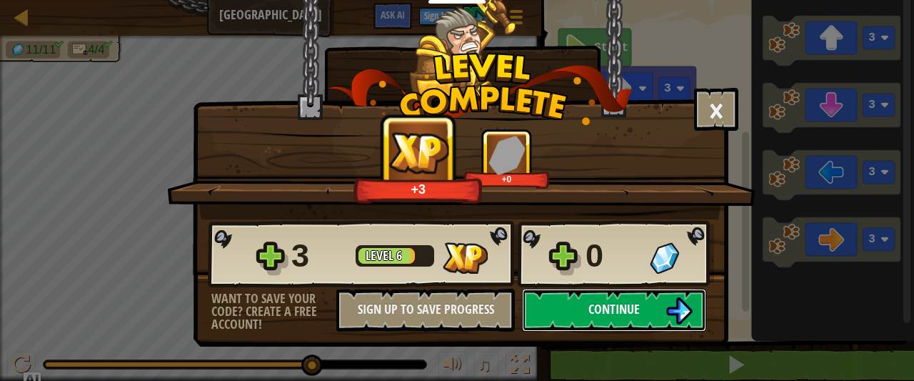
click at [657, 299] on button "Continue" at bounding box center [614, 309] width 184 height 43
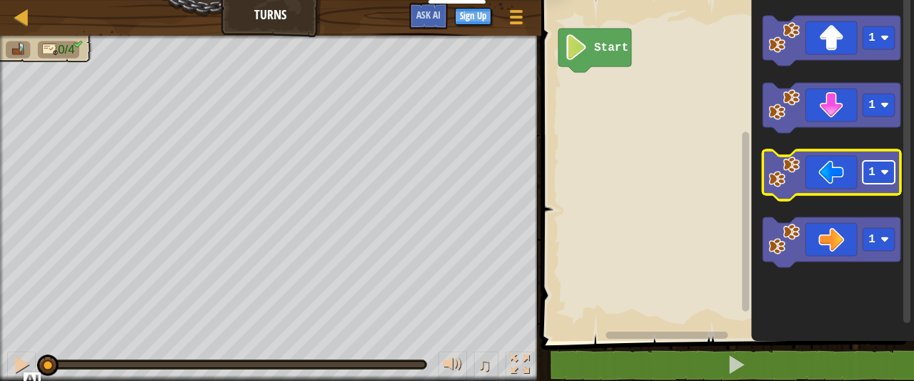
click at [875, 173] on rect "Blockly Workspace" at bounding box center [878, 172] width 32 height 23
click at [837, 188] on icon "Blockly Workspace" at bounding box center [832, 175] width 138 height 50
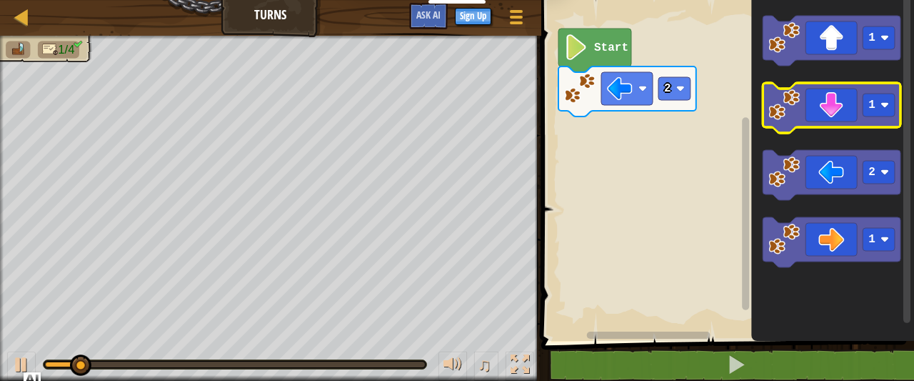
click at [826, 109] on icon "Blockly Workspace" at bounding box center [832, 108] width 138 height 50
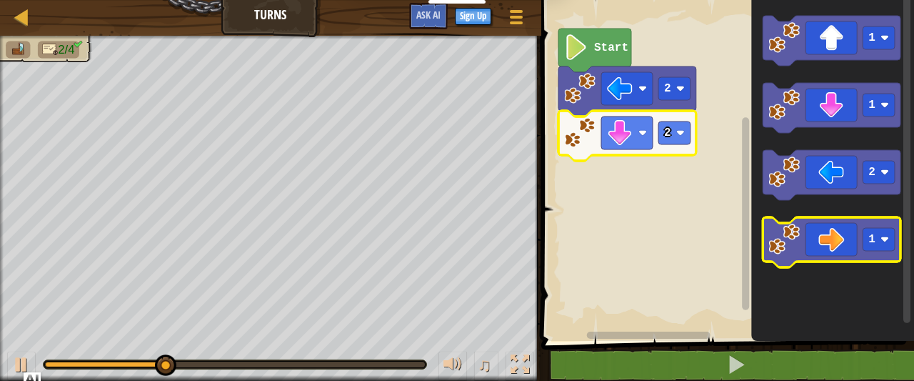
click at [844, 238] on icon "Blockly Workspace" at bounding box center [832, 242] width 138 height 50
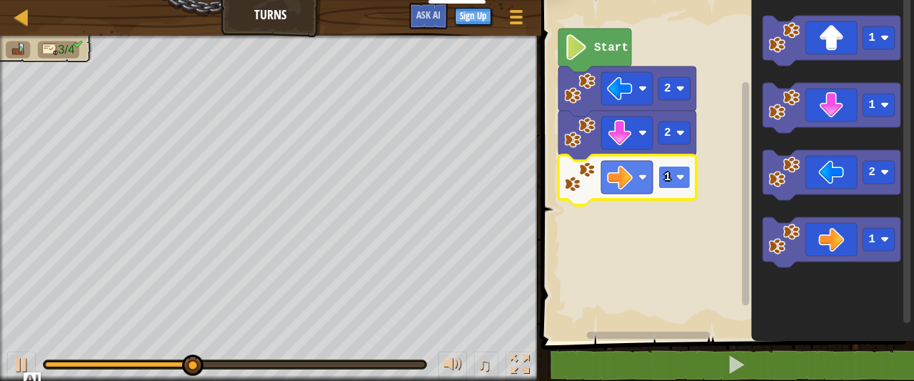
click at [673, 166] on rect "Blockly Workspace" at bounding box center [674, 177] width 32 height 23
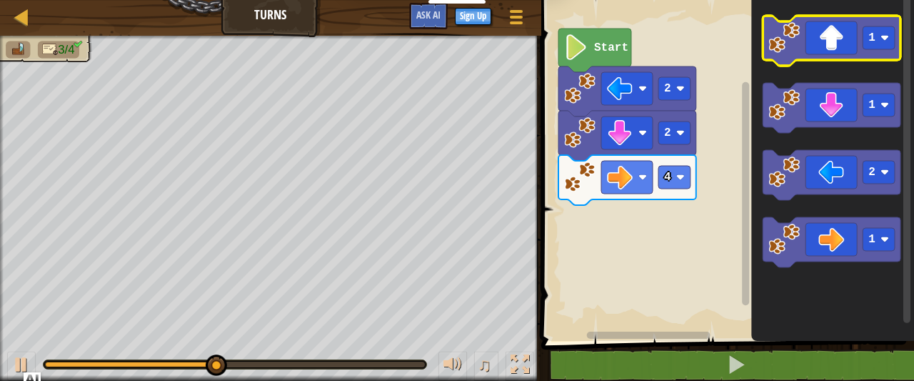
click at [846, 48] on icon "Blockly Workspace" at bounding box center [832, 41] width 138 height 50
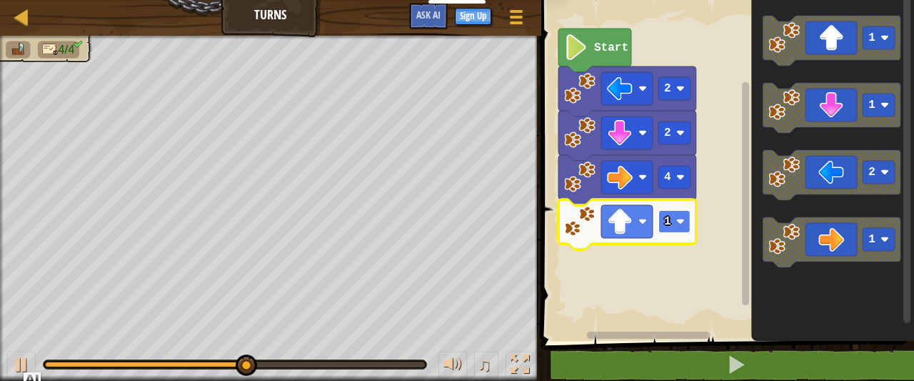
click at [687, 223] on rect "Blockly Workspace" at bounding box center [674, 221] width 32 height 23
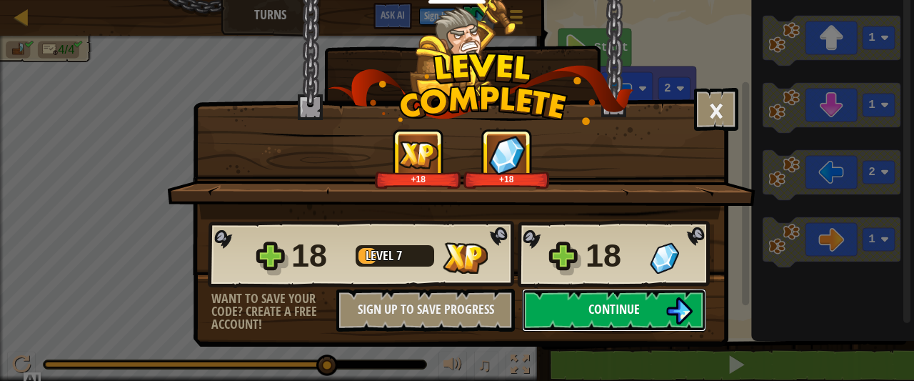
click at [560, 296] on button "Continue" at bounding box center [614, 309] width 184 height 43
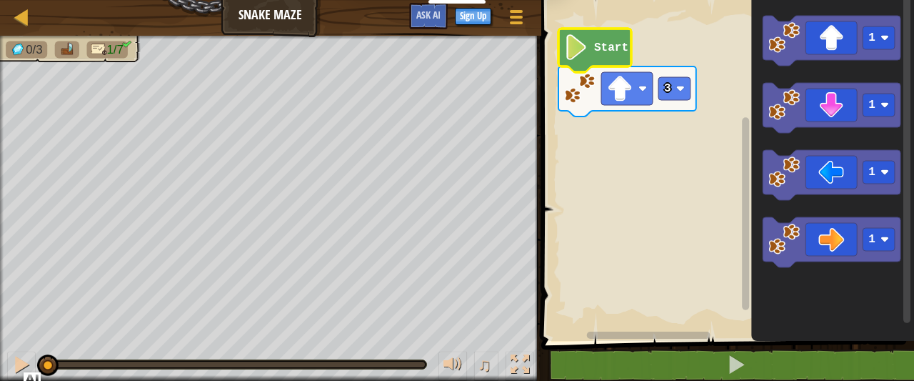
click at [625, 54] on icon "Blockly Workspace" at bounding box center [594, 51] width 73 height 44
click at [618, 54] on g "3 Start" at bounding box center [627, 73] width 138 height 88
click at [603, 54] on text "Start" at bounding box center [611, 47] width 34 height 13
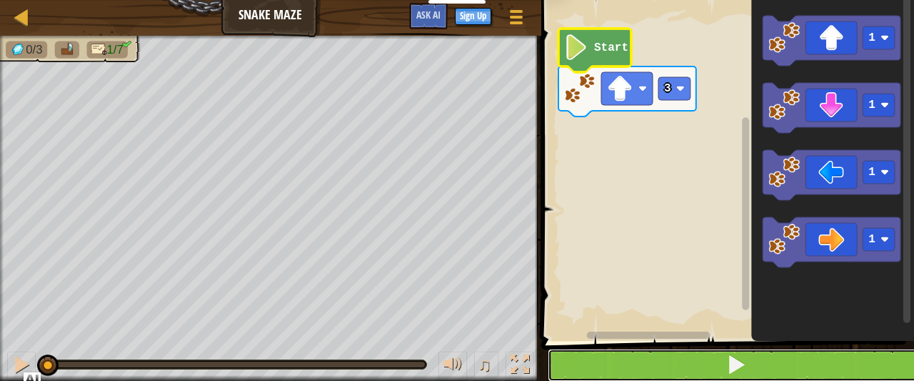
click at [625, 351] on button at bounding box center [736, 364] width 377 height 33
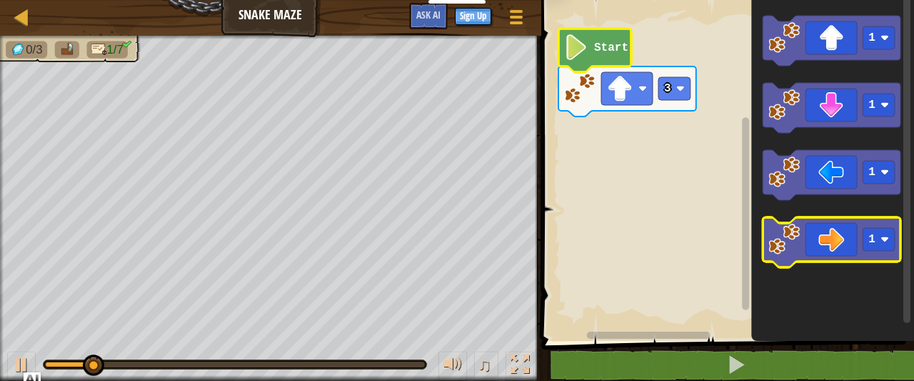
click at [858, 248] on icon "Blockly Workspace" at bounding box center [832, 242] width 138 height 50
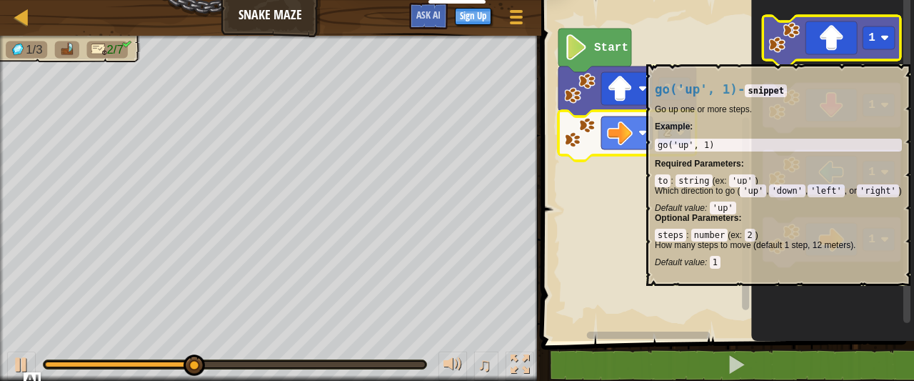
click at [795, 56] on icon "Blockly Workspace" at bounding box center [832, 41] width 138 height 50
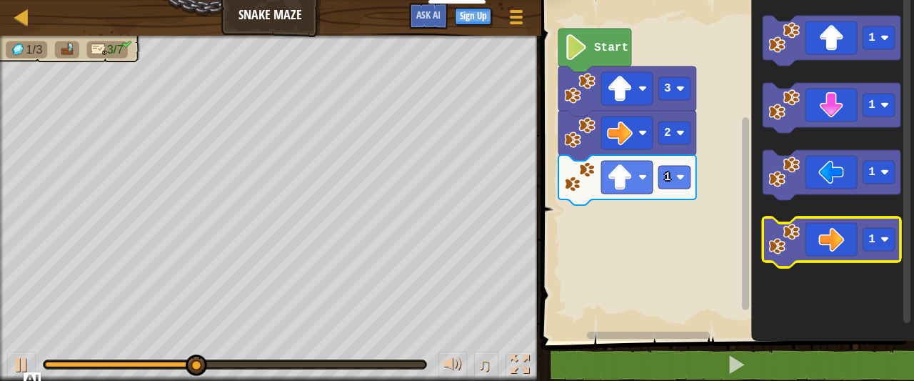
click at [815, 231] on icon "Blockly Workspace" at bounding box center [832, 242] width 138 height 50
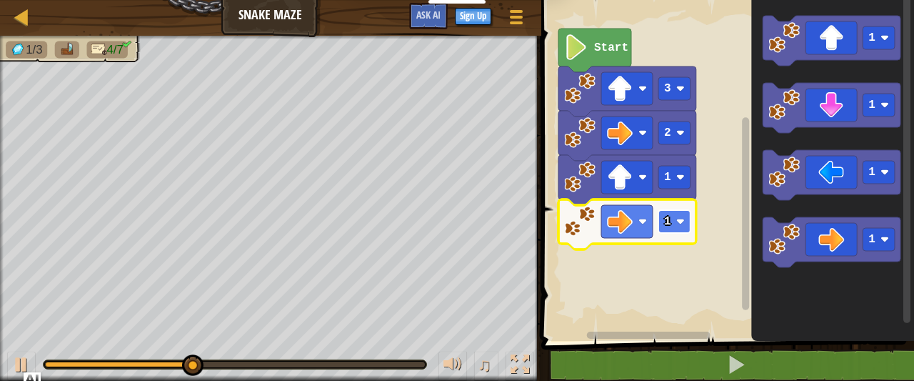
click at [665, 216] on text "1" at bounding box center [667, 221] width 7 height 13
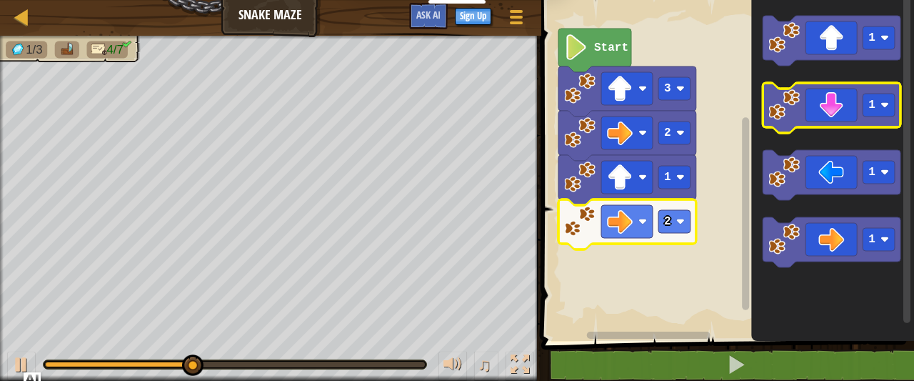
click at [835, 106] on icon "Blockly Workspace" at bounding box center [832, 108] width 138 height 50
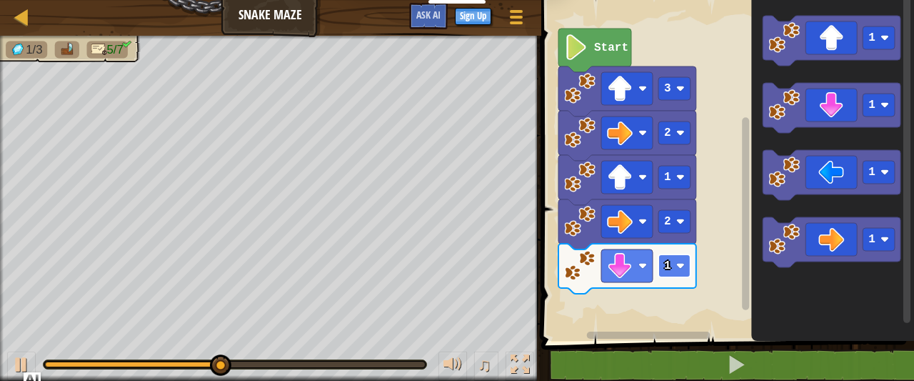
click at [680, 261] on rect "Blockly Workspace" at bounding box center [674, 265] width 32 height 23
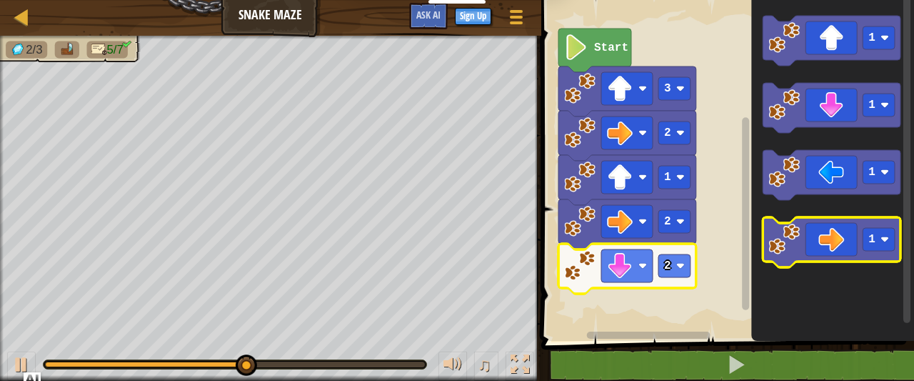
click at [842, 246] on icon "Blockly Workspace" at bounding box center [832, 242] width 138 height 50
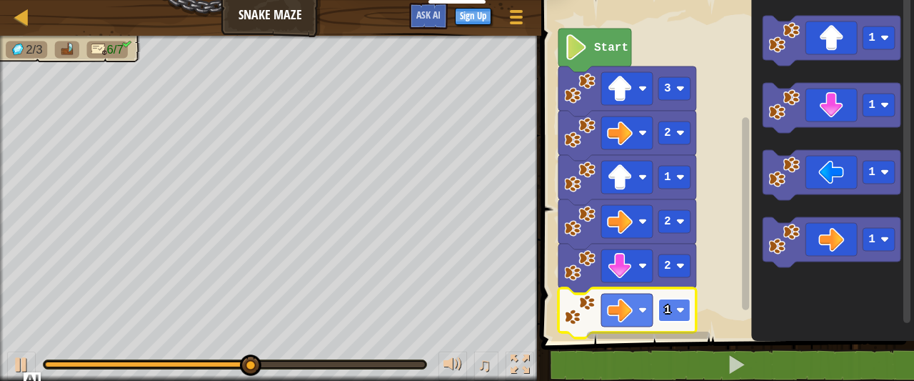
click at [661, 305] on rect "Blockly Workspace" at bounding box center [674, 309] width 32 height 23
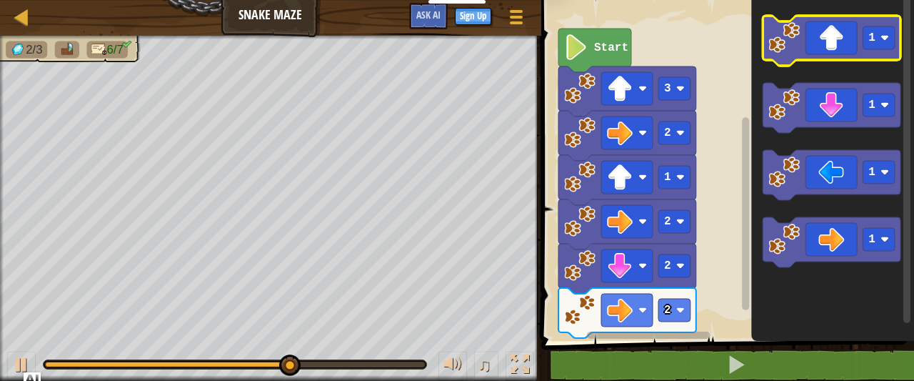
click at [827, 54] on icon "Blockly Workspace" at bounding box center [832, 41] width 138 height 50
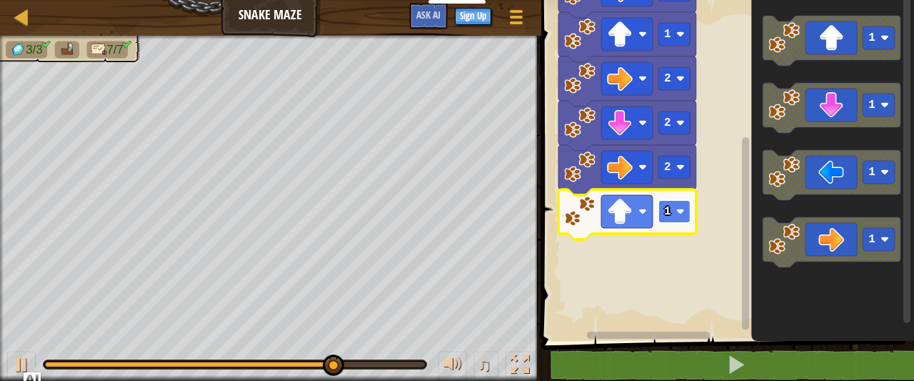
click at [671, 209] on g "1" at bounding box center [674, 211] width 32 height 23
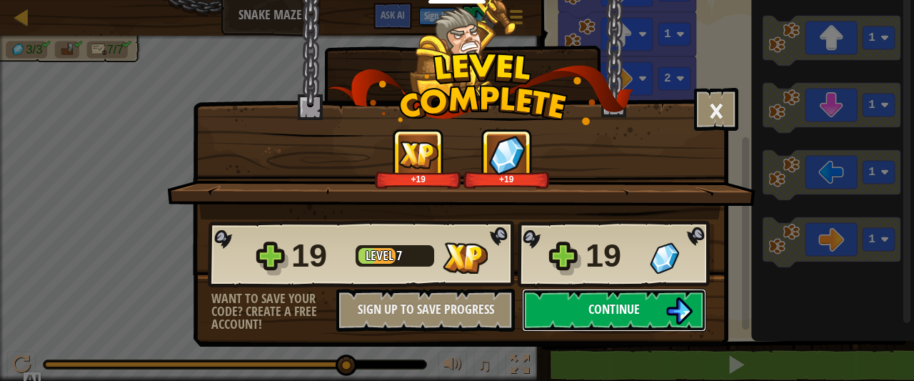
click at [585, 307] on button "Continue" at bounding box center [614, 309] width 184 height 43
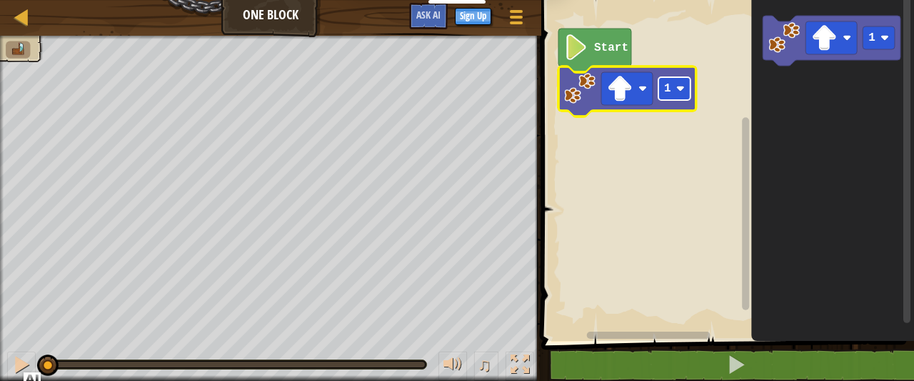
click at [670, 91] on rect "Blockly Workspace" at bounding box center [674, 88] width 32 height 23
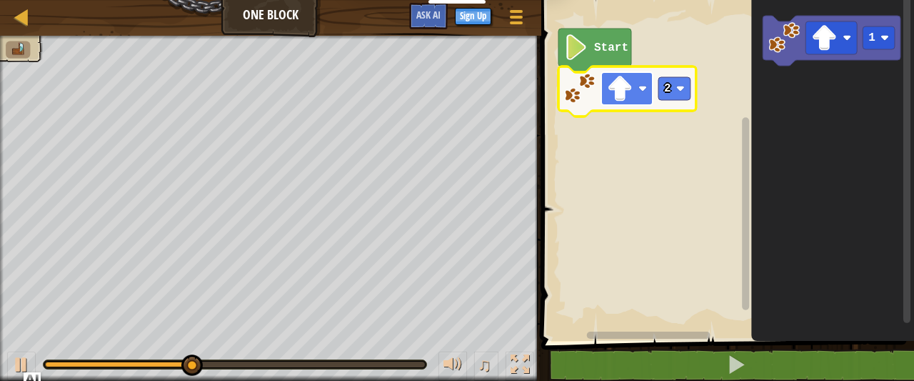
click at [630, 79] on image "Blockly Workspace" at bounding box center [620, 89] width 26 height 26
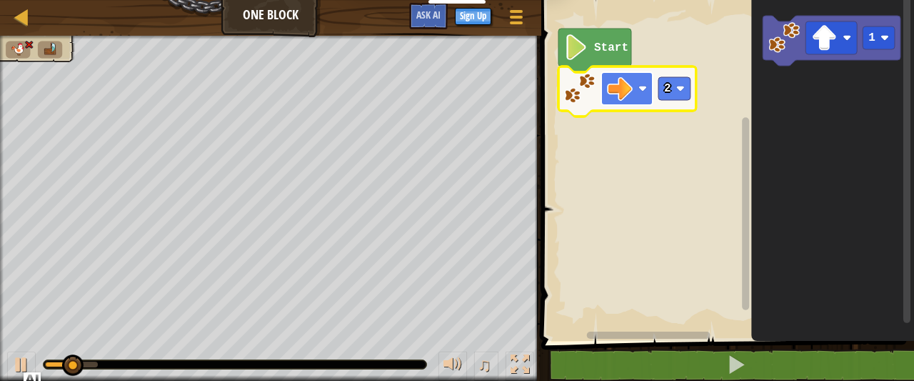
click at [630, 91] on image "Blockly Workspace" at bounding box center [620, 89] width 26 height 26
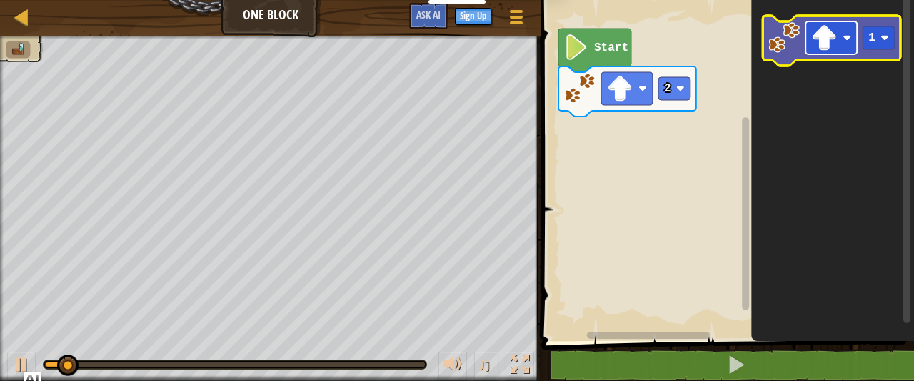
click at [810, 36] on rect "Blockly Workspace" at bounding box center [830, 37] width 51 height 33
click at [832, 41] on image "Blockly Workspace" at bounding box center [824, 38] width 26 height 26
click at [833, 44] on image "Blockly Workspace" at bounding box center [824, 38] width 26 height 26
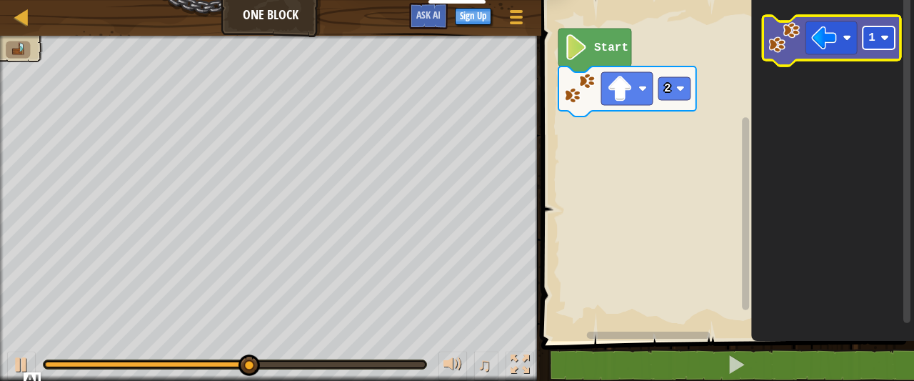
click at [885, 44] on rect "Blockly Workspace" at bounding box center [878, 37] width 32 height 23
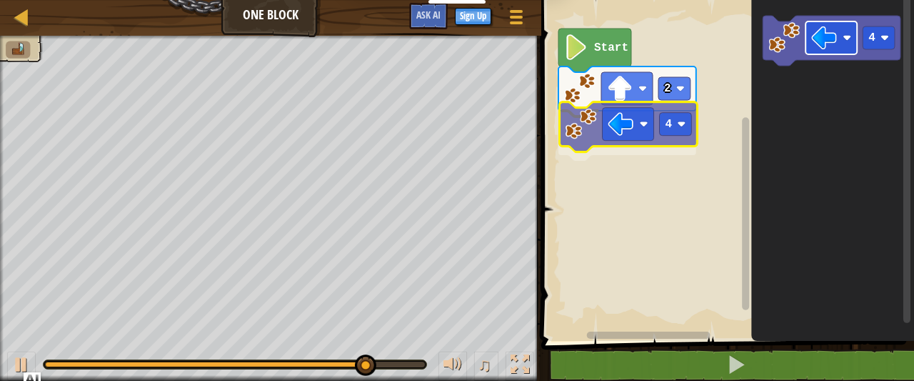
click at [625, 131] on div "Start 2 4 4 4" at bounding box center [725, 167] width 377 height 348
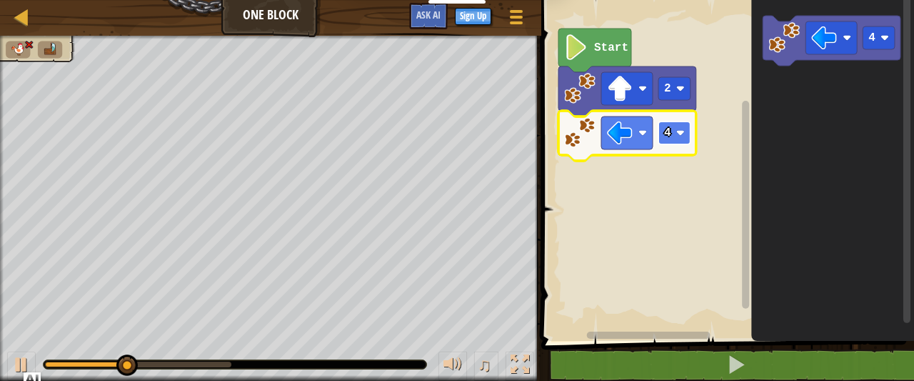
click at [668, 131] on text "4" at bounding box center [667, 132] width 7 height 13
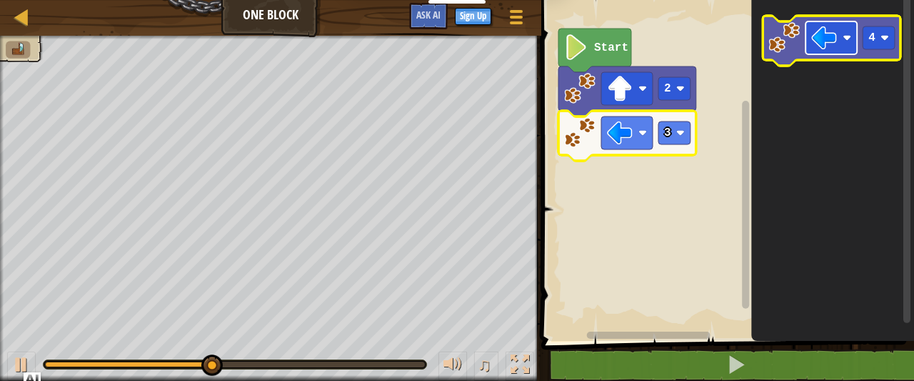
click at [847, 34] on image "Blockly Workspace" at bounding box center [846, 38] width 9 height 9
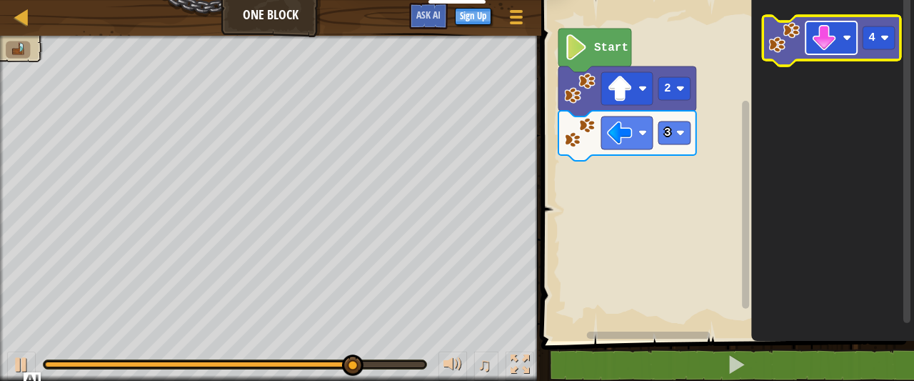
click at [842, 46] on rect "Blockly Workspace" at bounding box center [830, 37] width 51 height 33
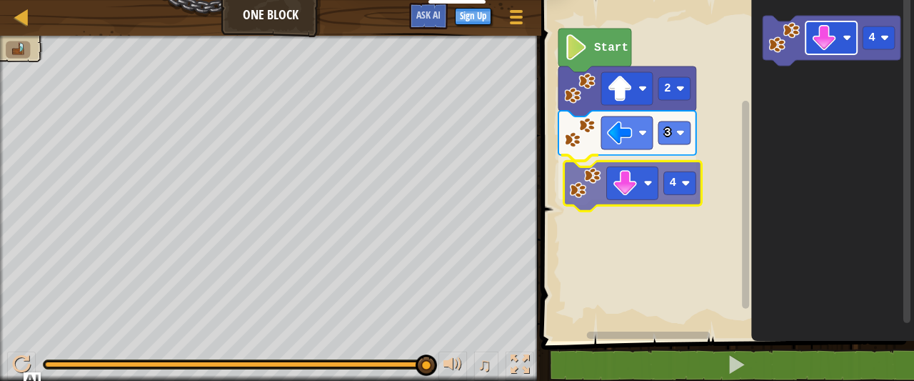
click at [635, 183] on div "Start 2 3 4 4 4" at bounding box center [725, 167] width 377 height 348
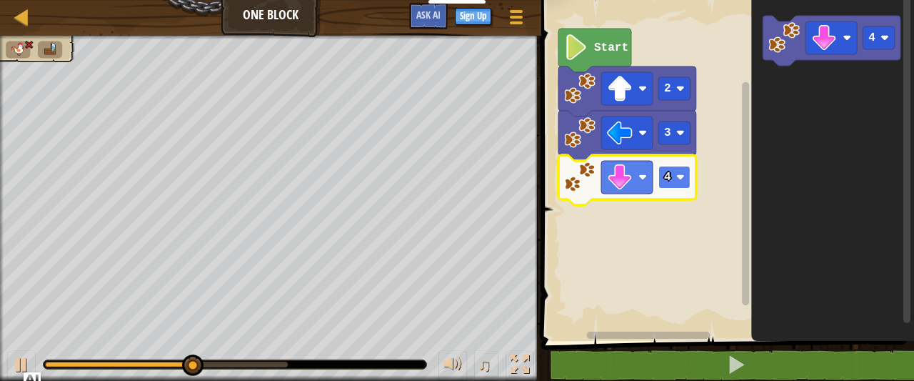
click at [664, 176] on text "4" at bounding box center [667, 177] width 7 height 13
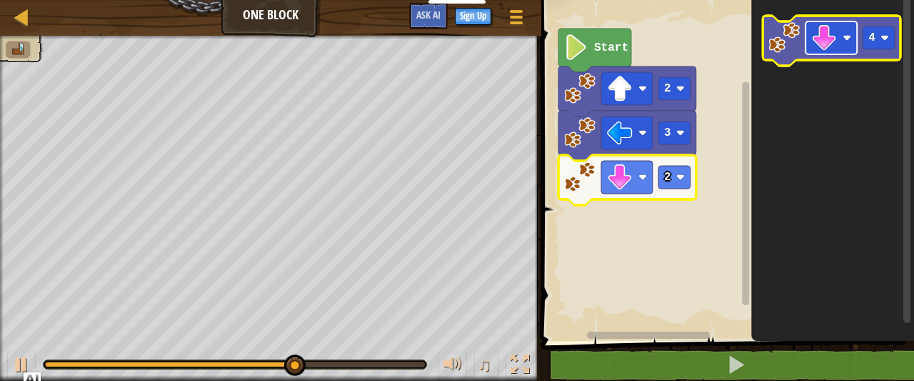
click at [828, 22] on rect "Blockly Workspace" at bounding box center [830, 37] width 51 height 33
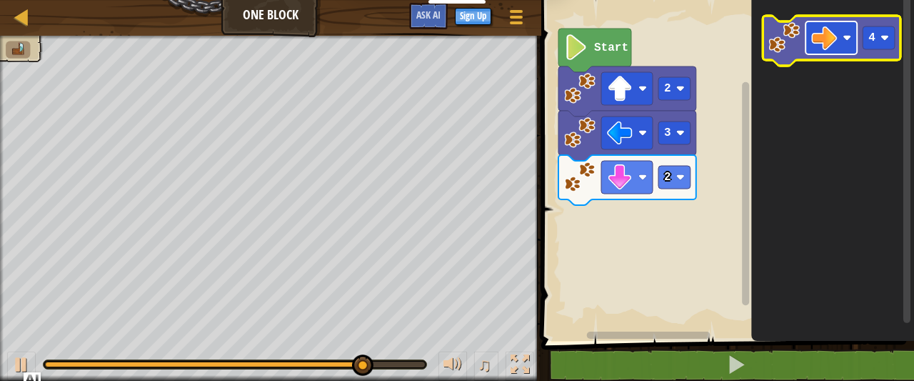
click at [828, 44] on image "Blockly Workspace" at bounding box center [824, 38] width 26 height 26
click at [780, 36] on image "Blockly Workspace" at bounding box center [783, 37] width 31 height 31
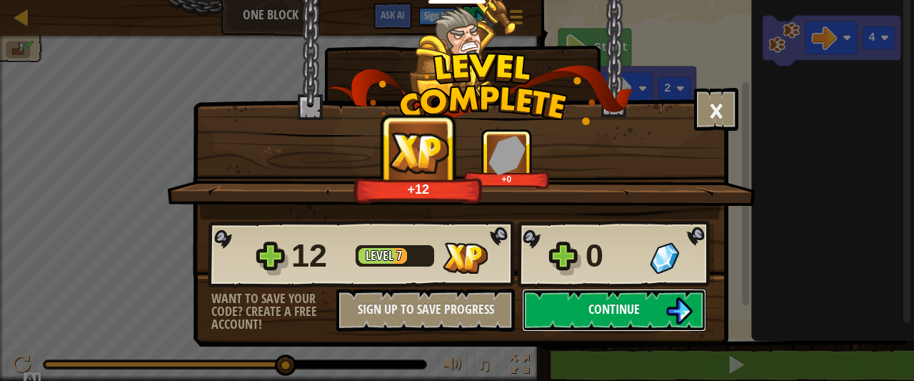
click at [610, 308] on span "Continue" at bounding box center [613, 309] width 51 height 18
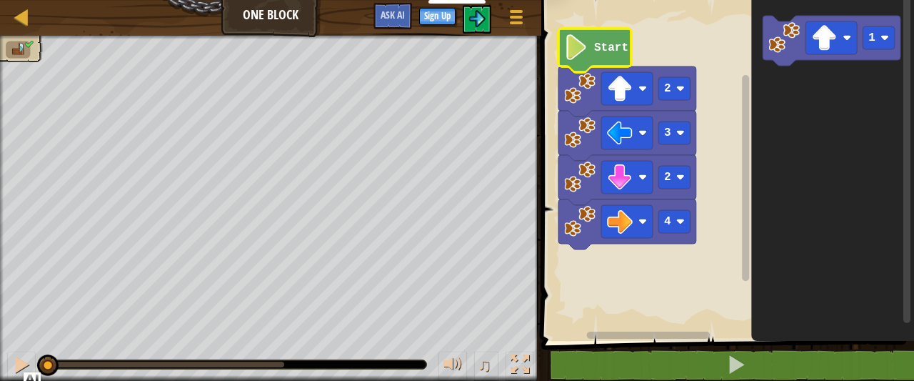
click at [593, 61] on icon "Blockly Workspace" at bounding box center [594, 51] width 73 height 44
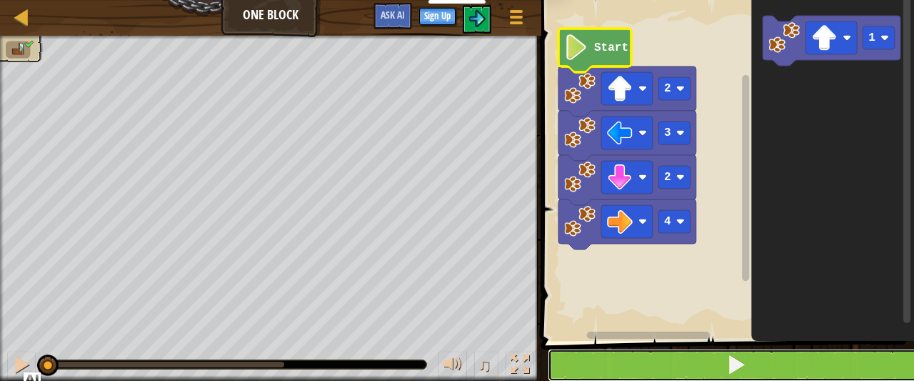
click at [689, 364] on button at bounding box center [736, 364] width 377 height 33
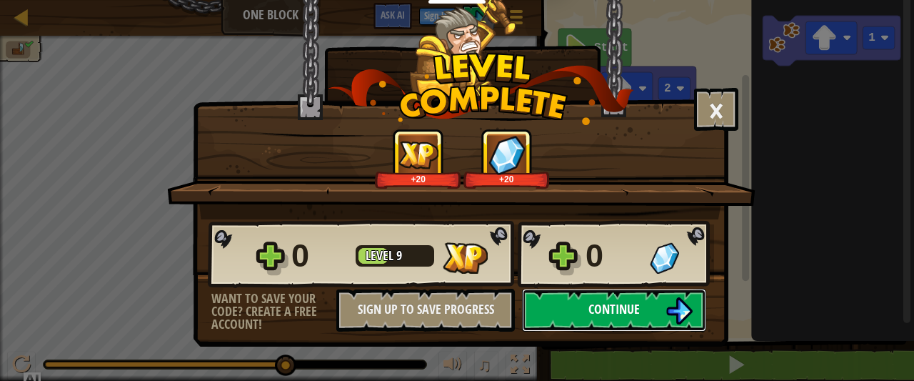
click at [610, 311] on span "Continue" at bounding box center [613, 309] width 51 height 18
